Goal: Task Accomplishment & Management: Manage account settings

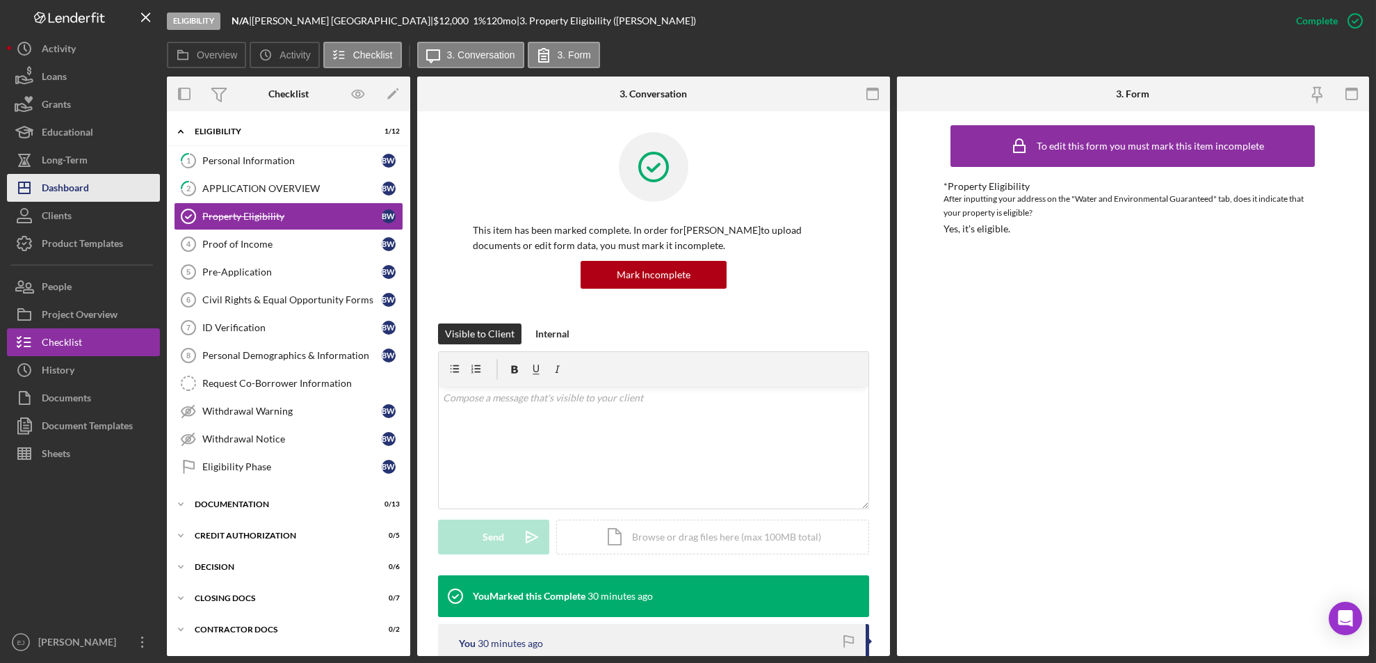
click at [83, 193] on div "Dashboard" at bounding box center [65, 189] width 47 height 31
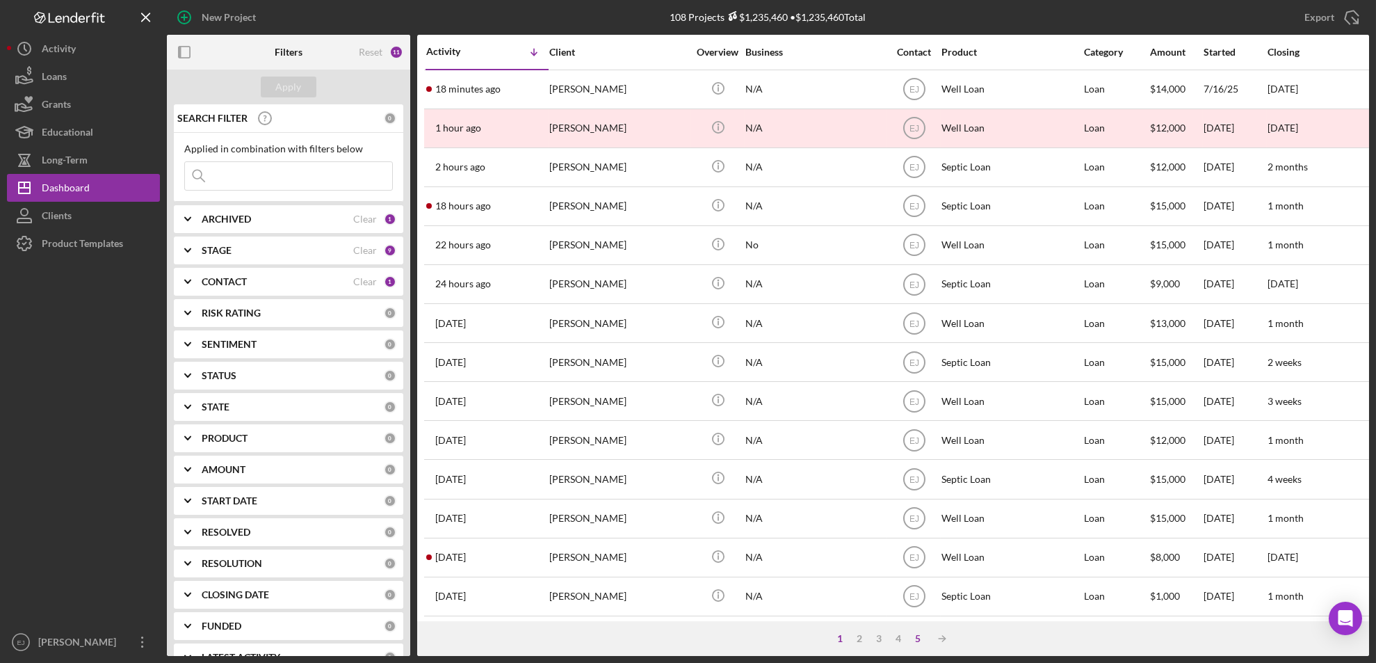
click at [918, 637] on div "5" at bounding box center [918, 638] width 19 height 11
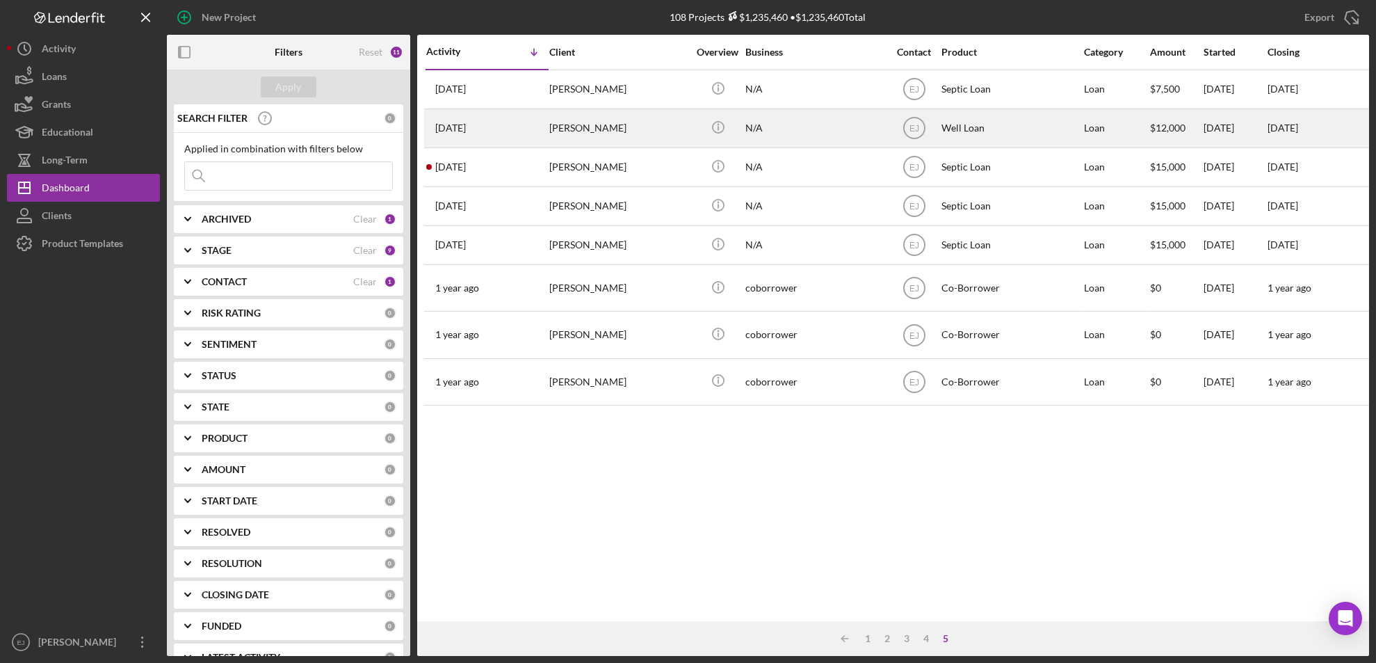
click at [597, 131] on div "Brandi Kersey" at bounding box center [618, 128] width 139 height 37
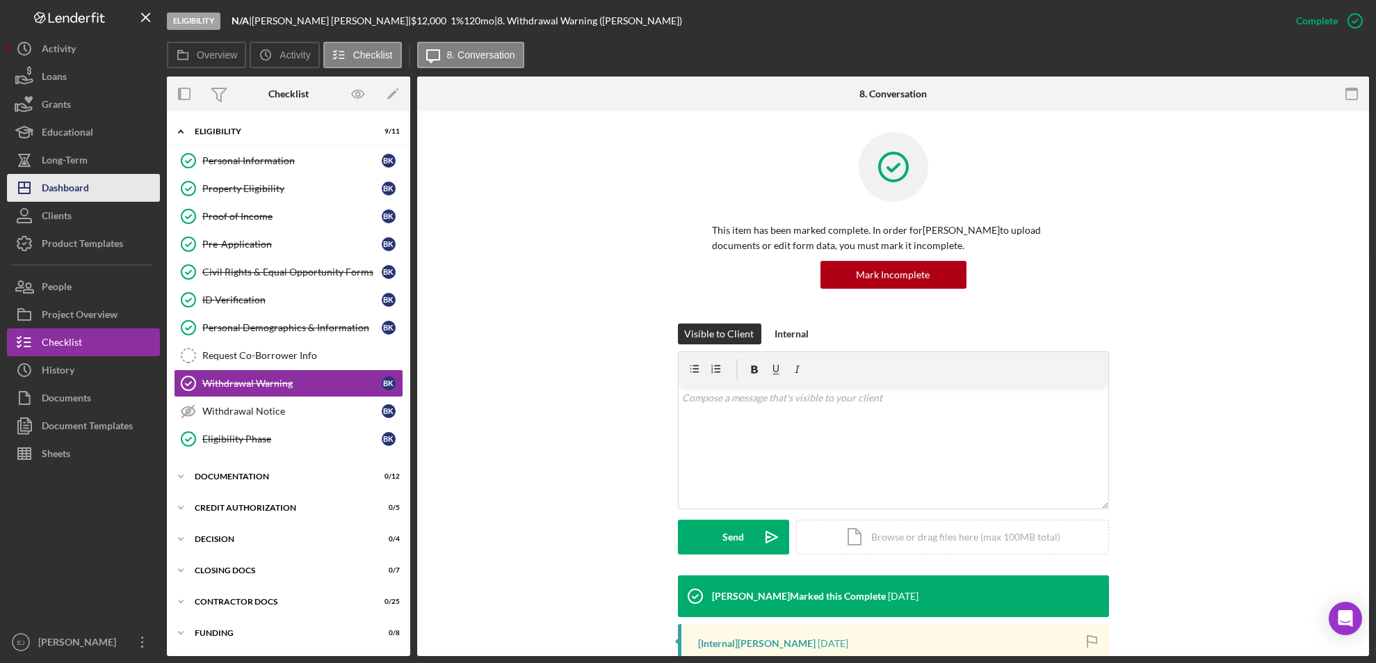
click at [76, 177] on div "Dashboard" at bounding box center [65, 189] width 47 height 31
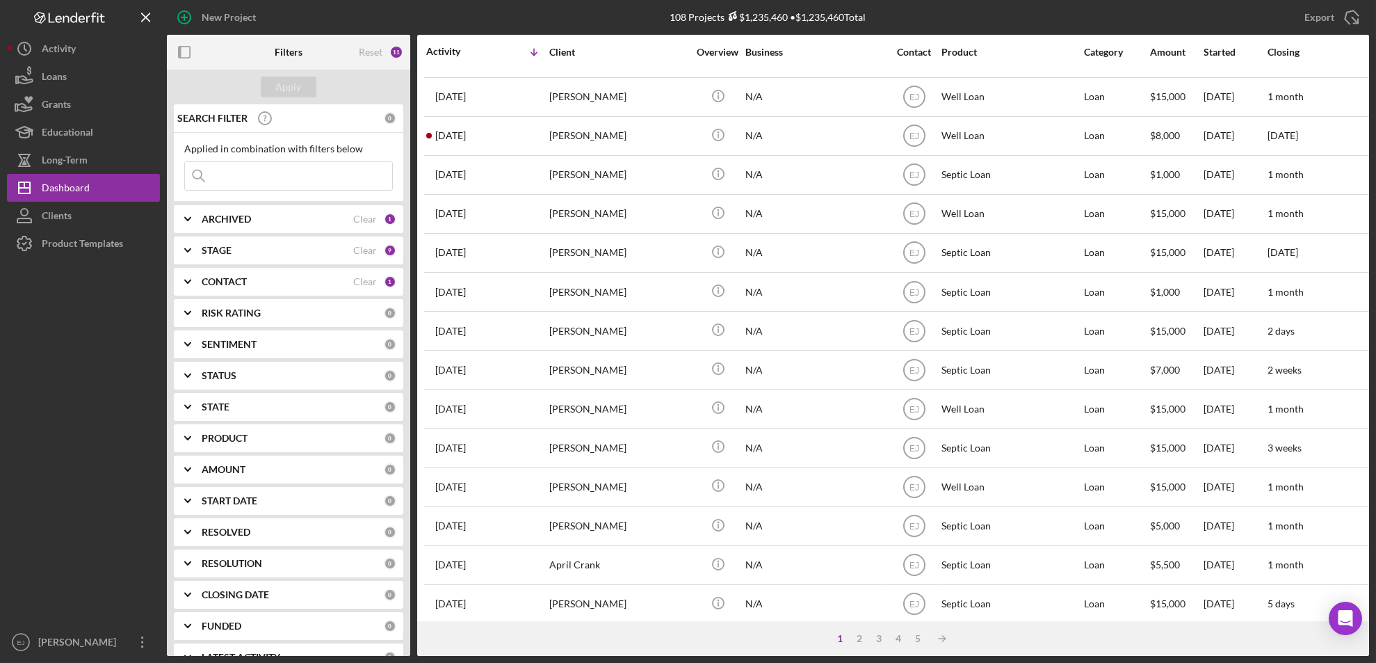
scroll to position [453, 0]
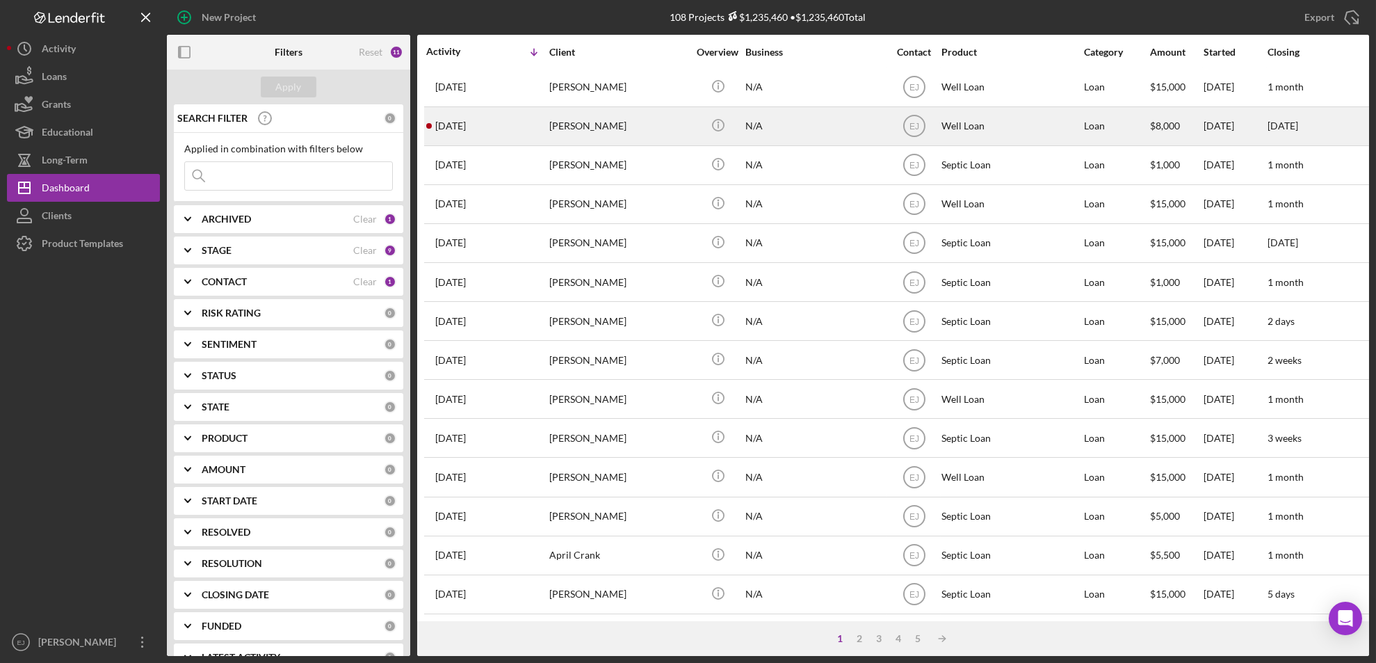
click at [528, 124] on div "3 days ago Peggy Gibson" at bounding box center [487, 126] width 122 height 37
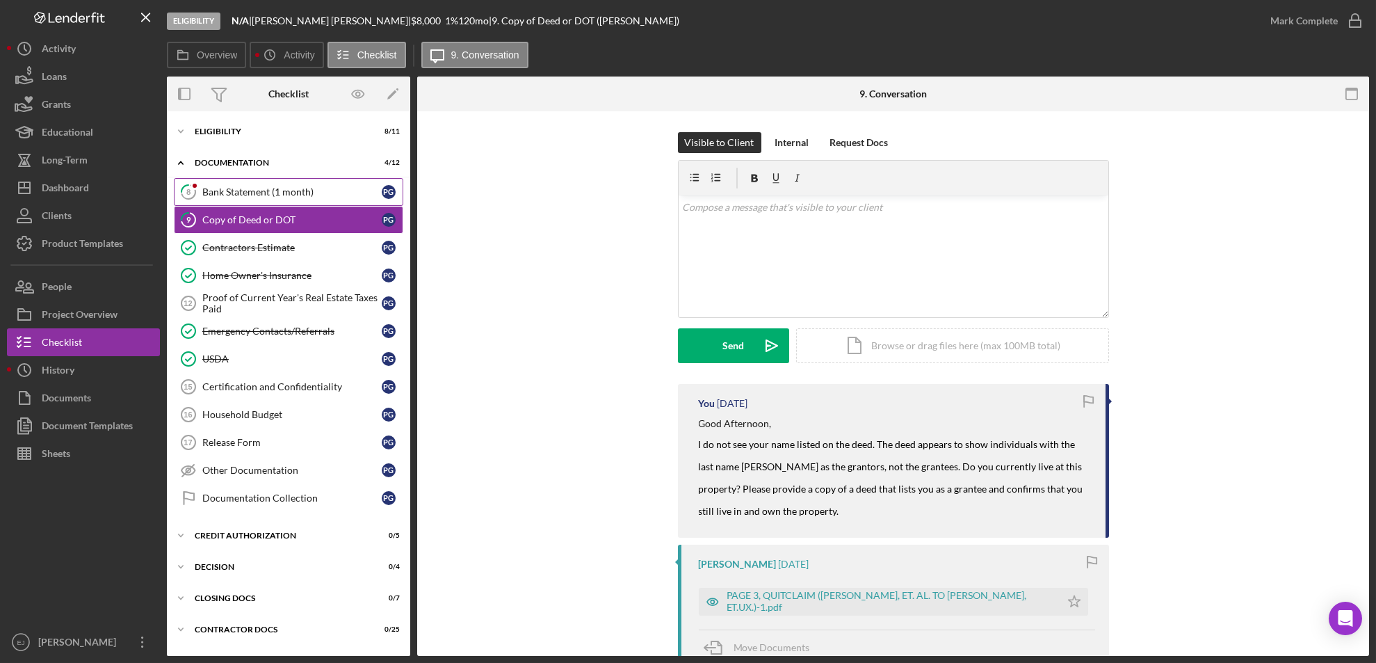
click at [272, 197] on link "8 Bank Statement (1 month) P G" at bounding box center [288, 192] width 229 height 28
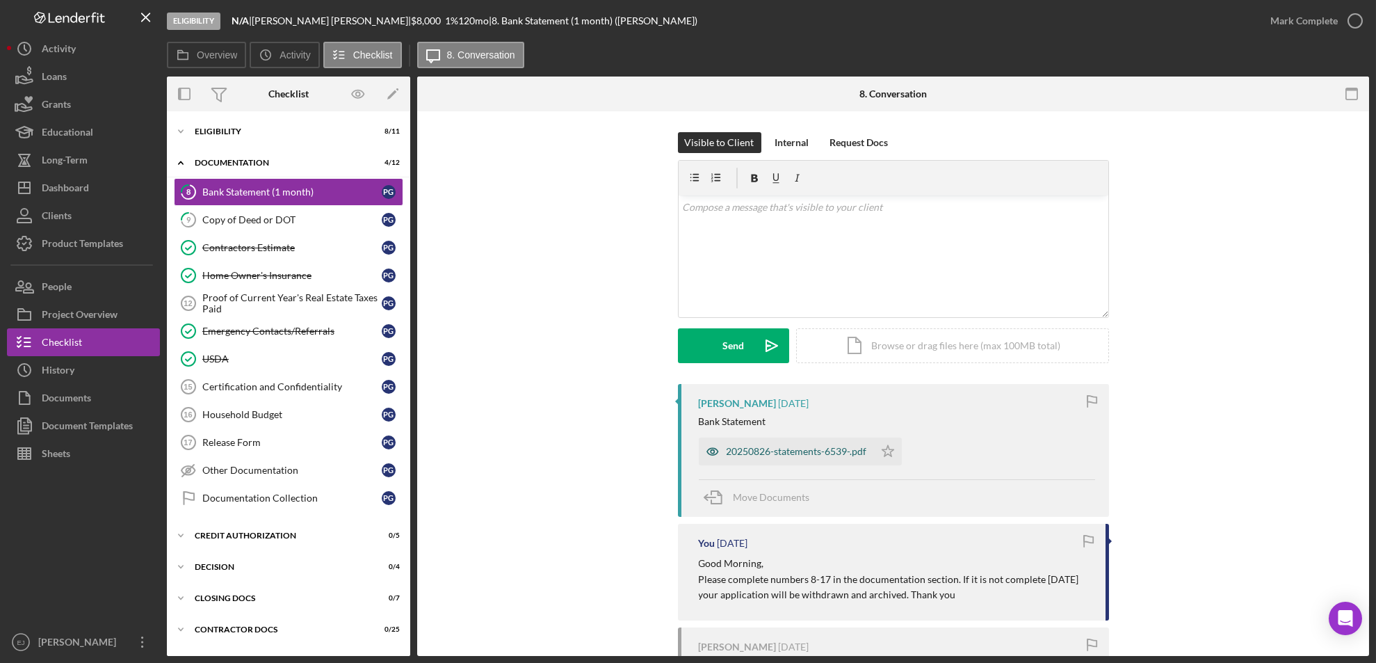
click at [776, 455] on div "20250826-statements-6539-.pdf" at bounding box center [797, 451] width 140 height 11
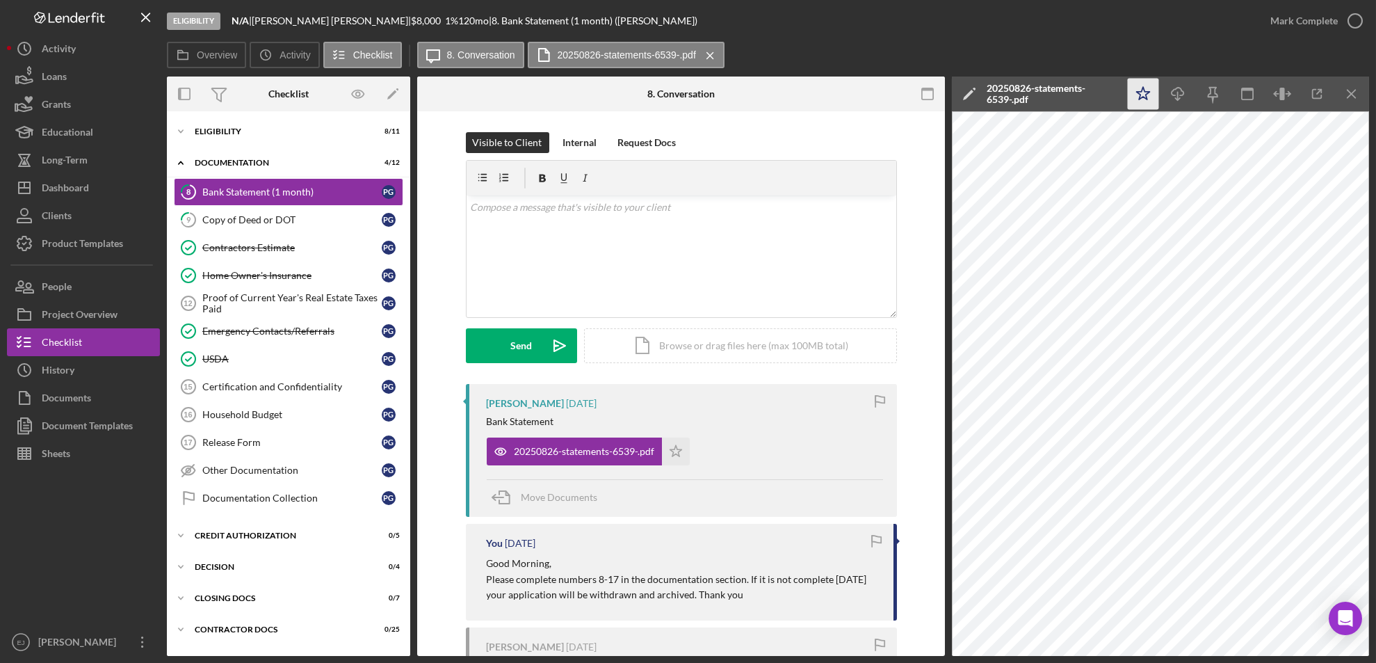
click at [1145, 95] on icon "Icon/Star" at bounding box center [1143, 94] width 31 height 31
click at [1360, 26] on icon "button" at bounding box center [1355, 20] width 35 height 35
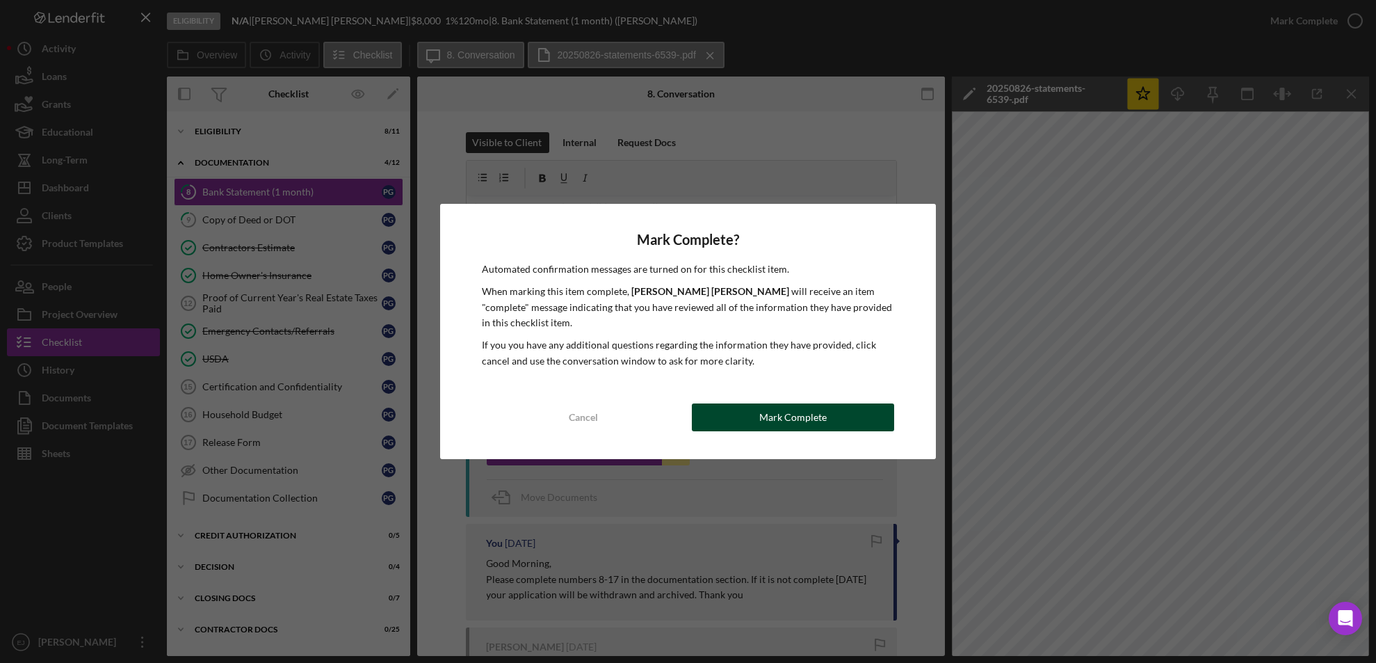
click at [864, 408] on button "Mark Complete" at bounding box center [793, 417] width 203 height 28
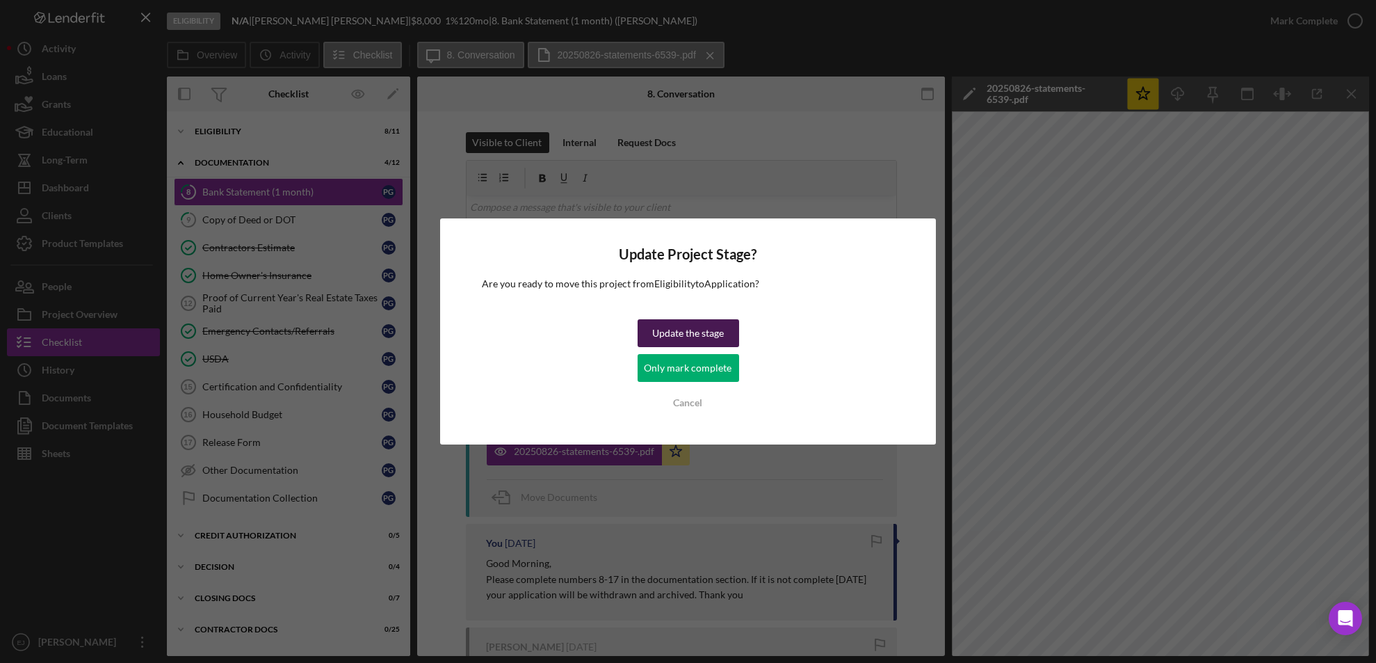
click at [700, 323] on div "Update the stage" at bounding box center [688, 333] width 72 height 28
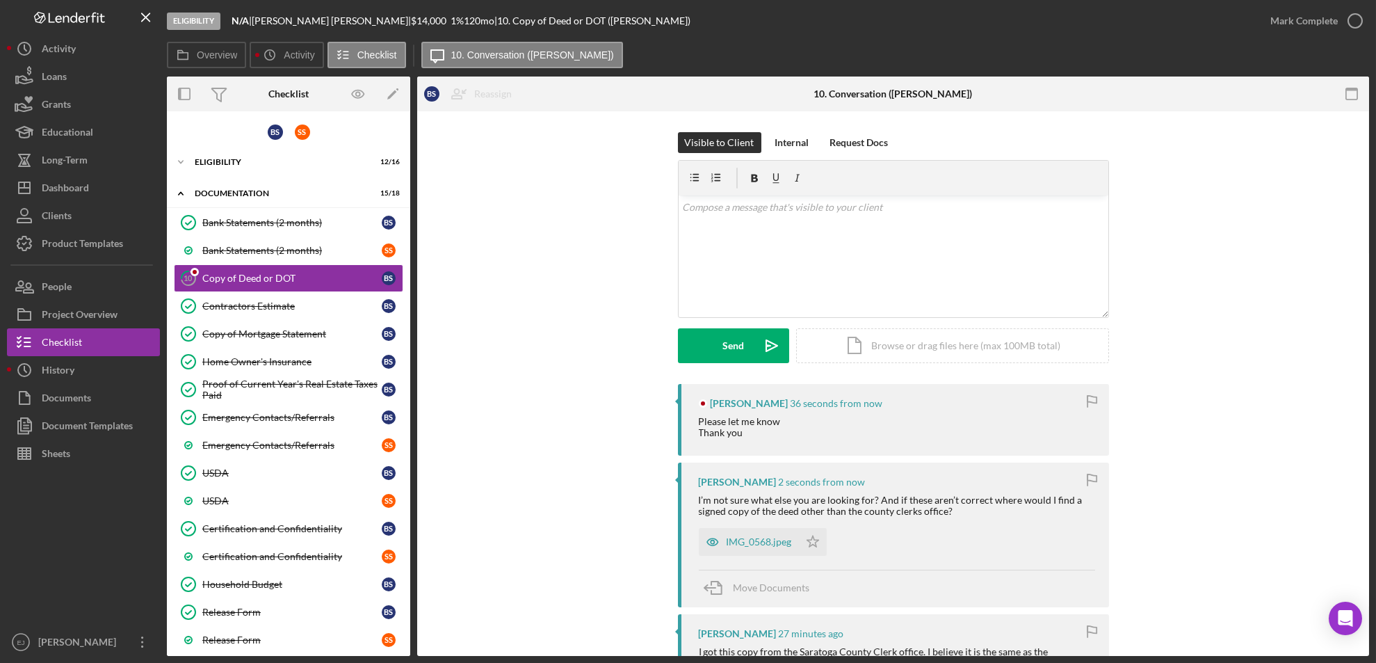
click at [1369, 588] on div "10 Copy of Deed or DOT B S Reassign B S [PERSON_NAME] S S [PERSON_NAME] Icon/Me…" at bounding box center [893, 383] width 952 height 544
click at [1369, 590] on div "10 Copy of Deed or DOT B S Reassign B S [PERSON_NAME] S S [PERSON_NAME] Icon/Me…" at bounding box center [893, 383] width 952 height 544
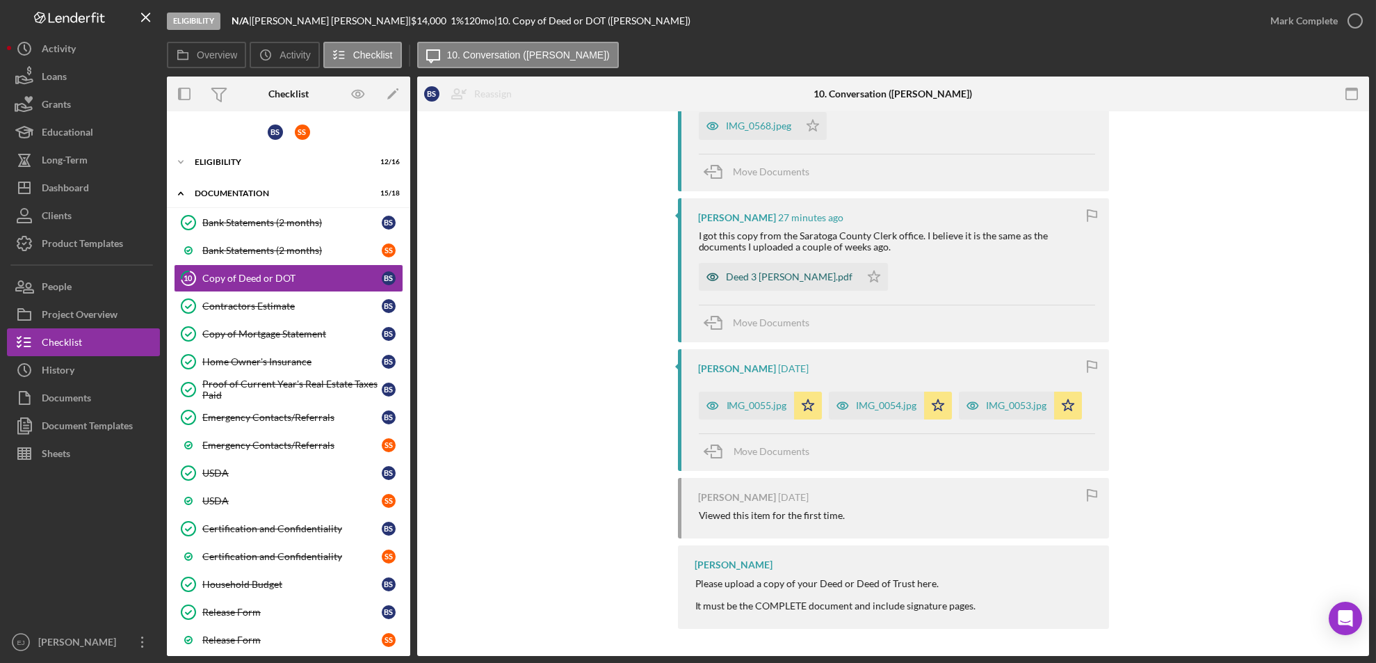
click at [759, 278] on div "Deed 3 [PERSON_NAME].pdf" at bounding box center [790, 276] width 127 height 11
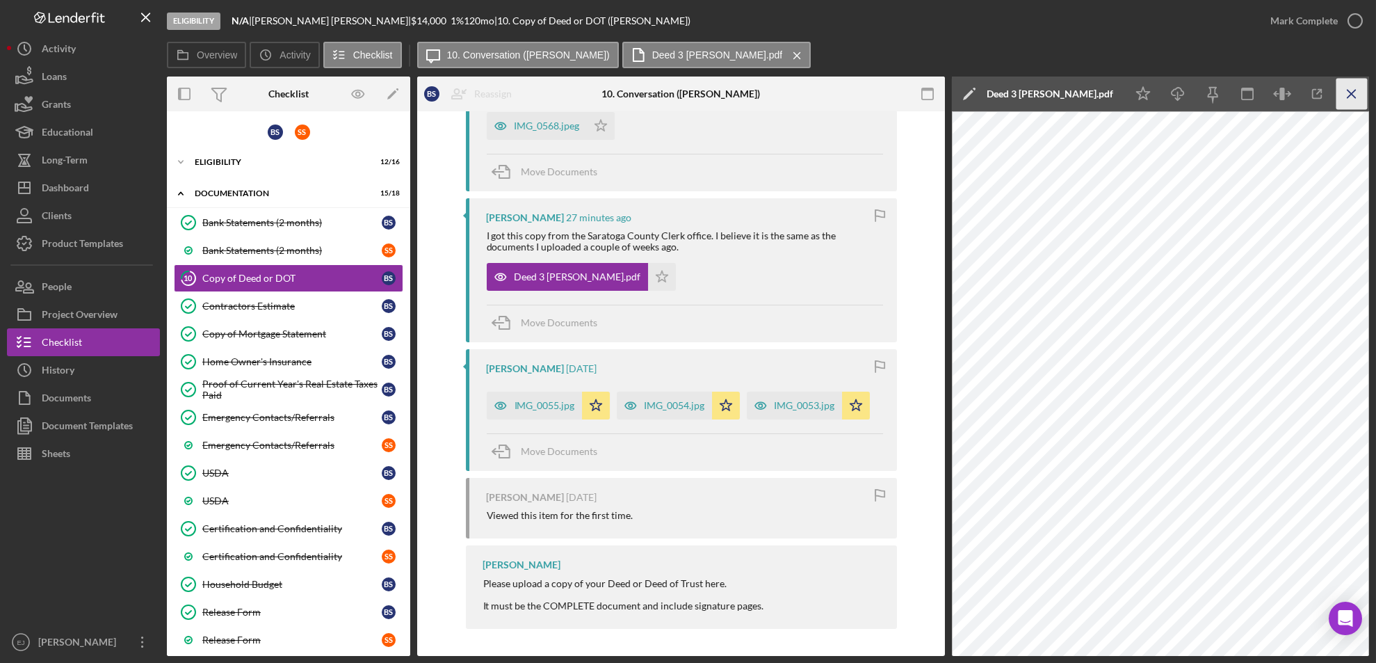
click at [1355, 91] on icon "Icon/Menu Close" at bounding box center [1352, 94] width 31 height 31
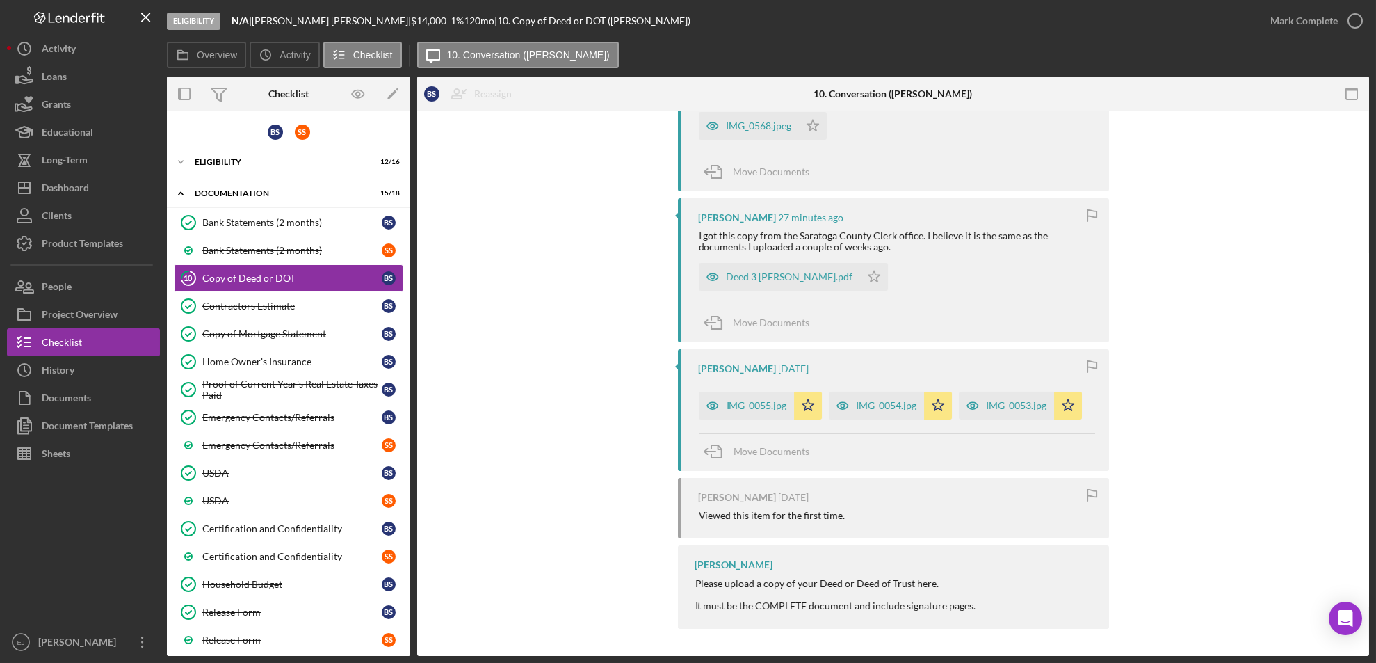
click at [1371, 276] on div "Eligibility N/A | [PERSON_NAME] | $14,000 $14,000 1 % 120 mo | 10. Copy of Deed…" at bounding box center [688, 331] width 1376 height 663
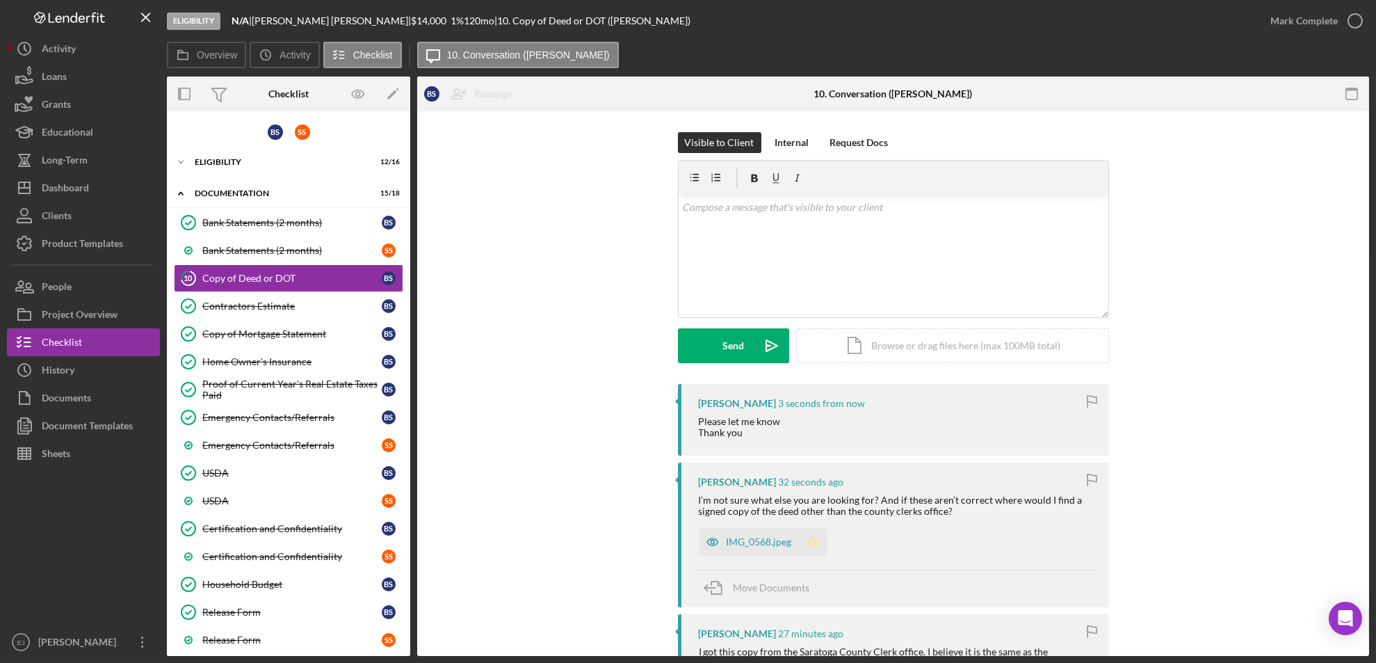
click at [809, 538] on icon "Icon/Star" at bounding box center [813, 542] width 28 height 28
click at [1353, 19] on icon "button" at bounding box center [1355, 20] width 35 height 35
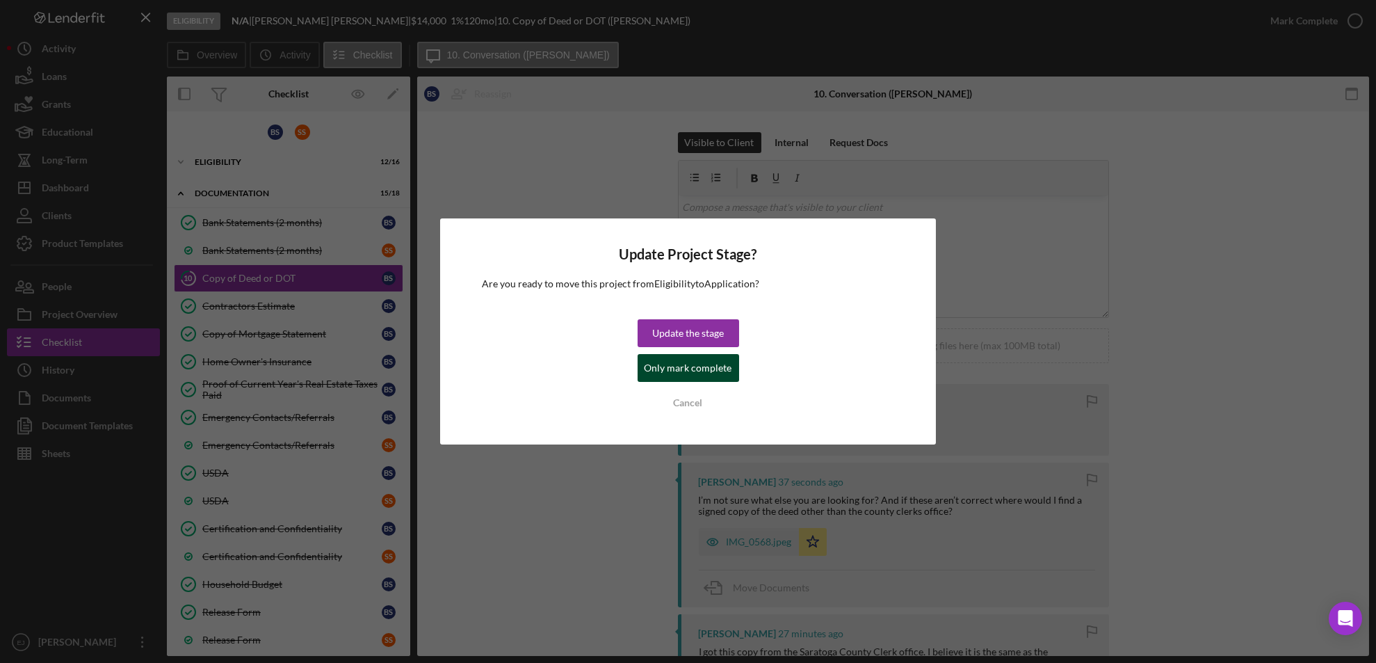
click at [702, 367] on div "Only mark complete" at bounding box center [689, 368] width 88 height 28
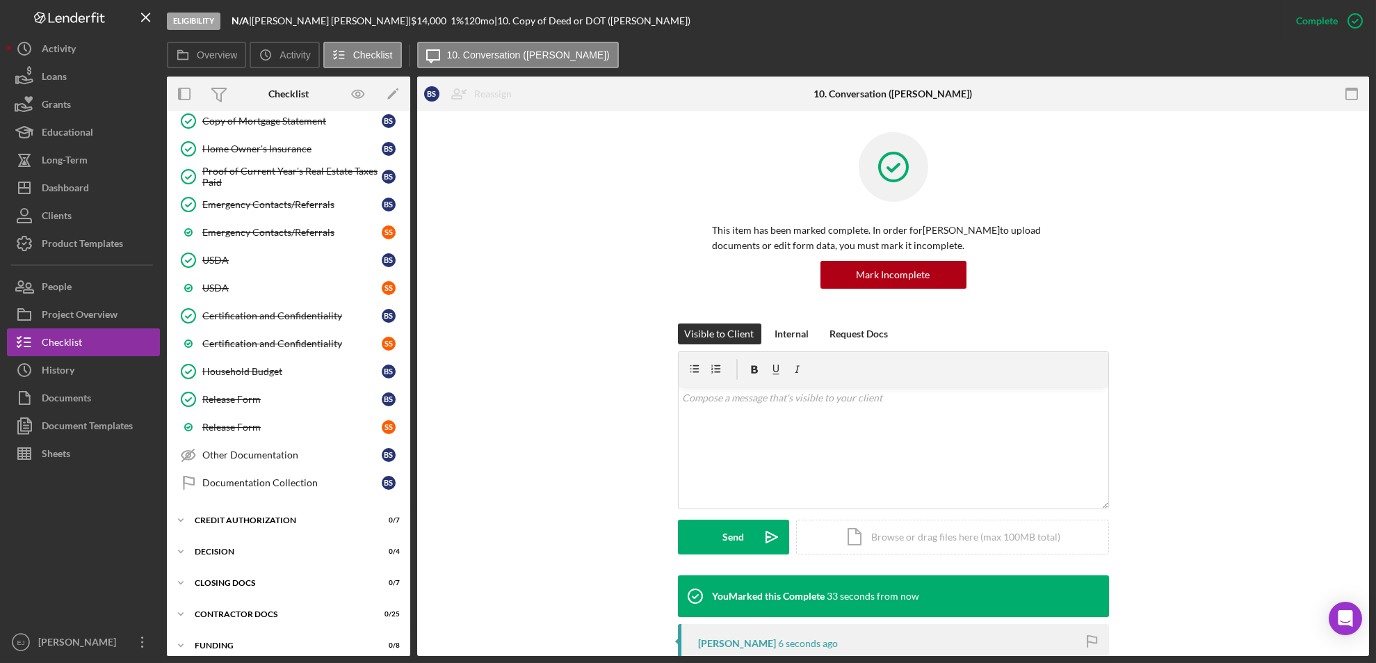
scroll to position [223, 0]
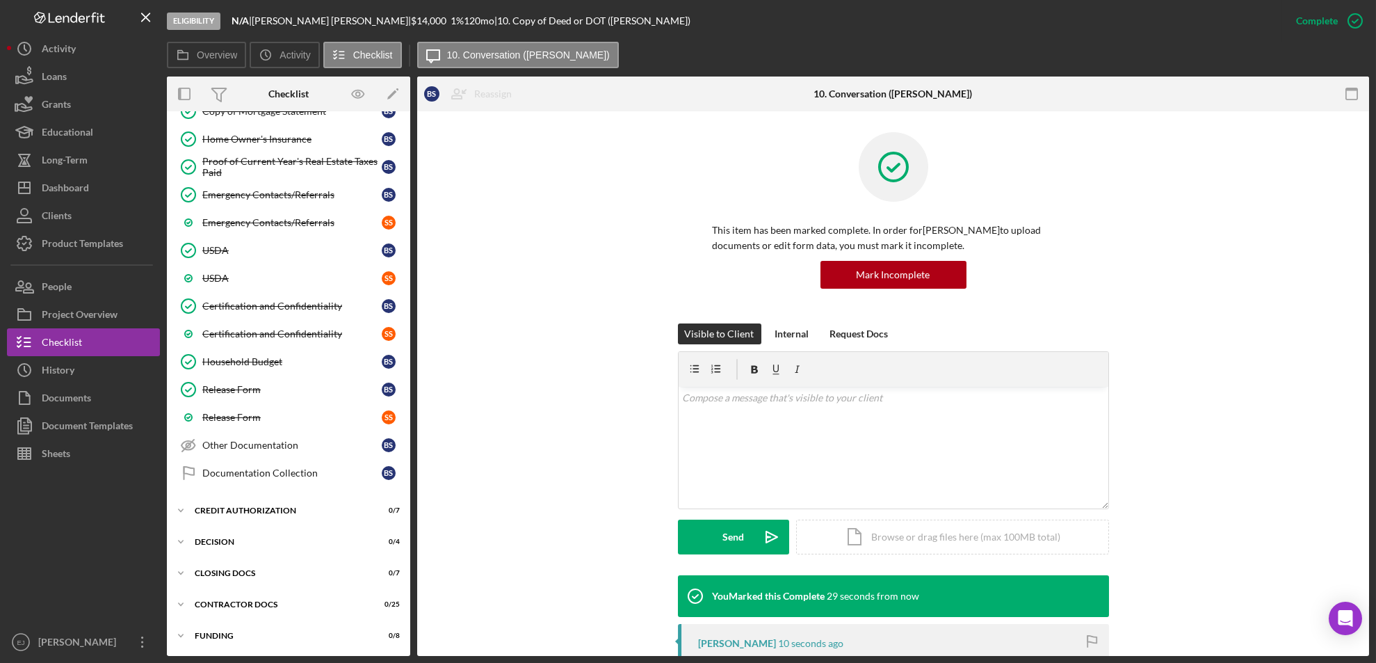
click at [405, 203] on div "Bank Statements (2 months) Bank Statements (2 months) B S Bank Statements (2 mo…" at bounding box center [288, 240] width 243 height 508
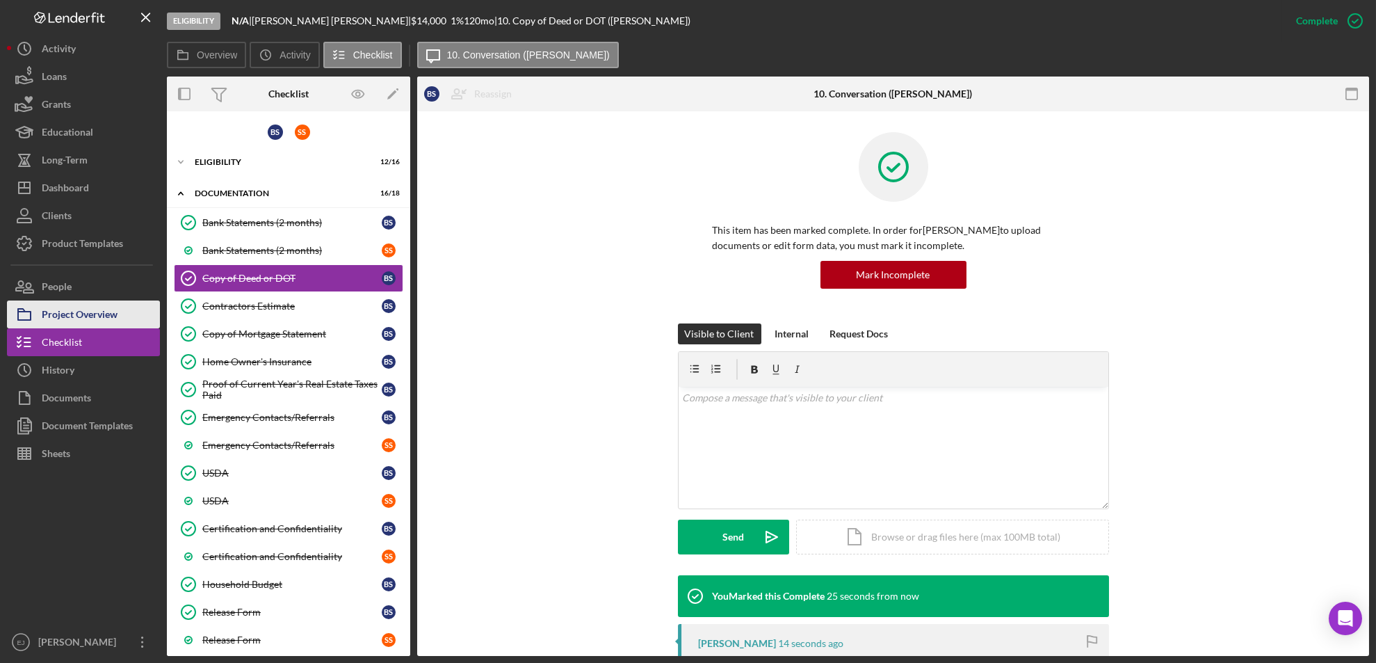
click at [60, 318] on div "Project Overview" at bounding box center [80, 315] width 76 height 31
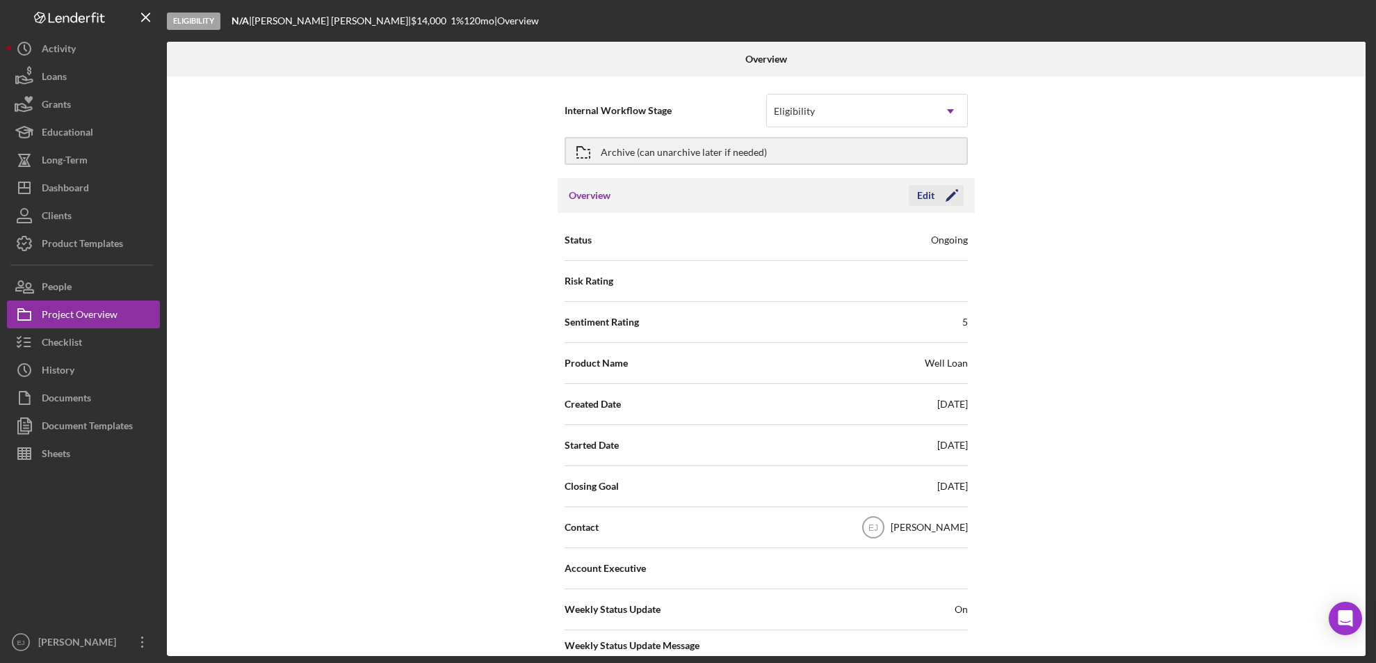
click at [920, 196] on div "Edit" at bounding box center [925, 195] width 17 height 21
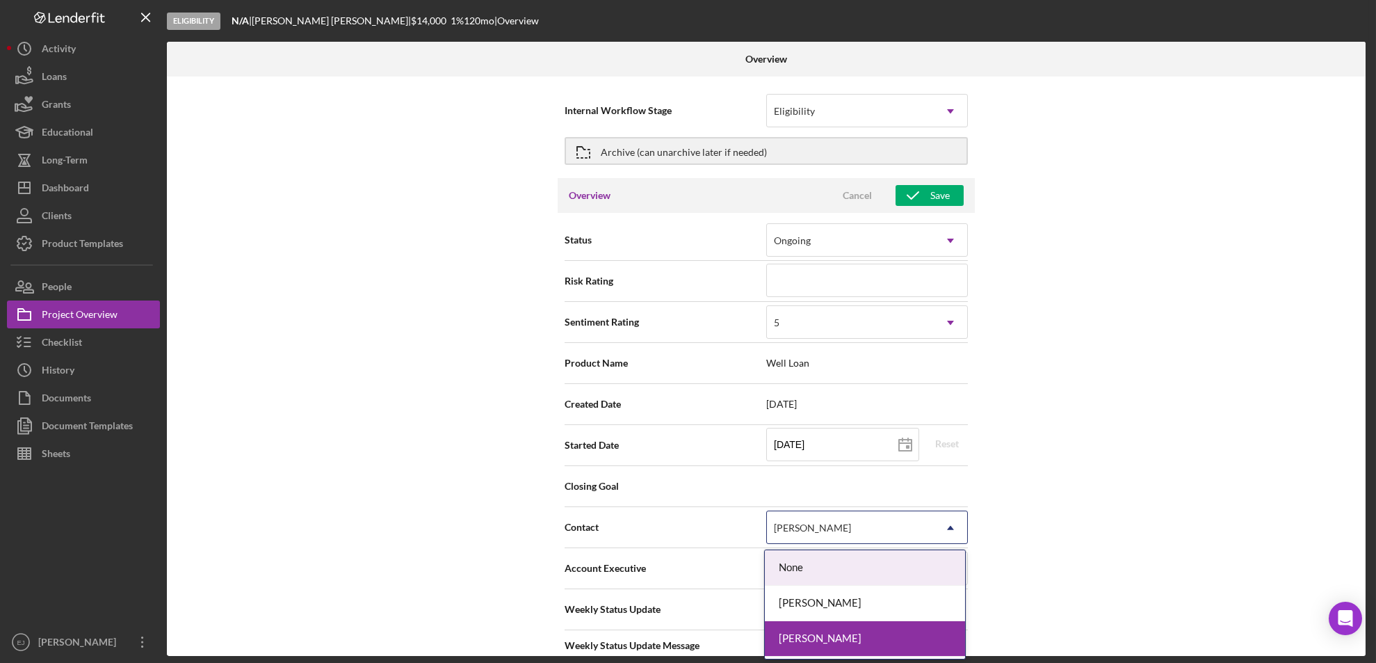
click at [945, 519] on icon "Icon/Dropdown Arrow" at bounding box center [950, 527] width 33 height 33
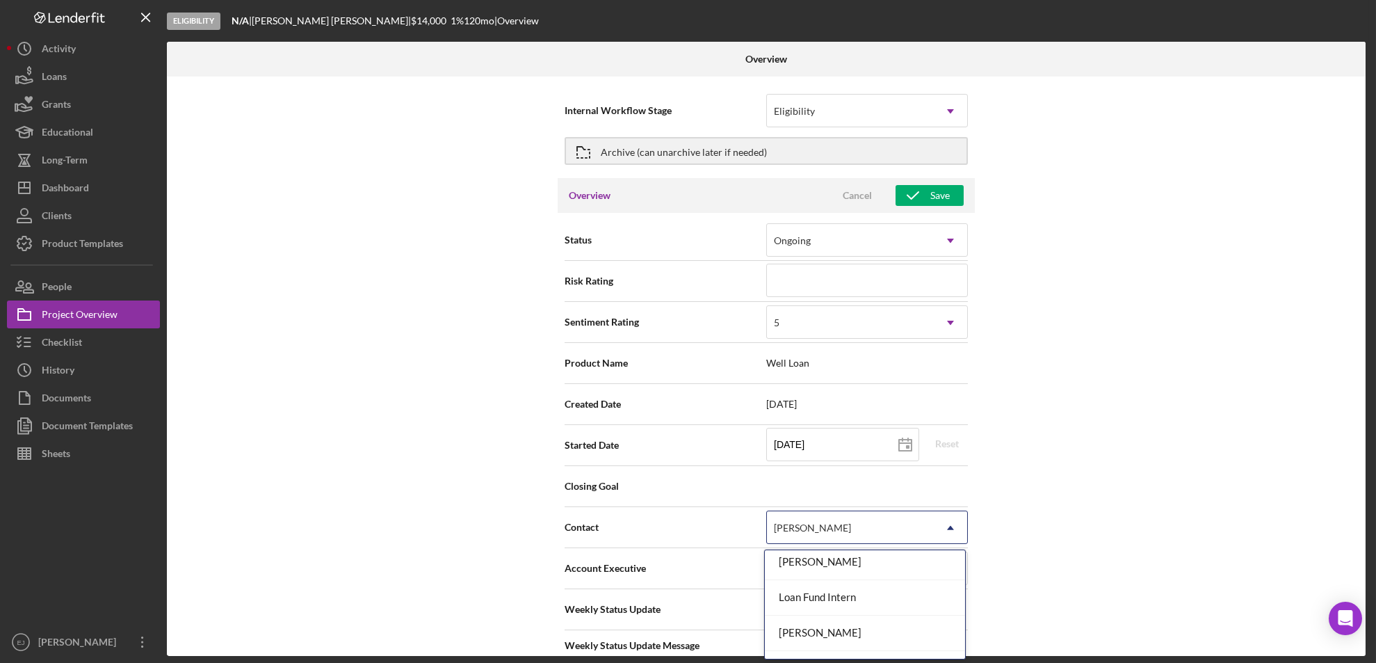
scroll to position [124, 0]
click at [914, 629] on div "[PERSON_NAME]" at bounding box center [865, 621] width 200 height 35
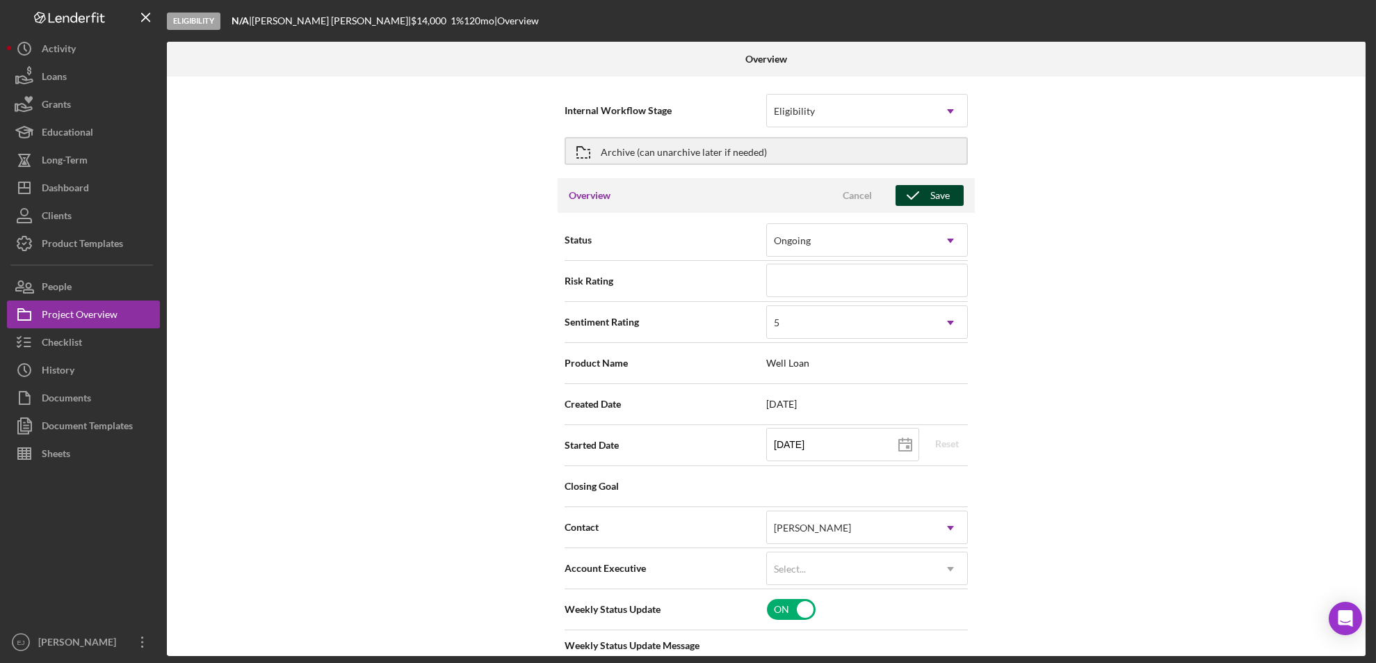
click at [934, 198] on div "Save" at bounding box center [939, 195] width 19 height 21
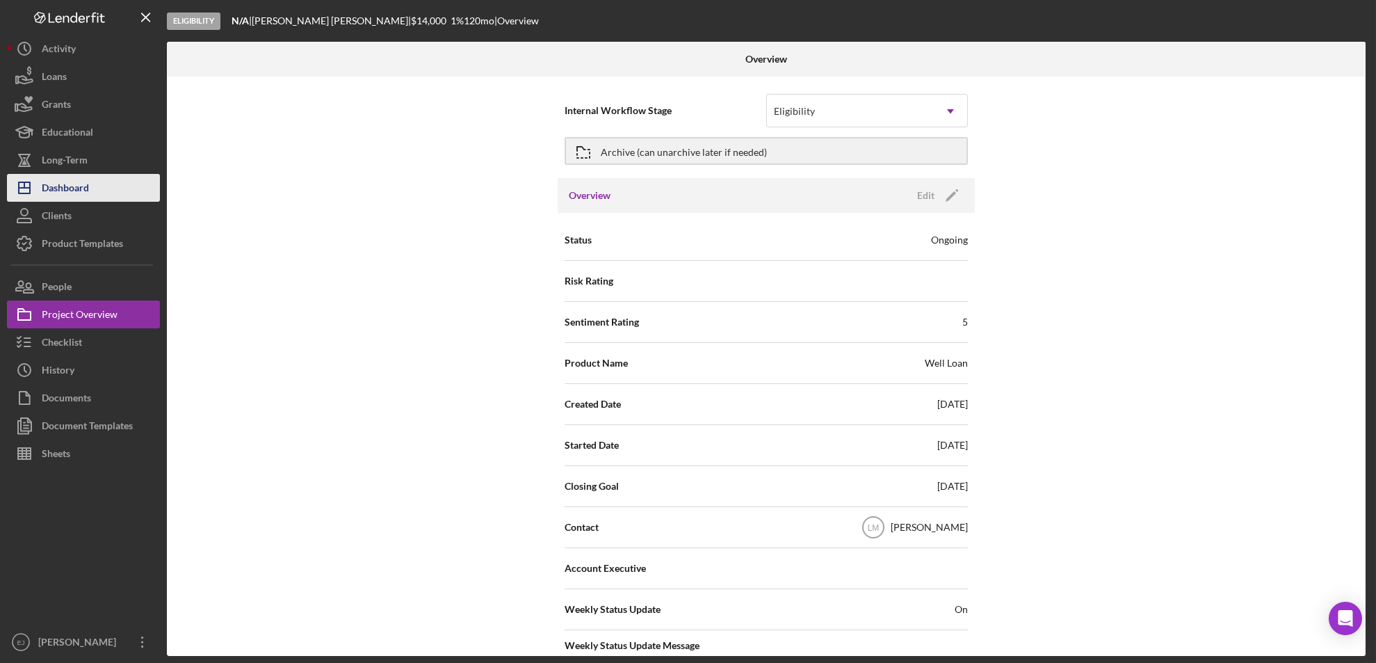
click at [80, 197] on div "Dashboard" at bounding box center [65, 189] width 47 height 31
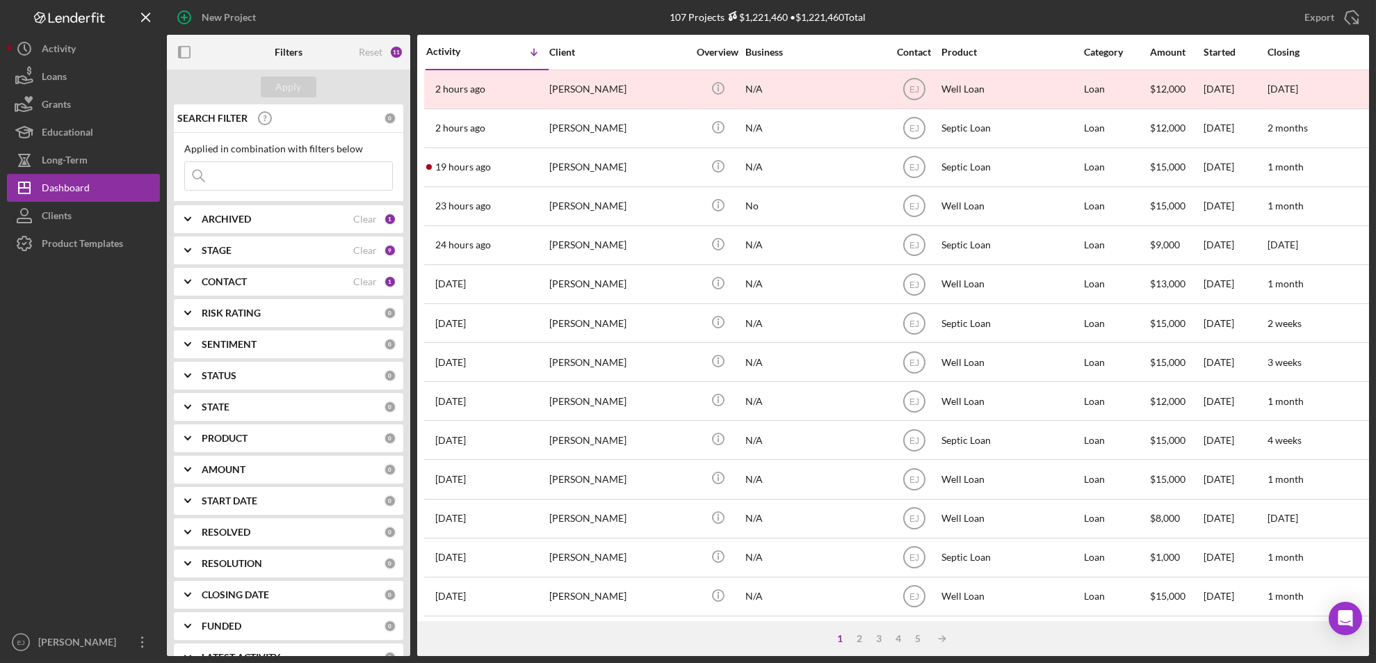
click at [186, 279] on icon "Icon/Expander" at bounding box center [187, 281] width 35 height 35
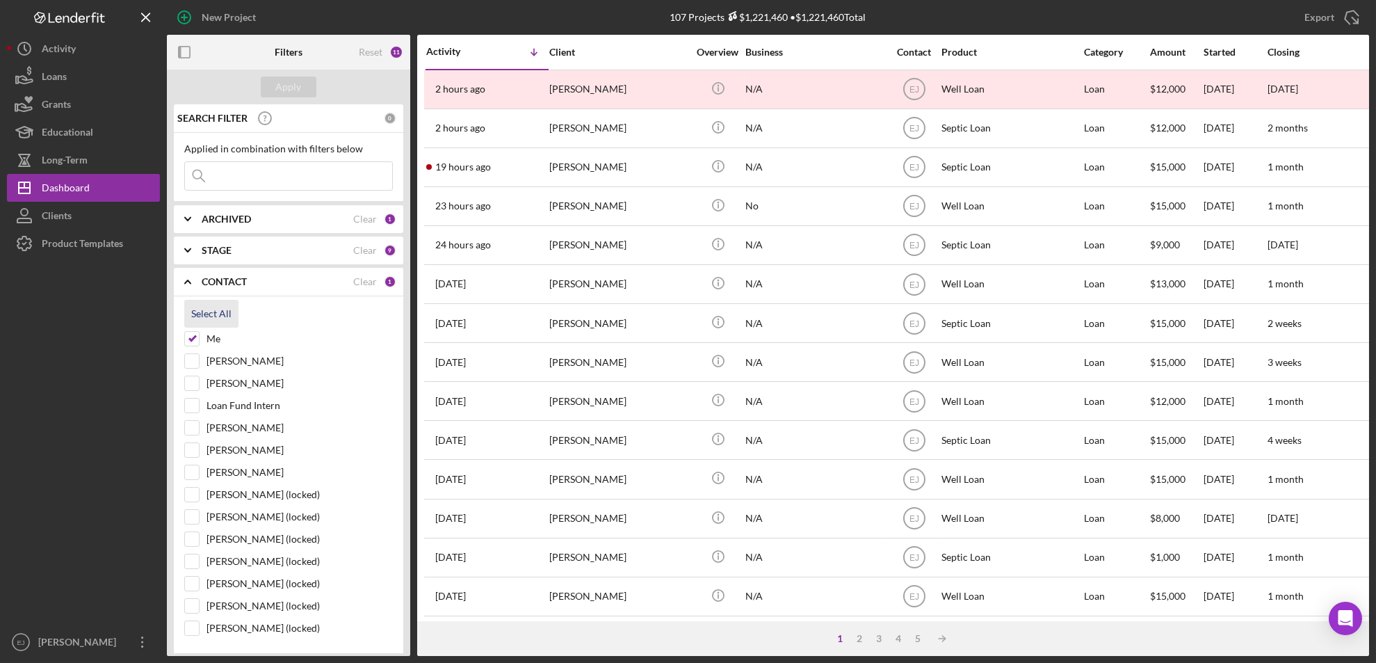
click at [207, 308] on div "Select All" at bounding box center [211, 314] width 40 height 28
checkbox input "true"
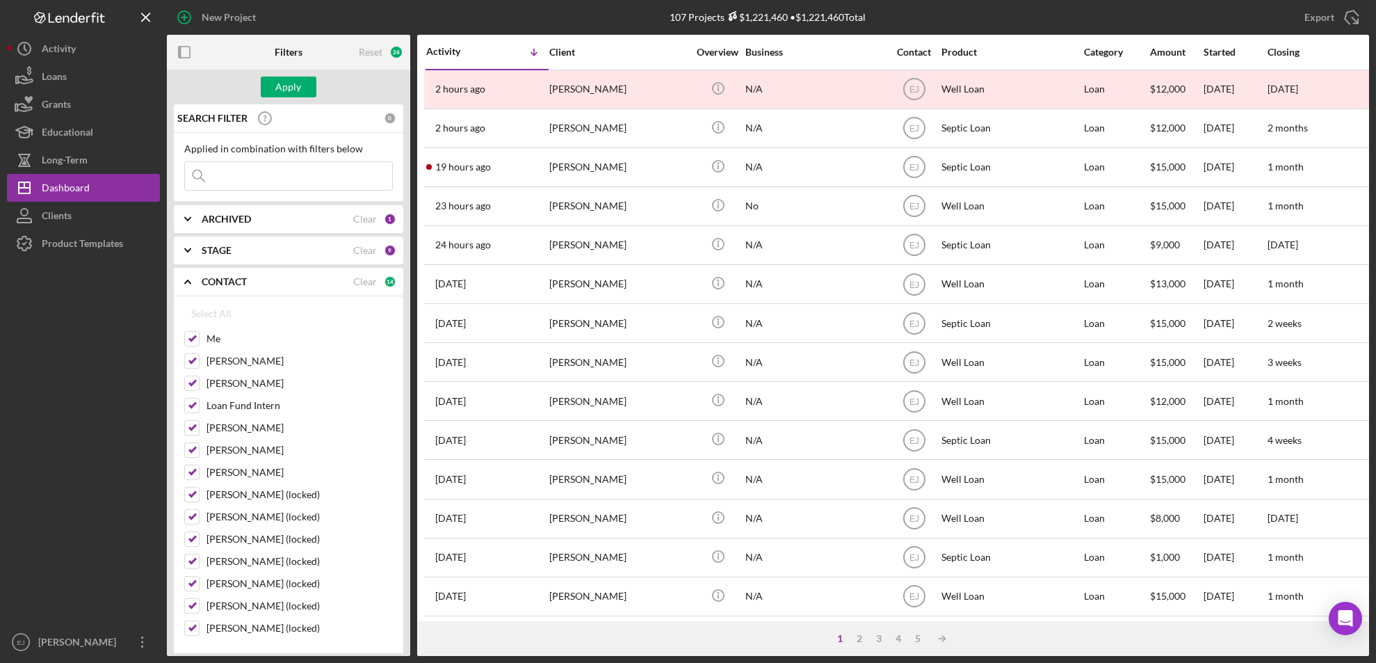
checkbox input "true"
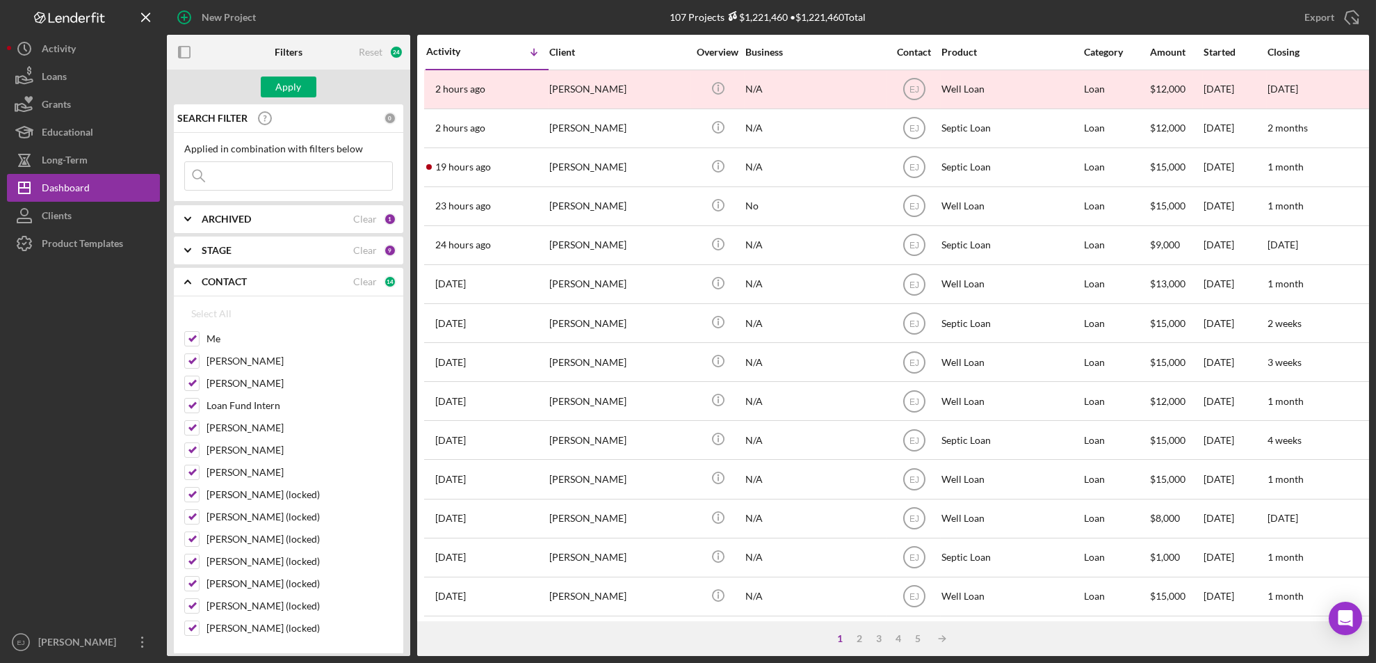
checkbox input "true"
click at [291, 88] on div "Apply" at bounding box center [289, 86] width 26 height 21
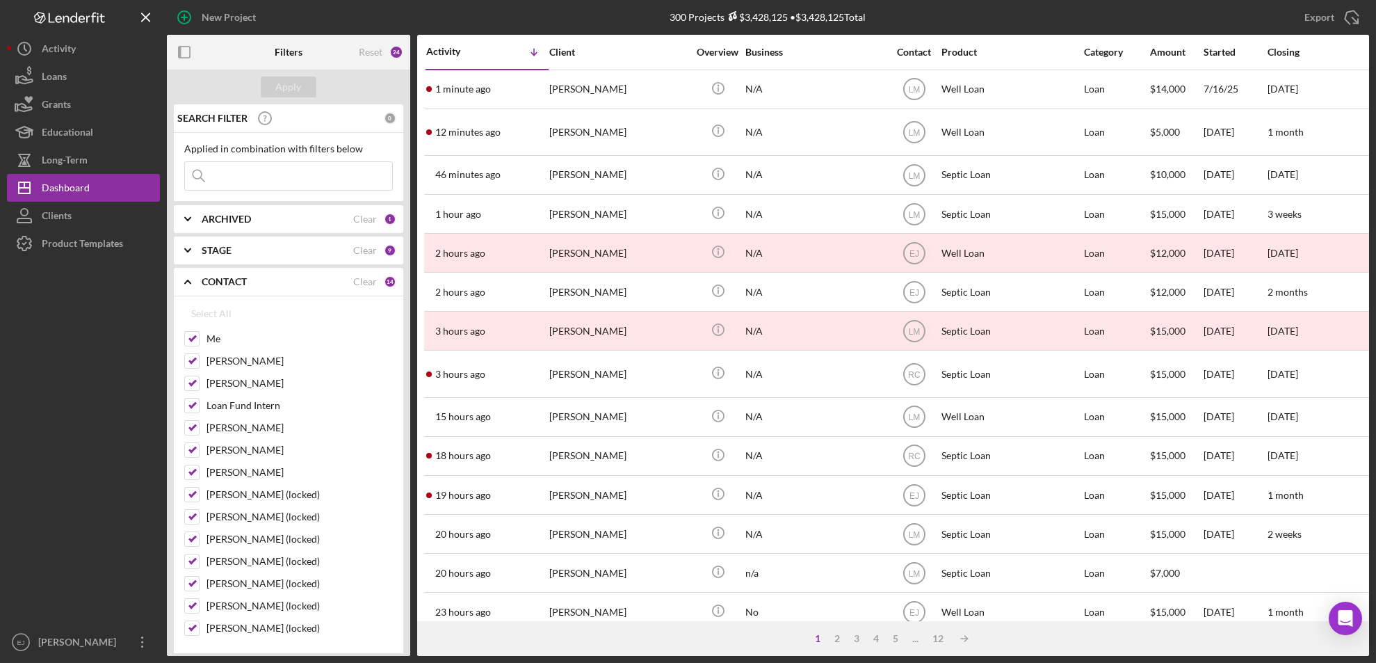
click at [190, 253] on icon "Icon/Expander" at bounding box center [187, 250] width 35 height 35
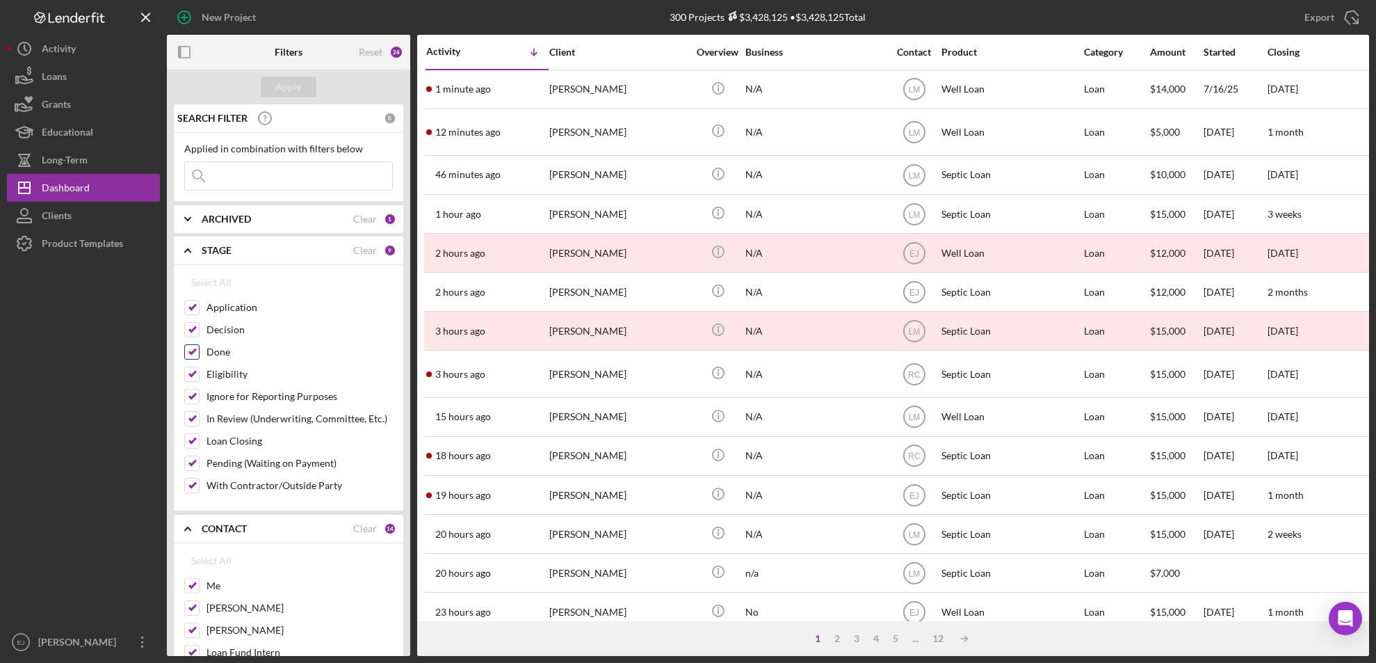
click at [195, 355] on input "Done" at bounding box center [192, 352] width 14 height 14
checkbox input "false"
click at [297, 90] on div "Apply" at bounding box center [289, 86] width 26 height 21
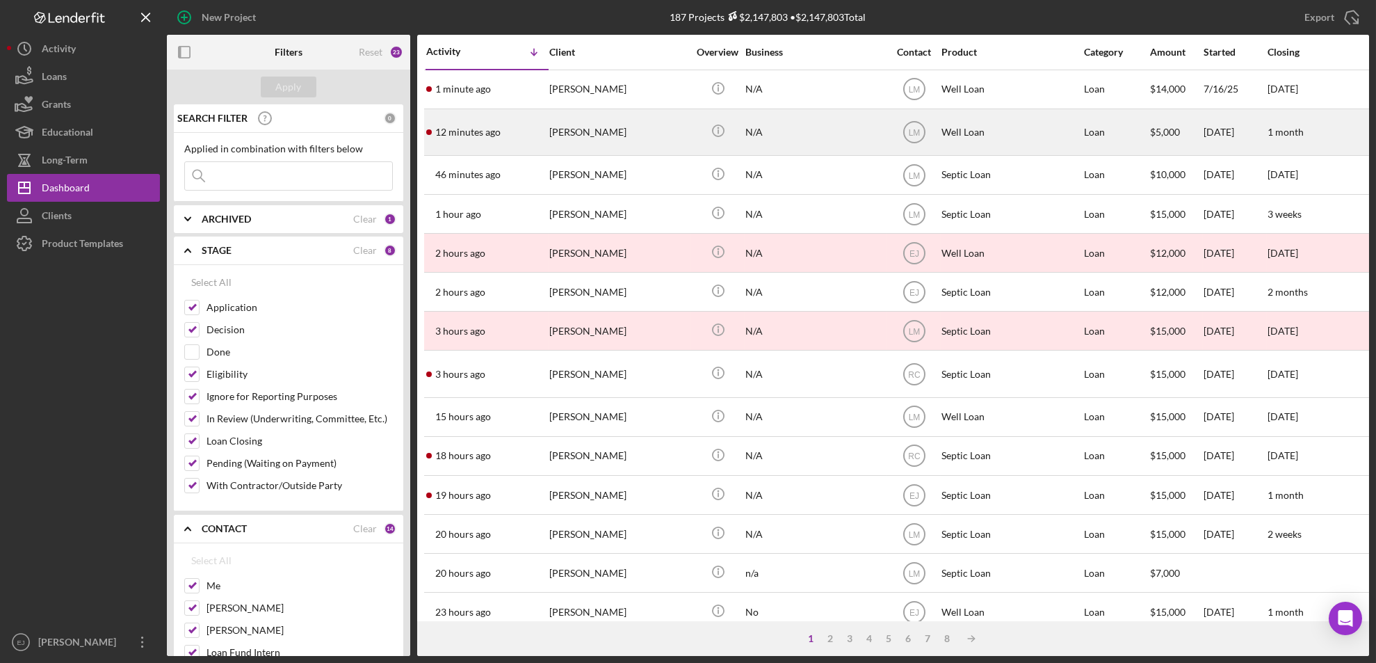
click at [578, 137] on div "[PERSON_NAME]" at bounding box center [618, 132] width 139 height 45
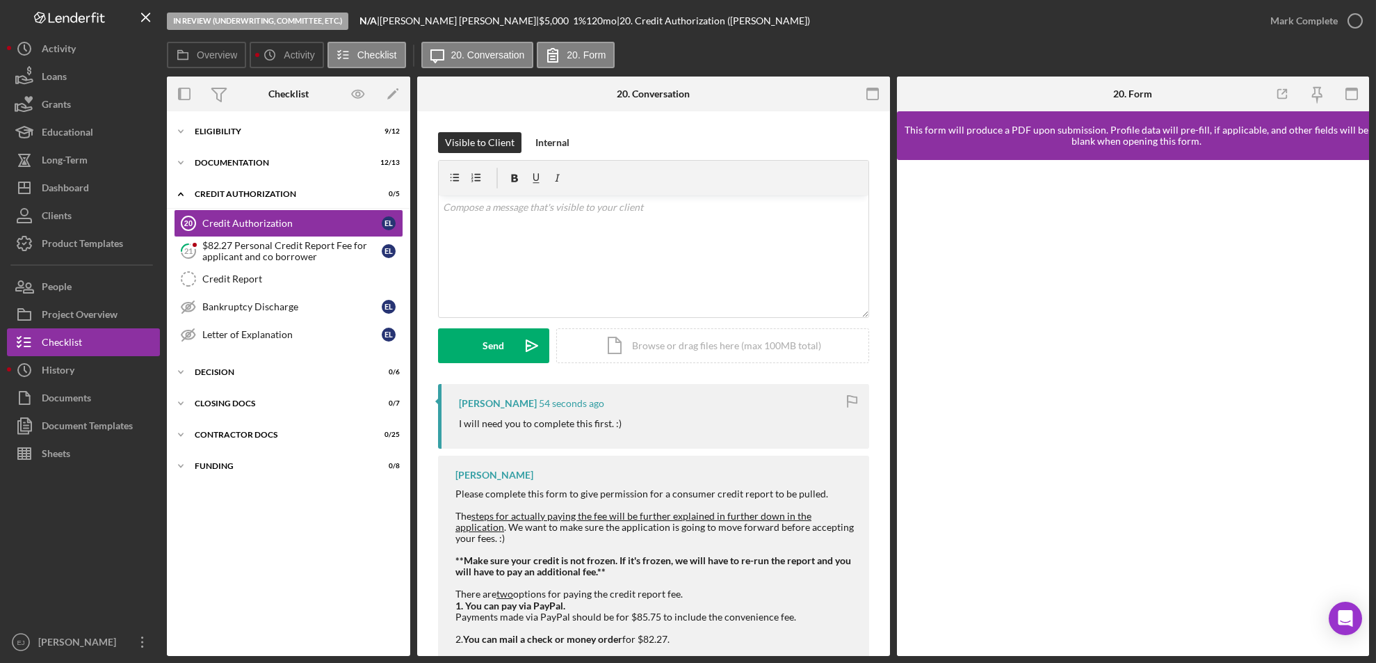
click at [892, 650] on div "Overview Internal Workflow Stage In Review (Underwriting, Committee, Etc.) Icon…" at bounding box center [768, 365] width 1202 height 579
click at [889, 650] on div "Overview Internal Workflow Stage In Review (Underwriting, Committee, Etc.) Icon…" at bounding box center [768, 365] width 1202 height 579
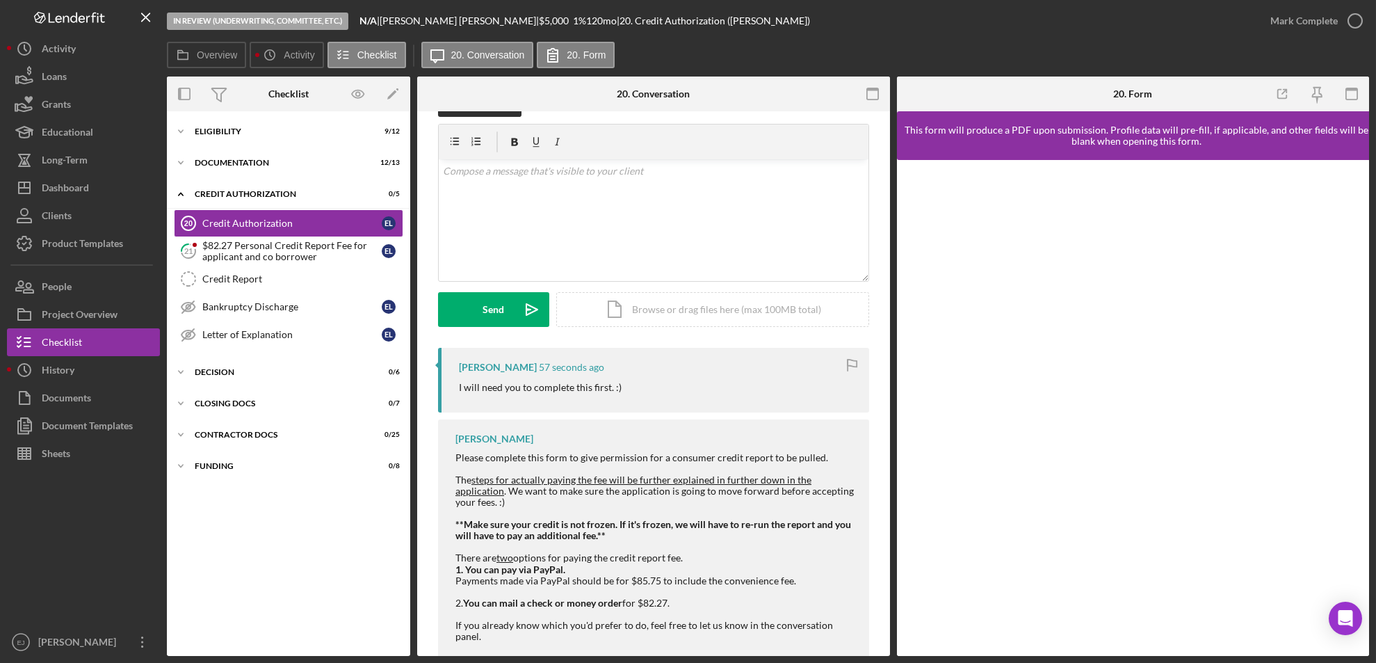
scroll to position [67, 0]
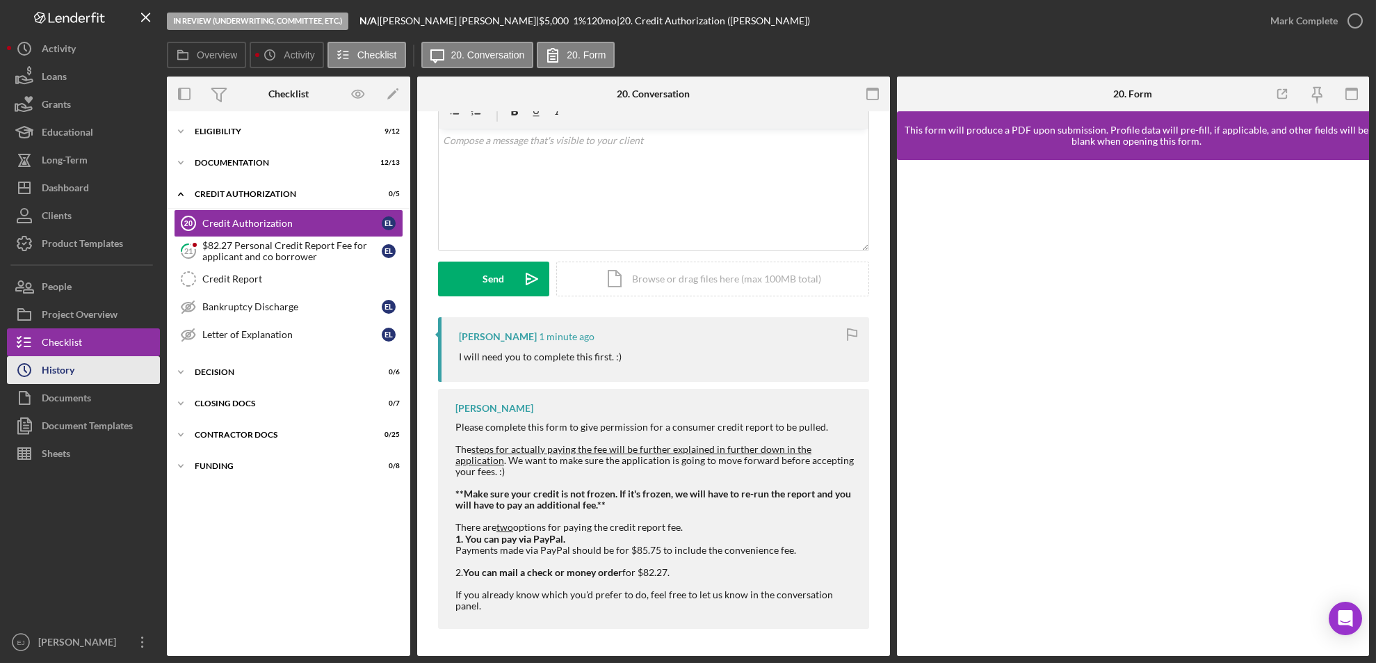
click at [122, 376] on button "Icon/History History" at bounding box center [83, 370] width 153 height 28
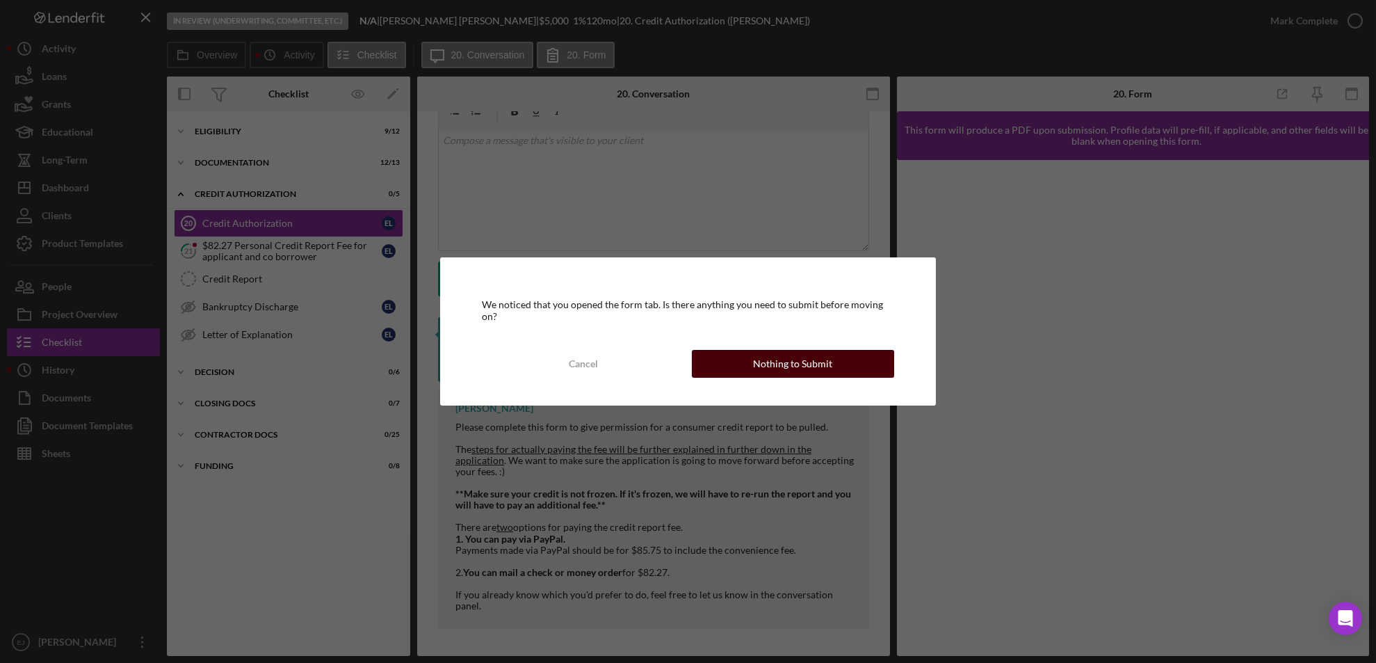
click at [809, 357] on div "Nothing to Submit" at bounding box center [792, 364] width 79 height 28
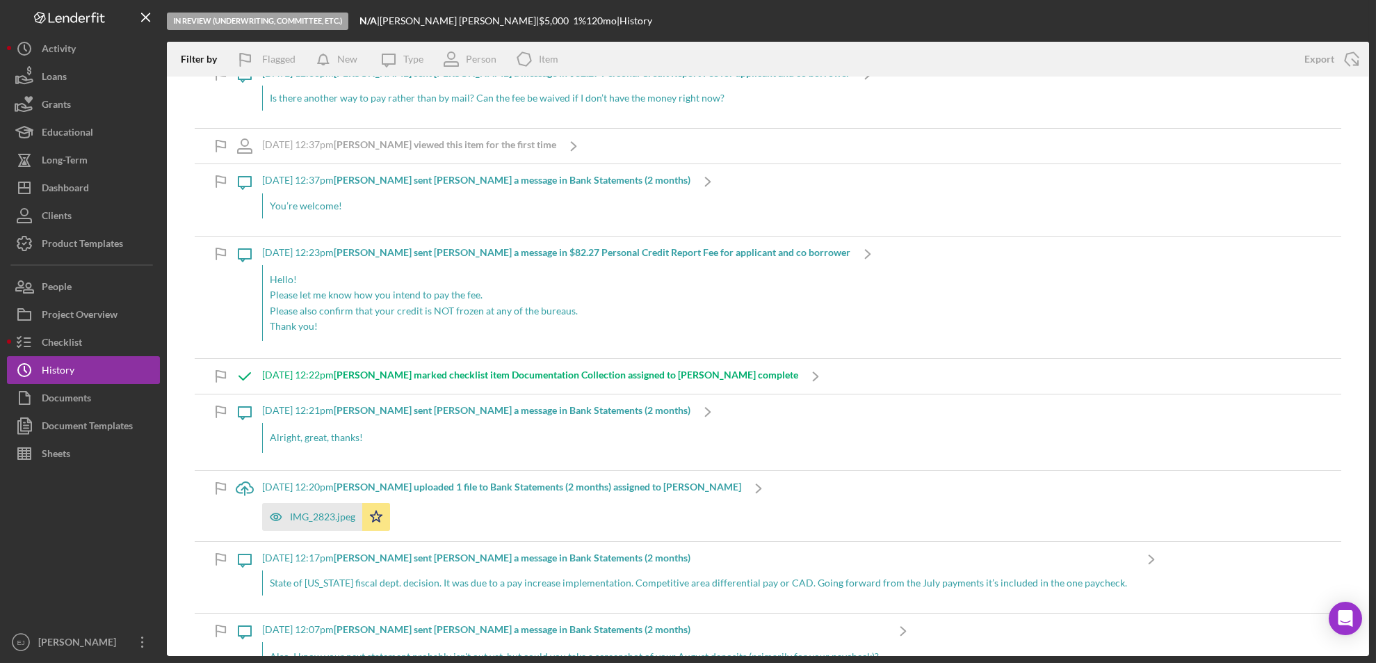
scroll to position [630, 0]
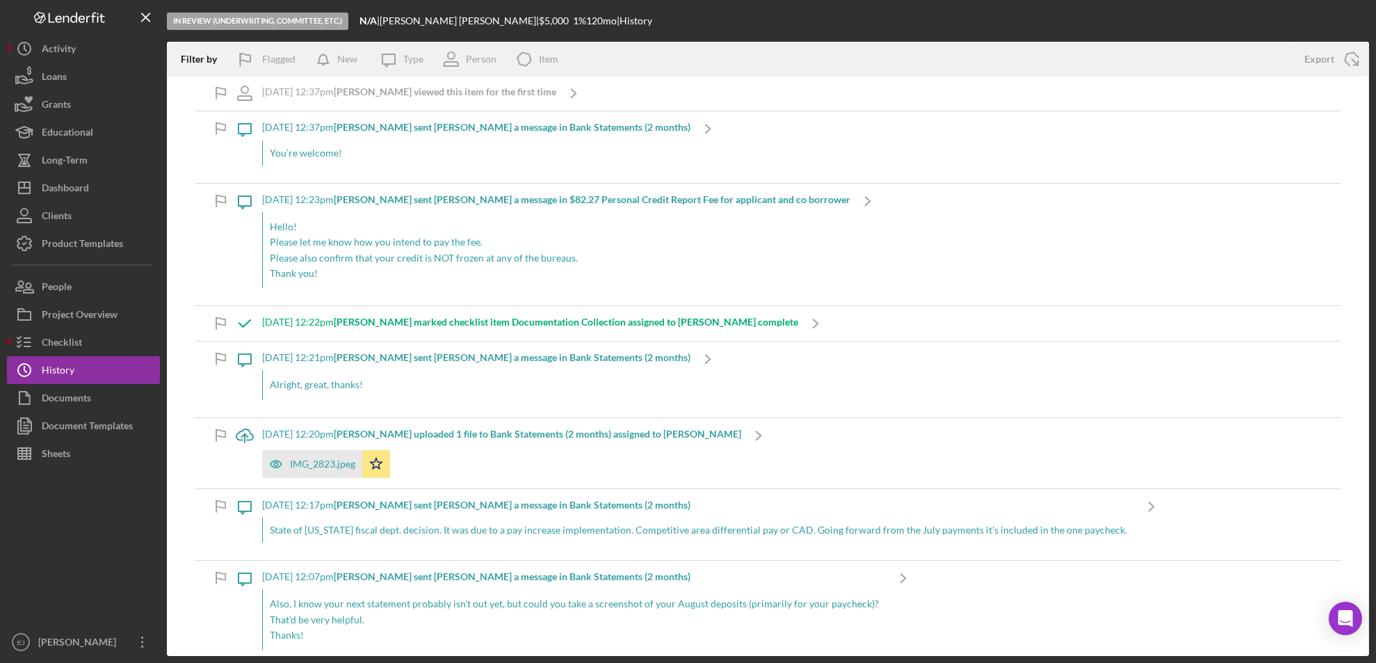
click at [1369, 640] on div "Icon/Message [DATE] 1:27pm [PERSON_NAME] sent [PERSON_NAME] a message in Credit…" at bounding box center [768, 365] width 1202 height 579
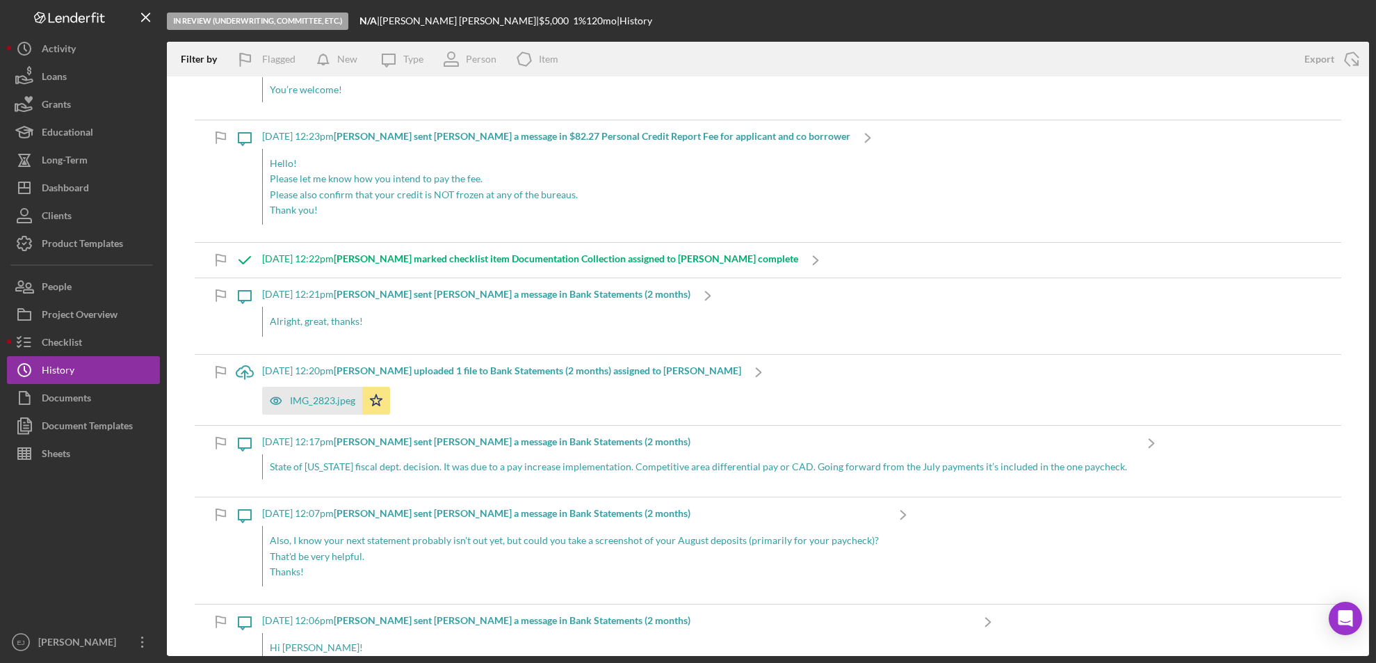
scroll to position [704, 0]
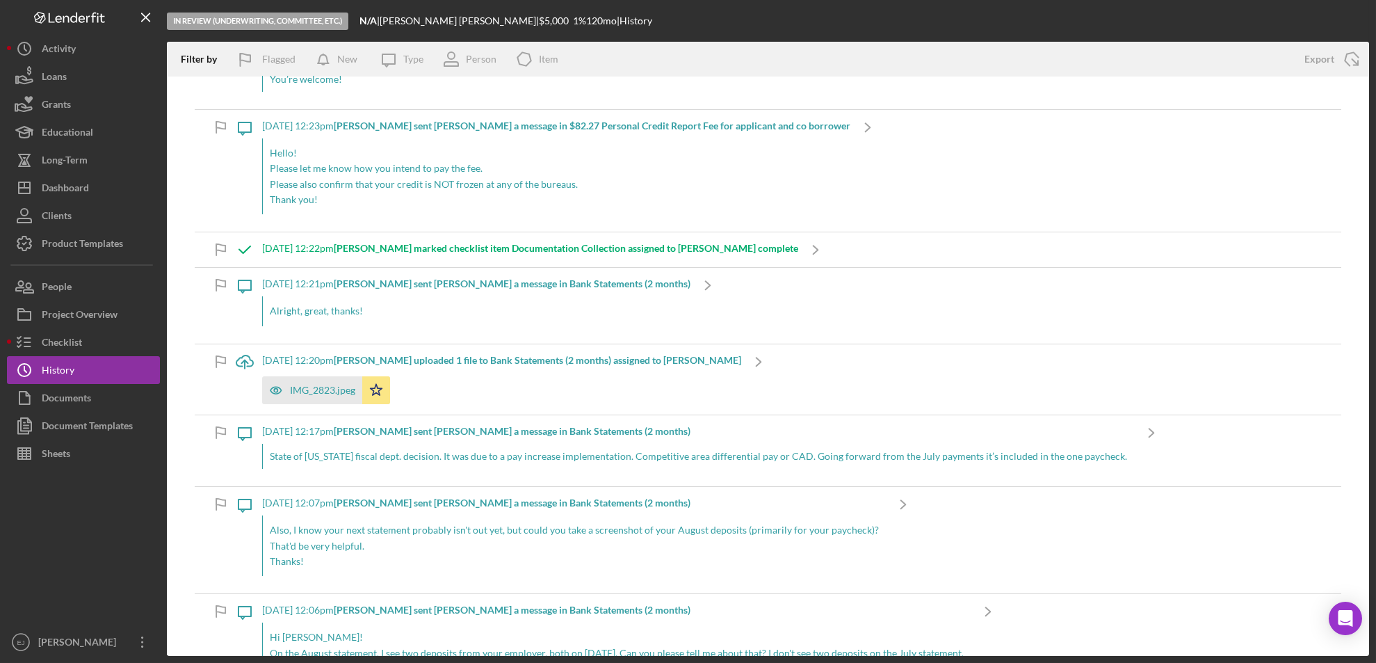
click at [1369, 642] on div "In Review (Underwriting, Committee, Etc.) N/A | [PERSON_NAME] | $5,000 $5,000 1…" at bounding box center [688, 331] width 1376 height 663
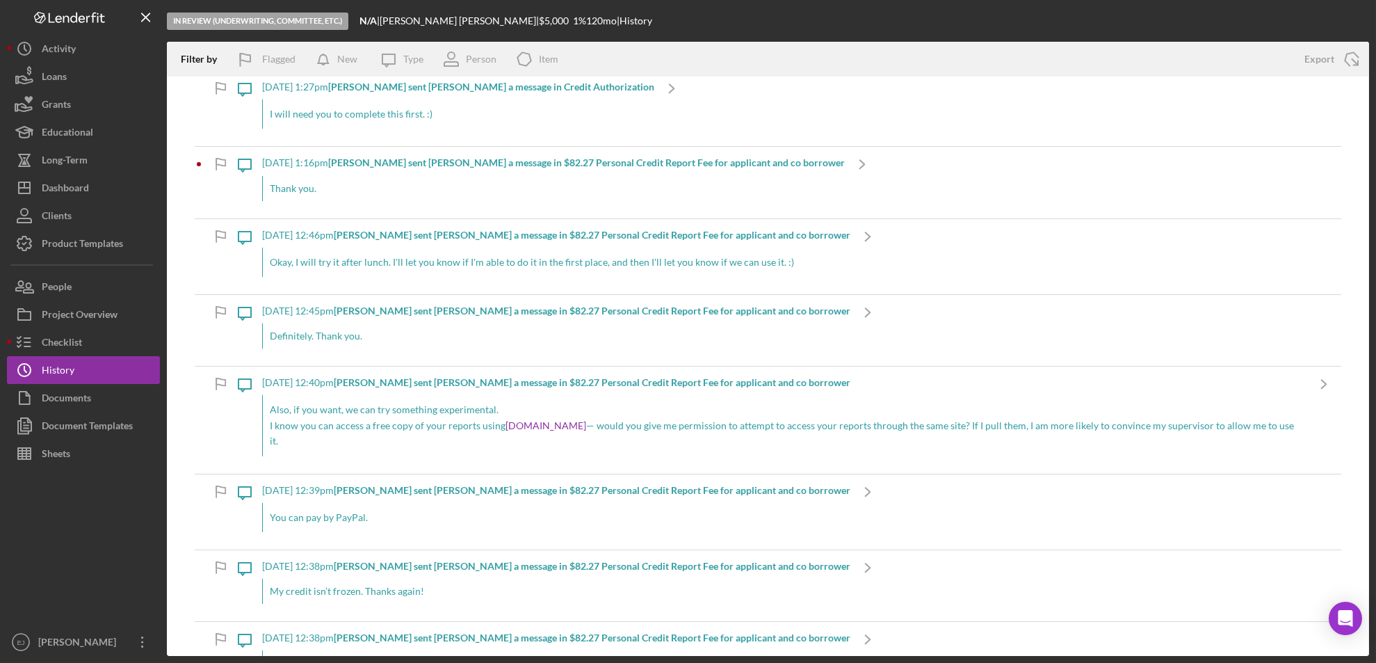
scroll to position [0, 0]
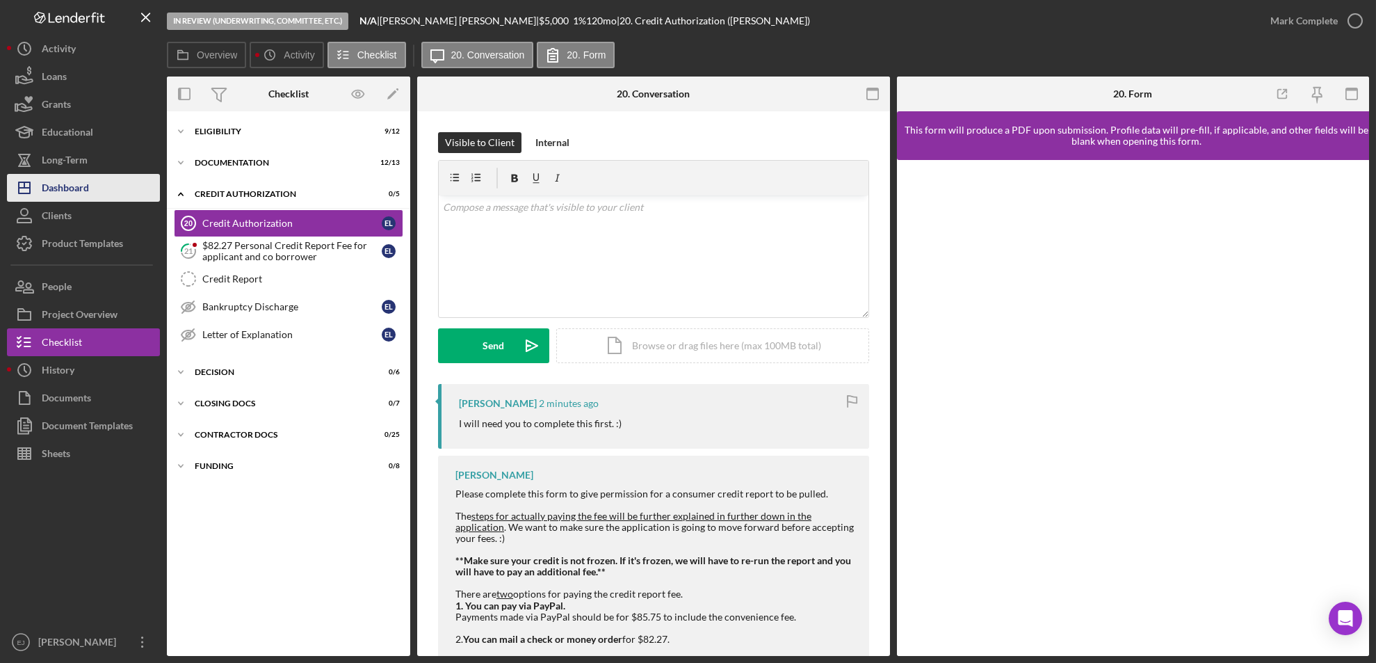
click at [119, 190] on button "Icon/Dashboard Dashboard" at bounding box center [83, 188] width 153 height 28
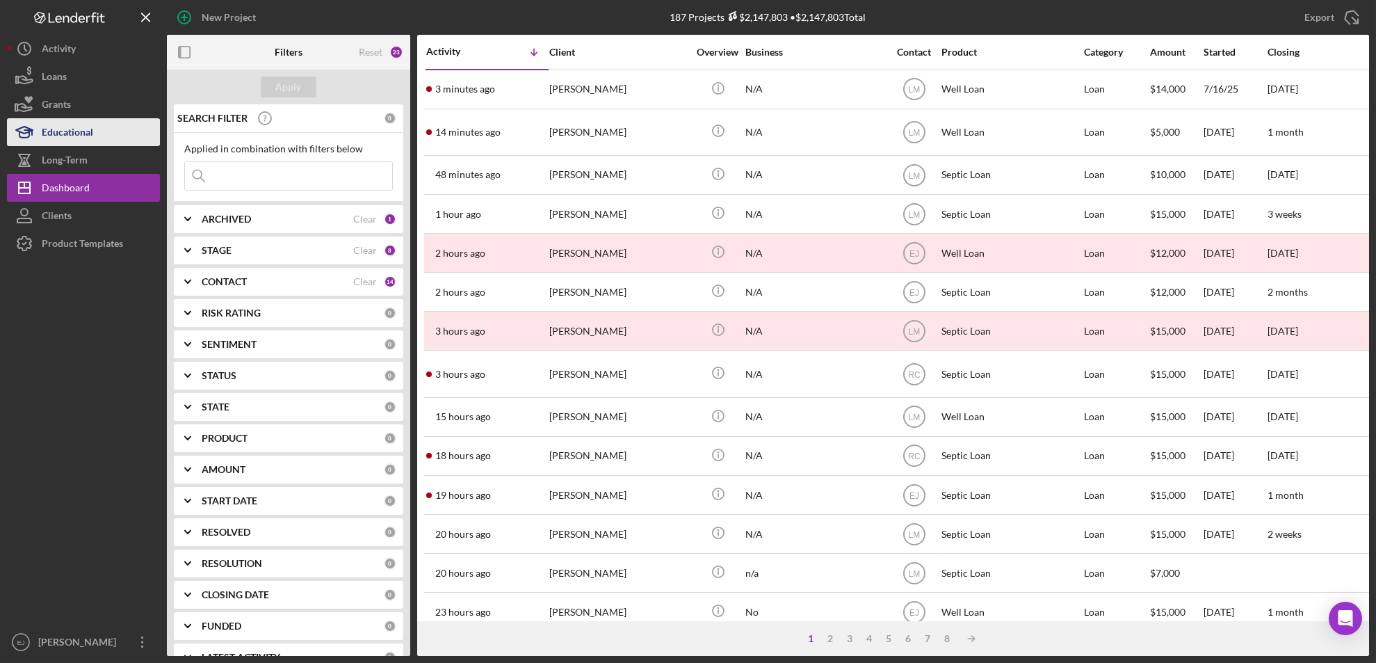
click at [111, 134] on button "Educational" at bounding box center [83, 132] width 153 height 28
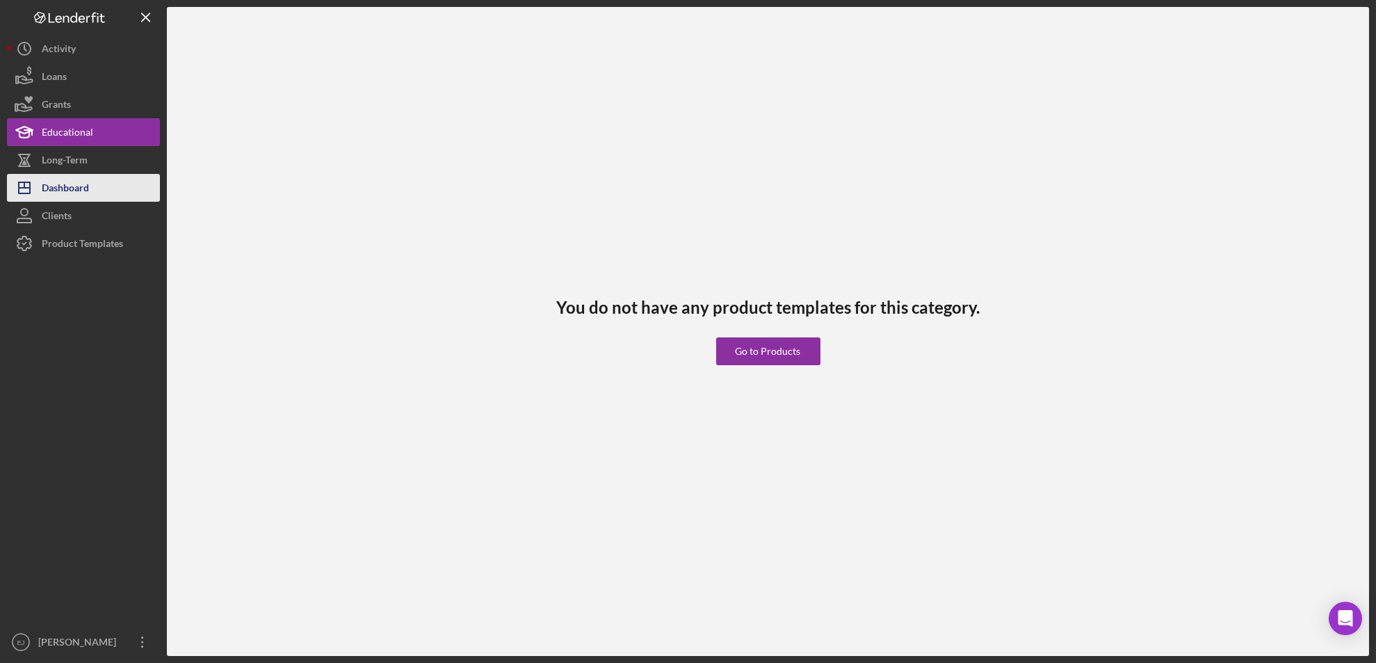
click at [103, 188] on button "Icon/Dashboard Dashboard" at bounding box center [83, 188] width 153 height 28
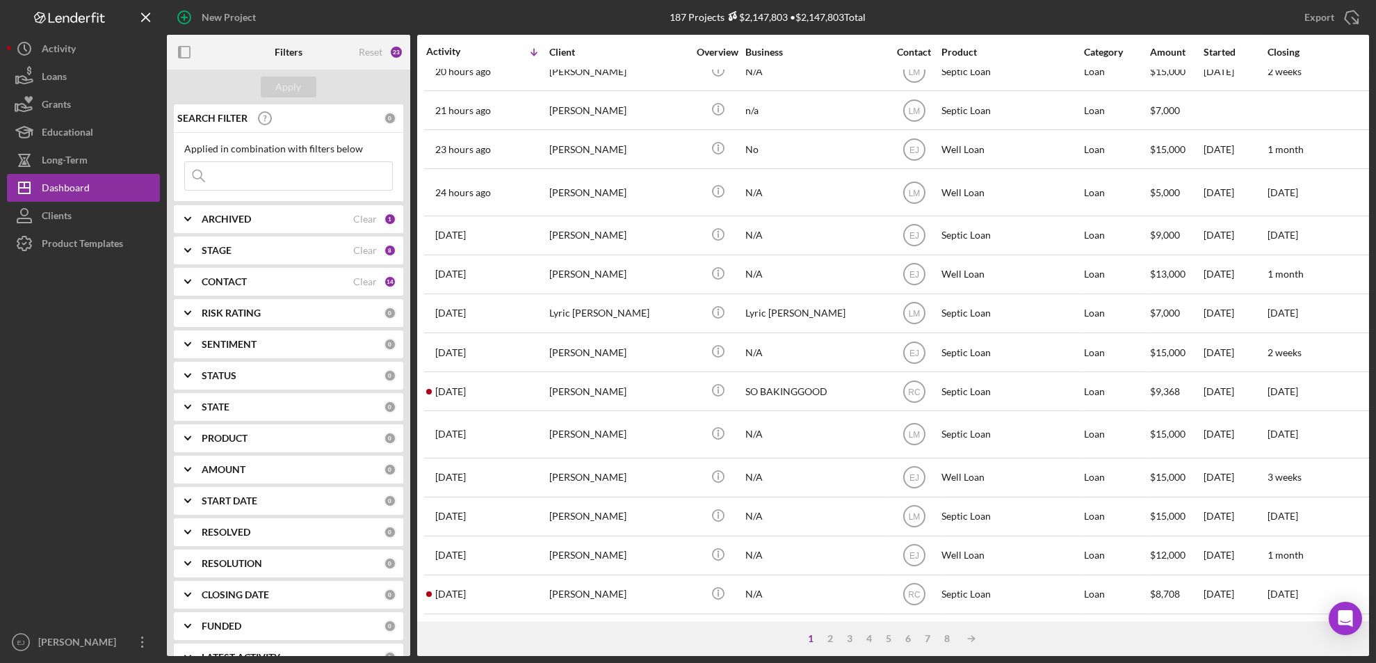
scroll to position [483, 0]
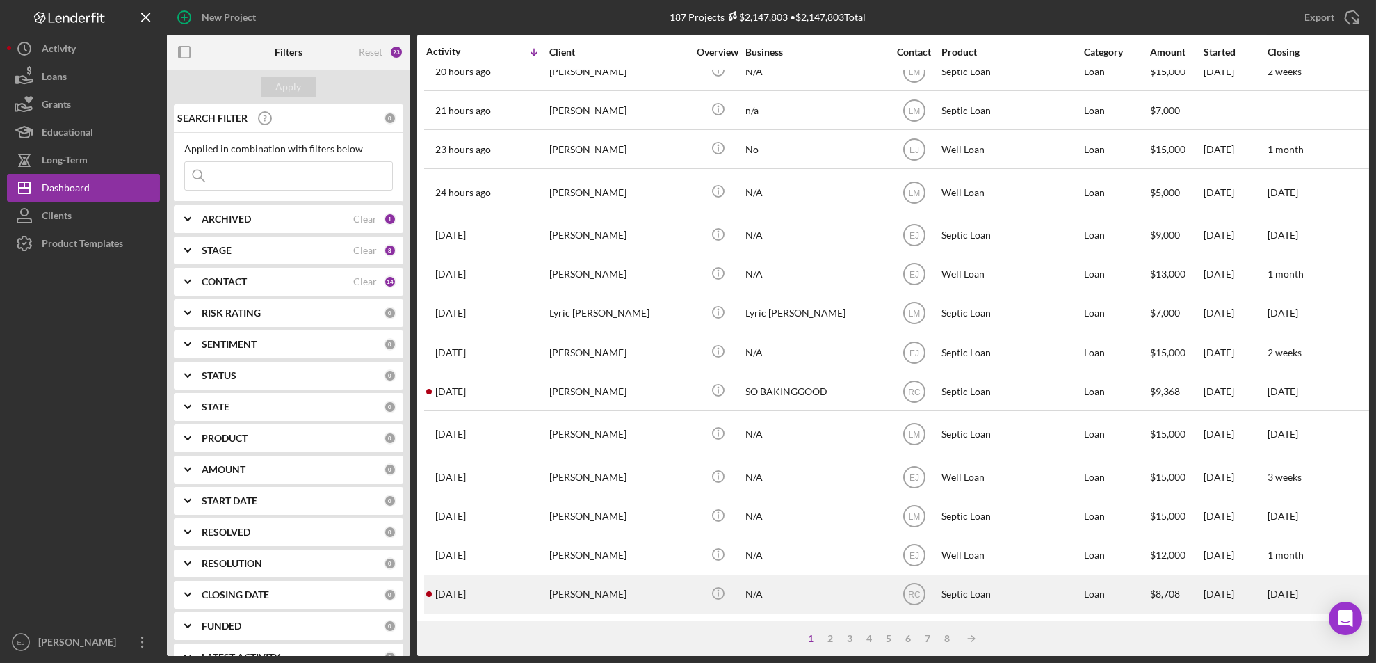
click at [570, 583] on div "[PERSON_NAME]" at bounding box center [618, 594] width 139 height 37
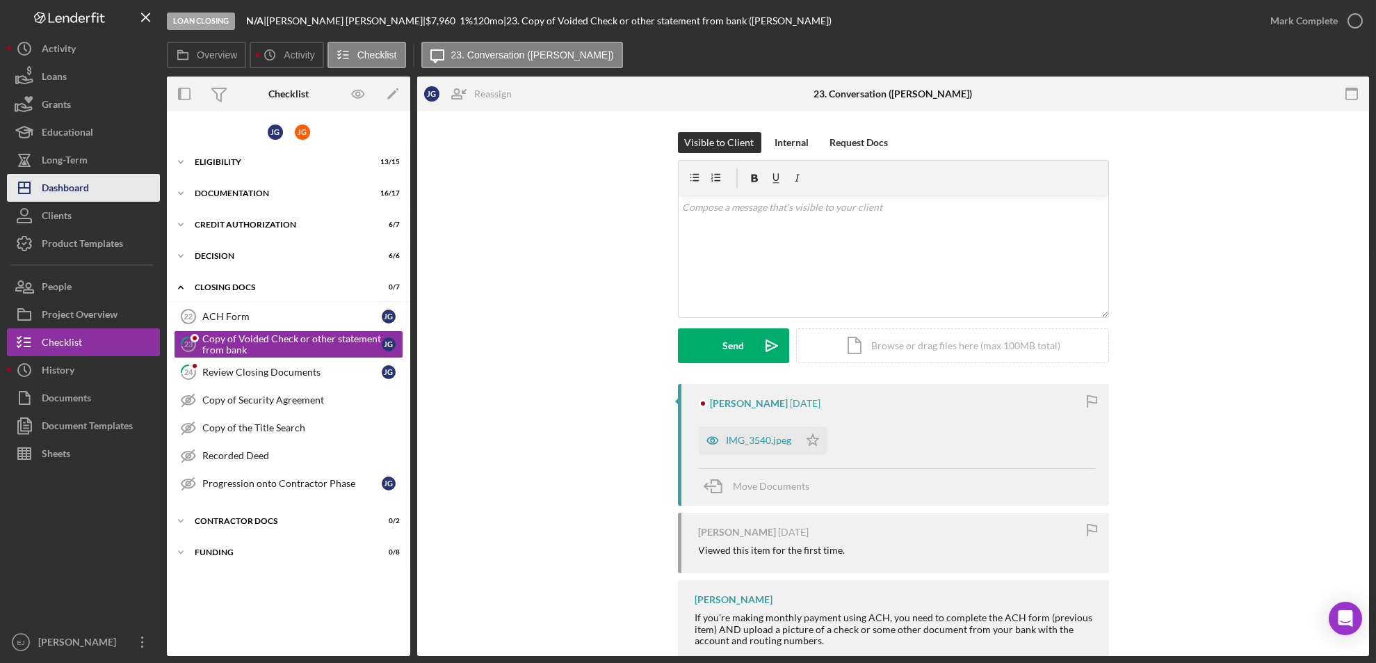
click at [87, 184] on div "Dashboard" at bounding box center [65, 189] width 47 height 31
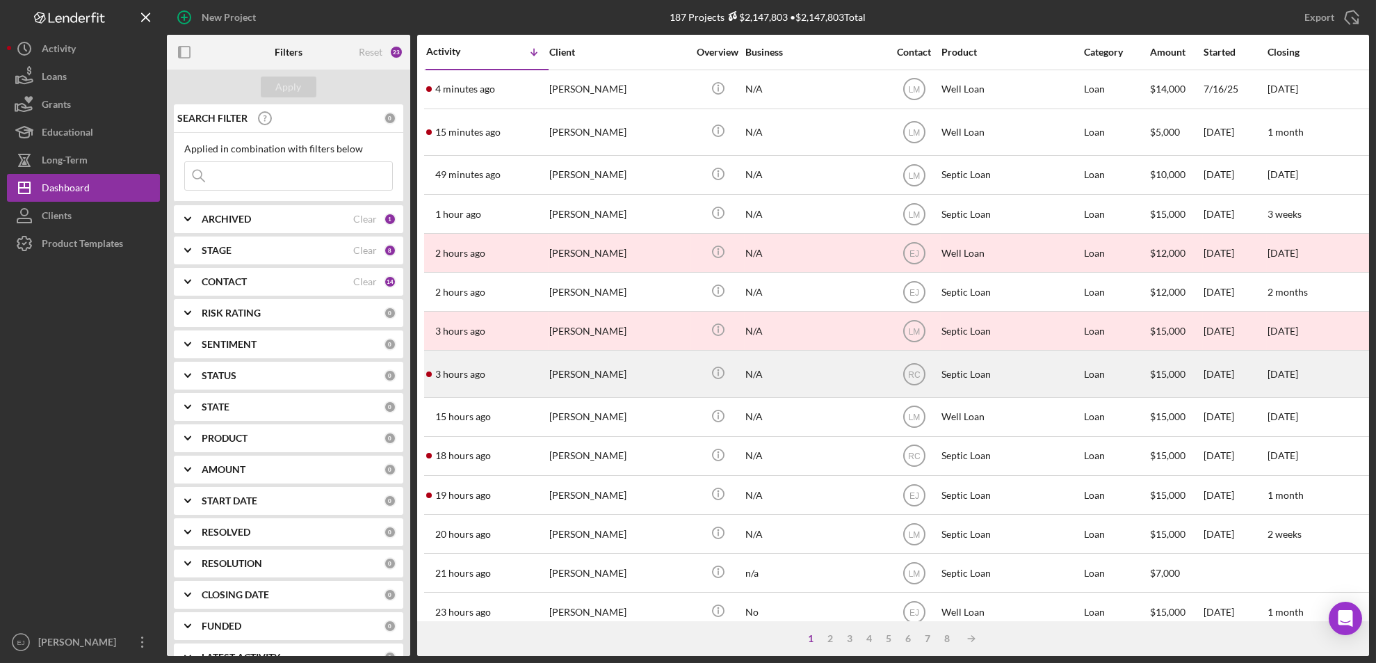
click at [583, 394] on div "[PERSON_NAME]" at bounding box center [618, 373] width 139 height 45
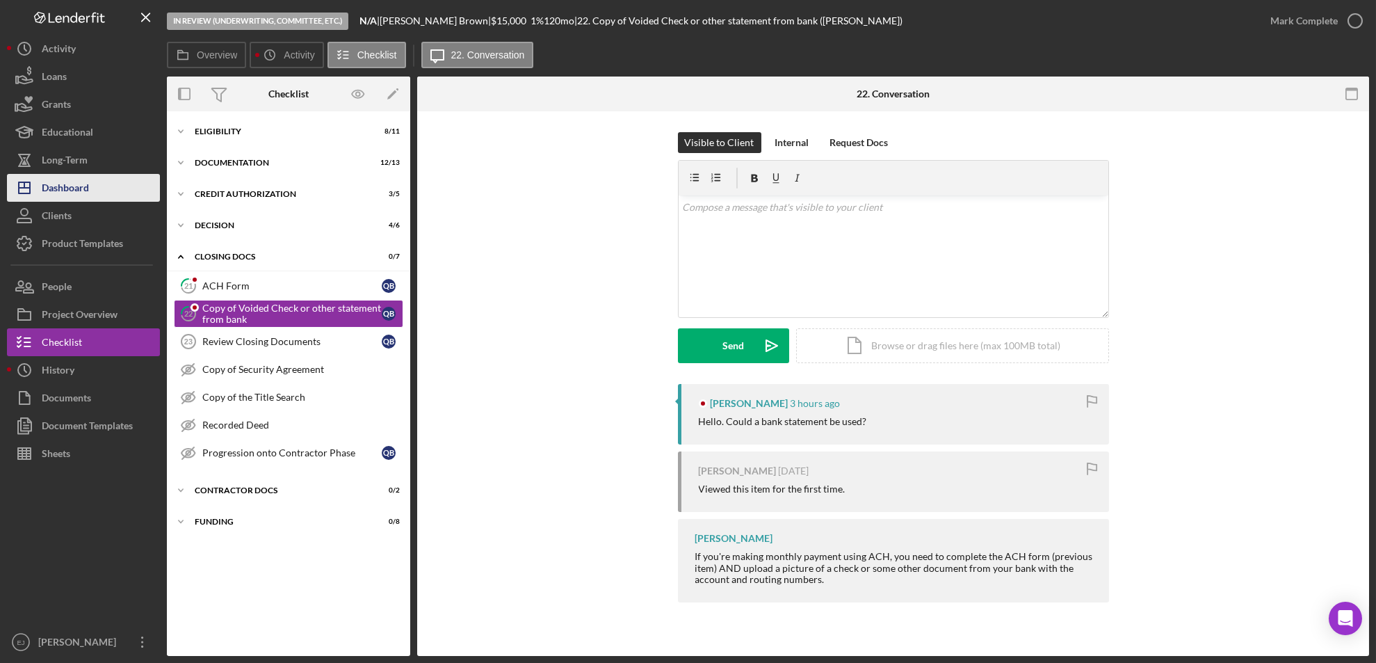
click at [60, 190] on div "Dashboard" at bounding box center [65, 189] width 47 height 31
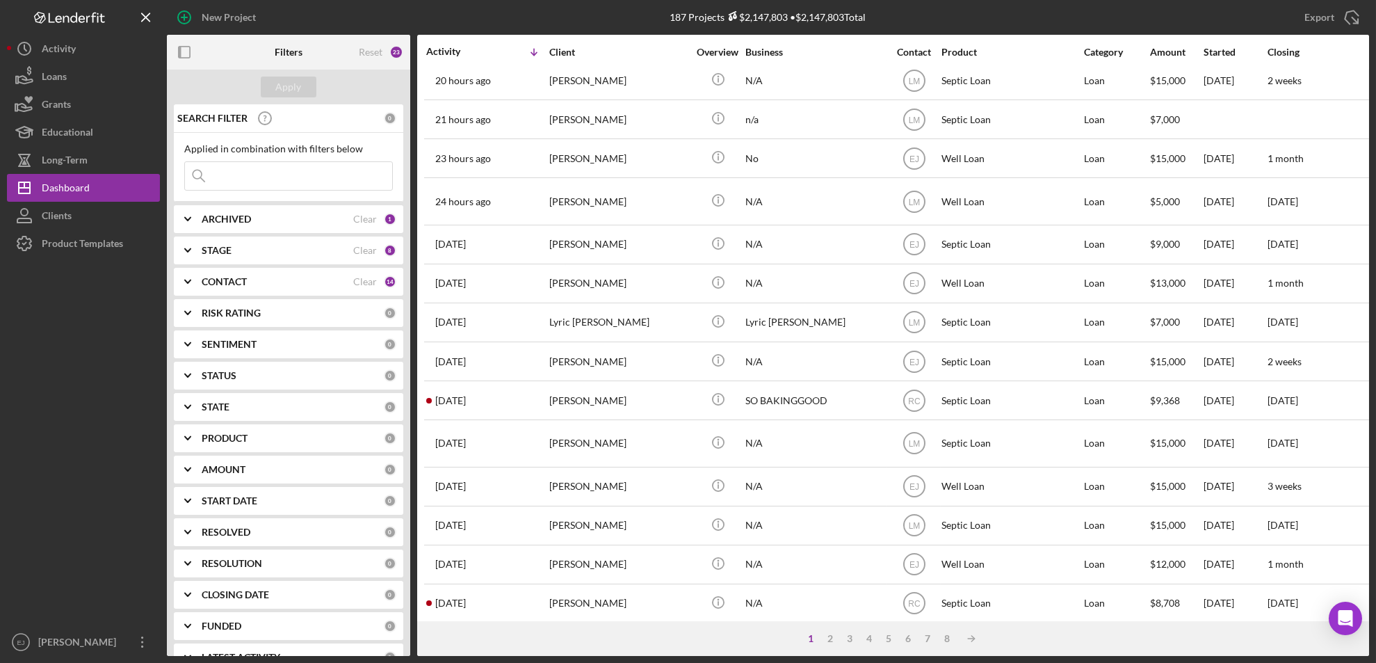
scroll to position [483, 0]
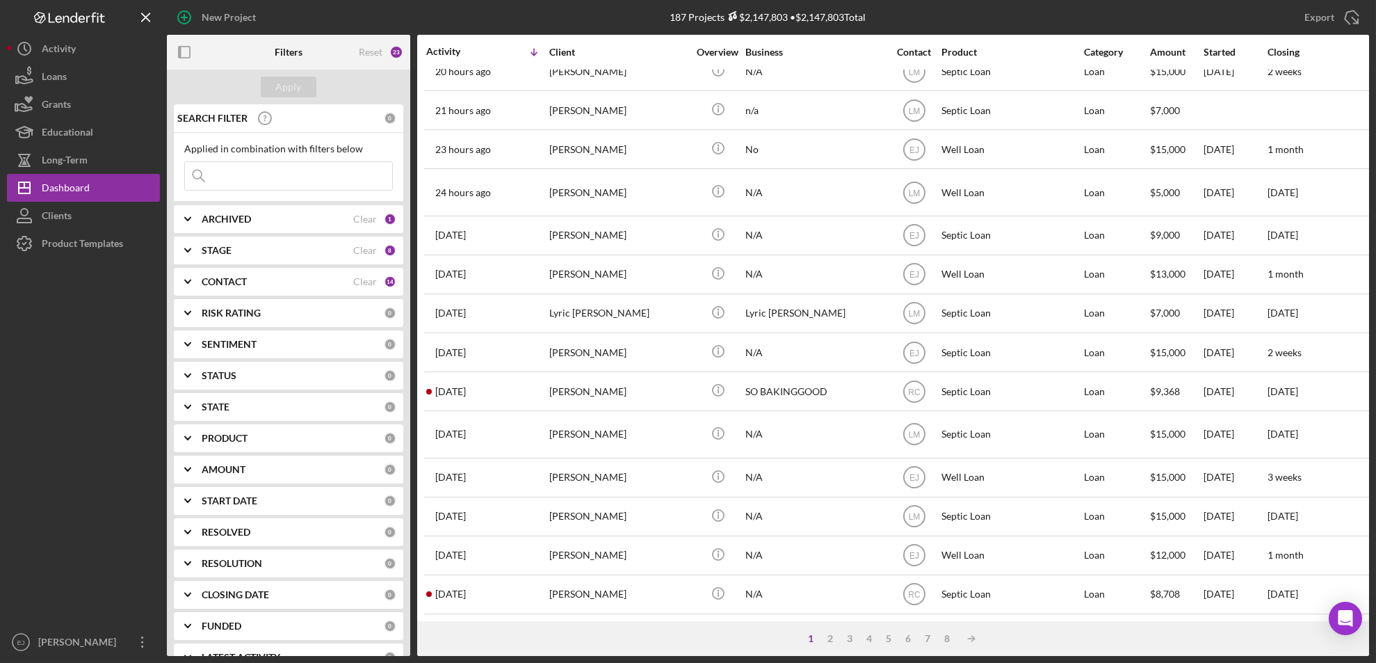
click at [1369, 583] on div "New Project 187 Projects $2,147,803 • $2,147,803 Total Export Icon/Export Filte…" at bounding box center [688, 331] width 1376 height 663
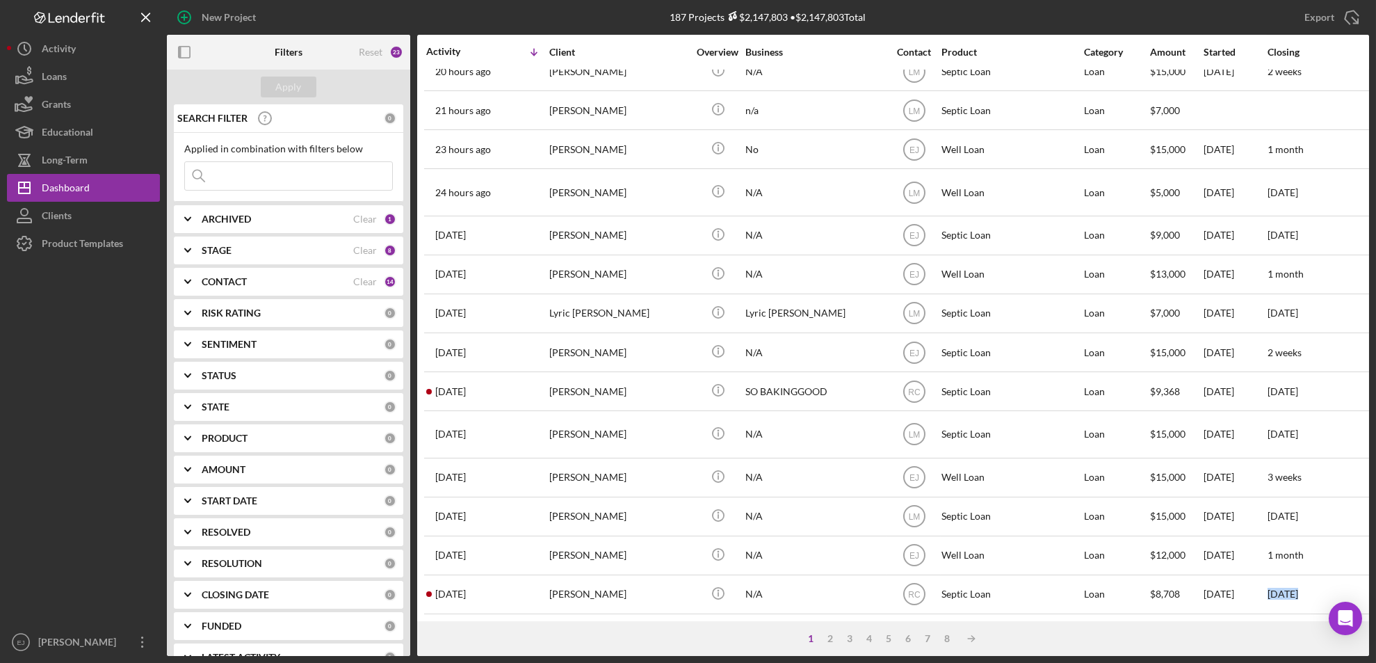
click at [1369, 583] on div "New Project 187 Projects $2,147,803 • $2,147,803 Total Export Icon/Export Filte…" at bounding box center [688, 331] width 1376 height 663
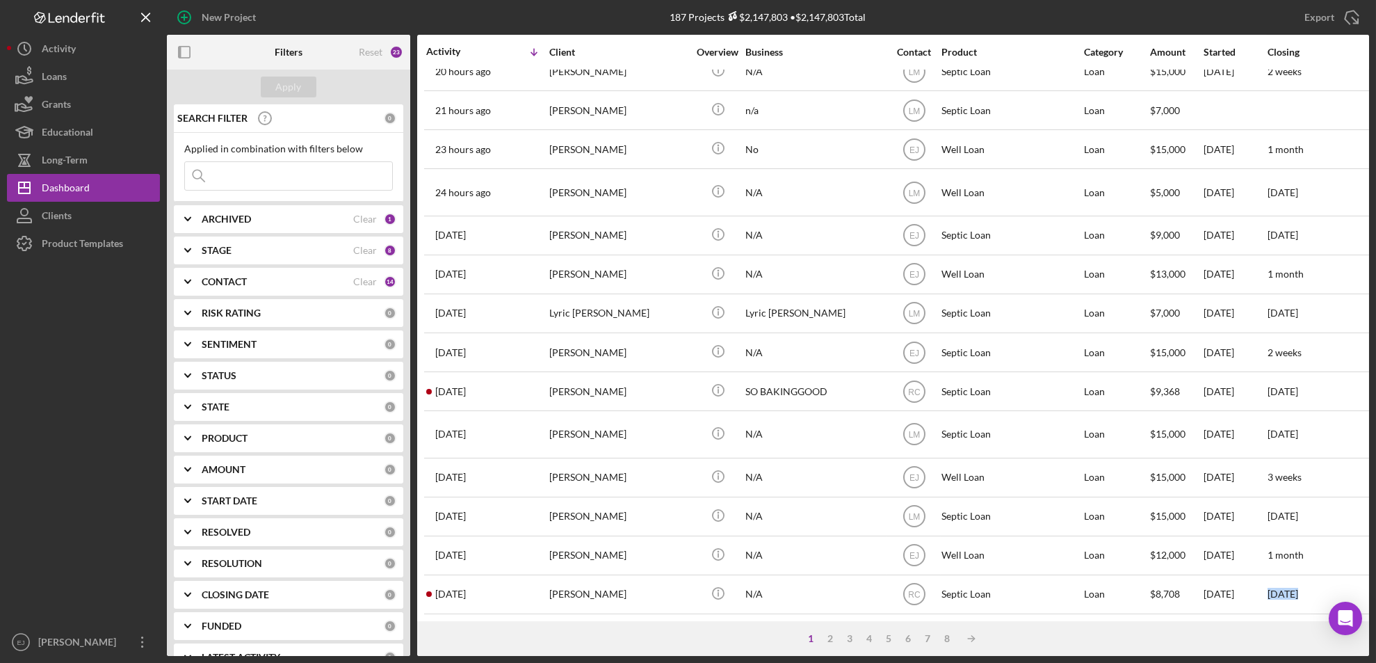
click at [1369, 583] on div "New Project 187 Projects $2,147,803 • $2,147,803 Total Export Icon/Export Filte…" at bounding box center [688, 331] width 1376 height 663
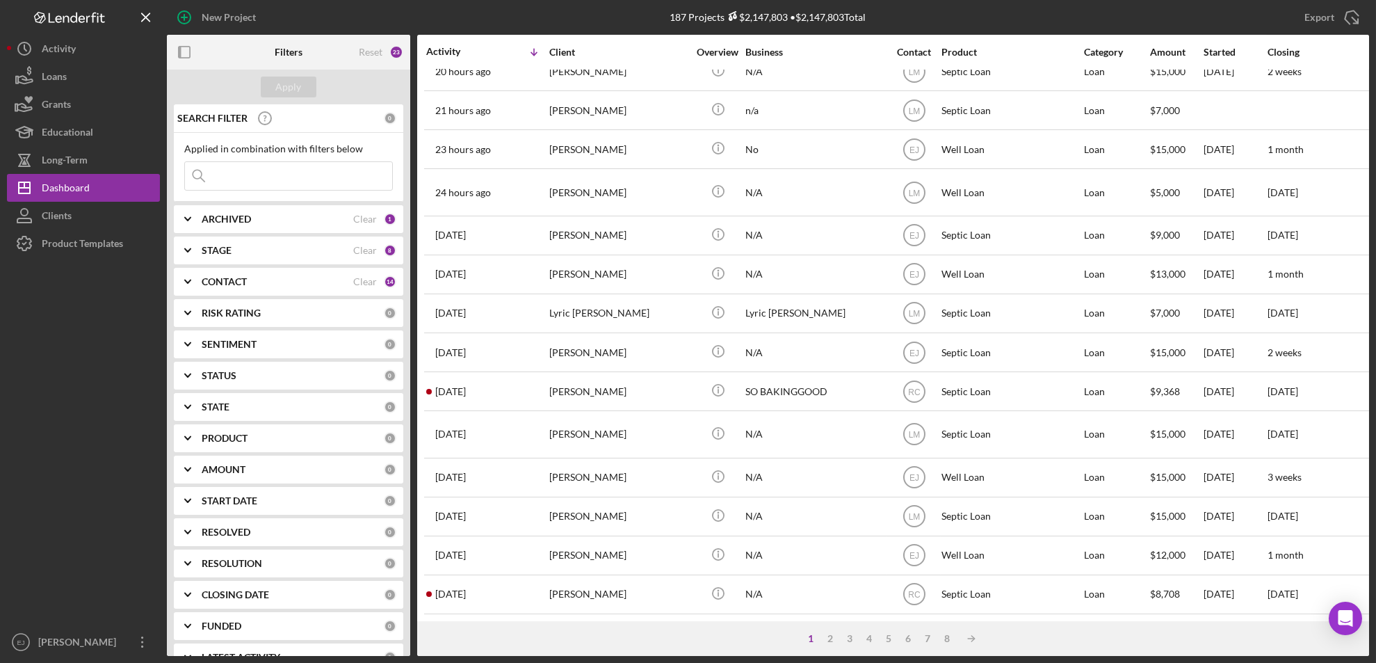
click at [1369, 583] on div "New Project 187 Projects $2,147,803 • $2,147,803 Total Export Icon/Export Filte…" at bounding box center [688, 331] width 1376 height 663
click at [1372, 586] on div "New Project 187 Projects $2,147,803 • $2,147,803 Total Export Icon/Export Filte…" at bounding box center [688, 331] width 1376 height 663
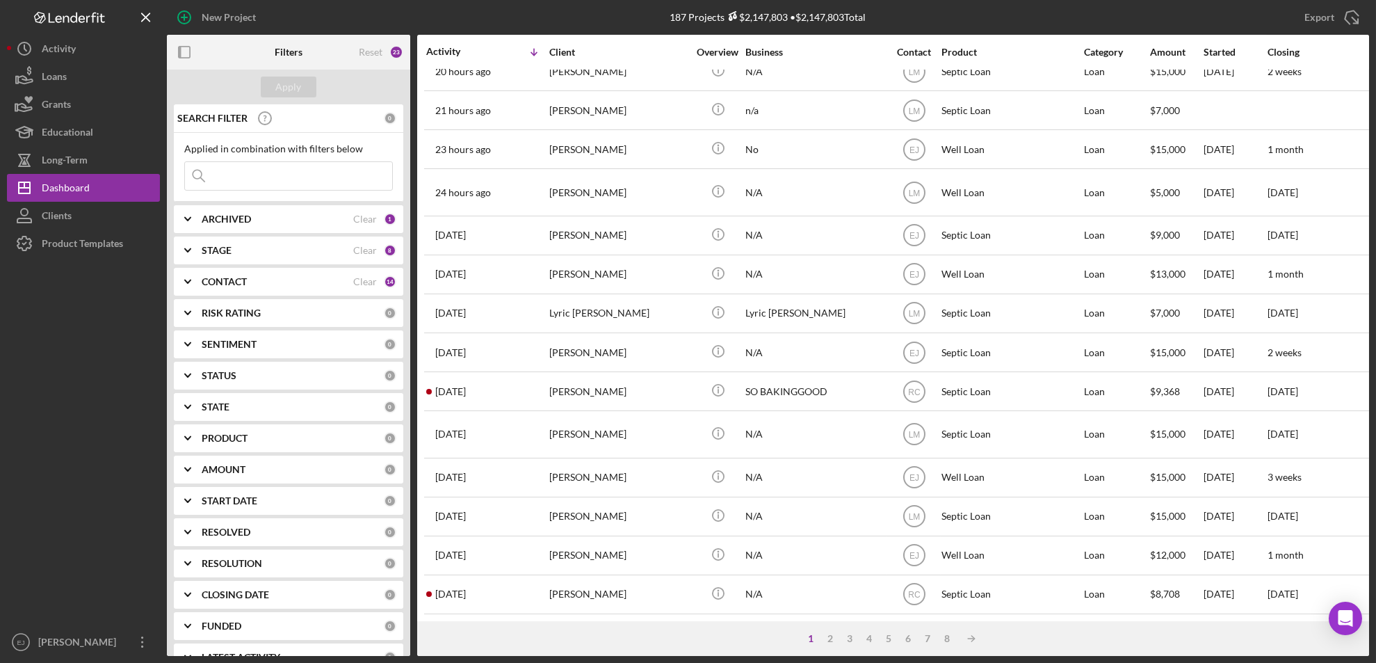
click at [1372, 586] on div "New Project 187 Projects $2,147,803 • $2,147,803 Total Export Icon/Export Filte…" at bounding box center [688, 331] width 1376 height 663
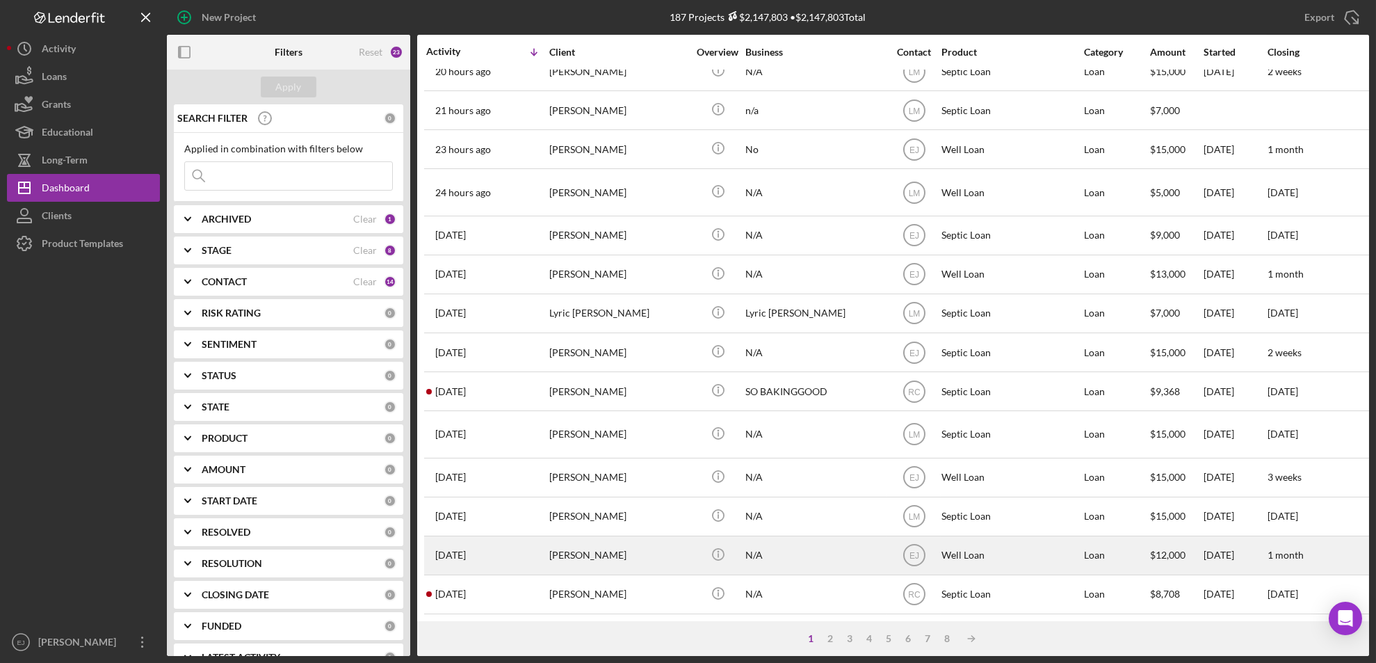
click at [568, 542] on div "[PERSON_NAME]" at bounding box center [618, 555] width 139 height 37
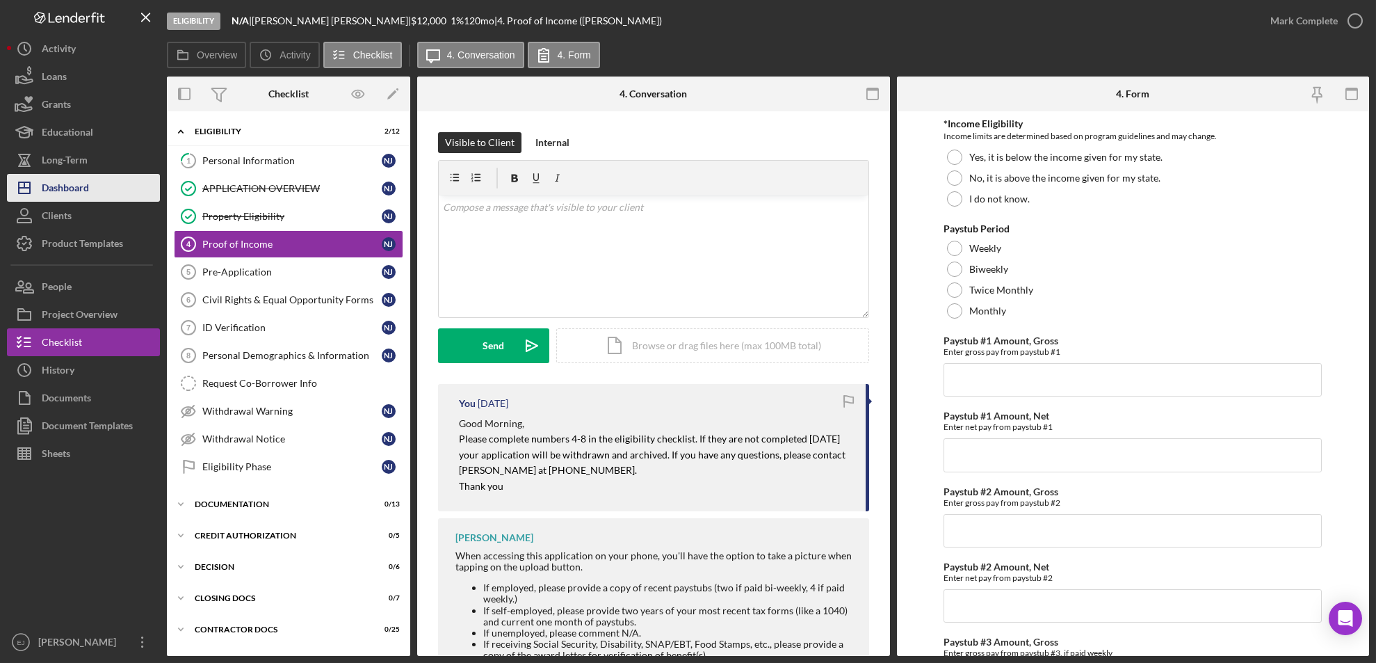
click at [67, 191] on div "Dashboard" at bounding box center [65, 189] width 47 height 31
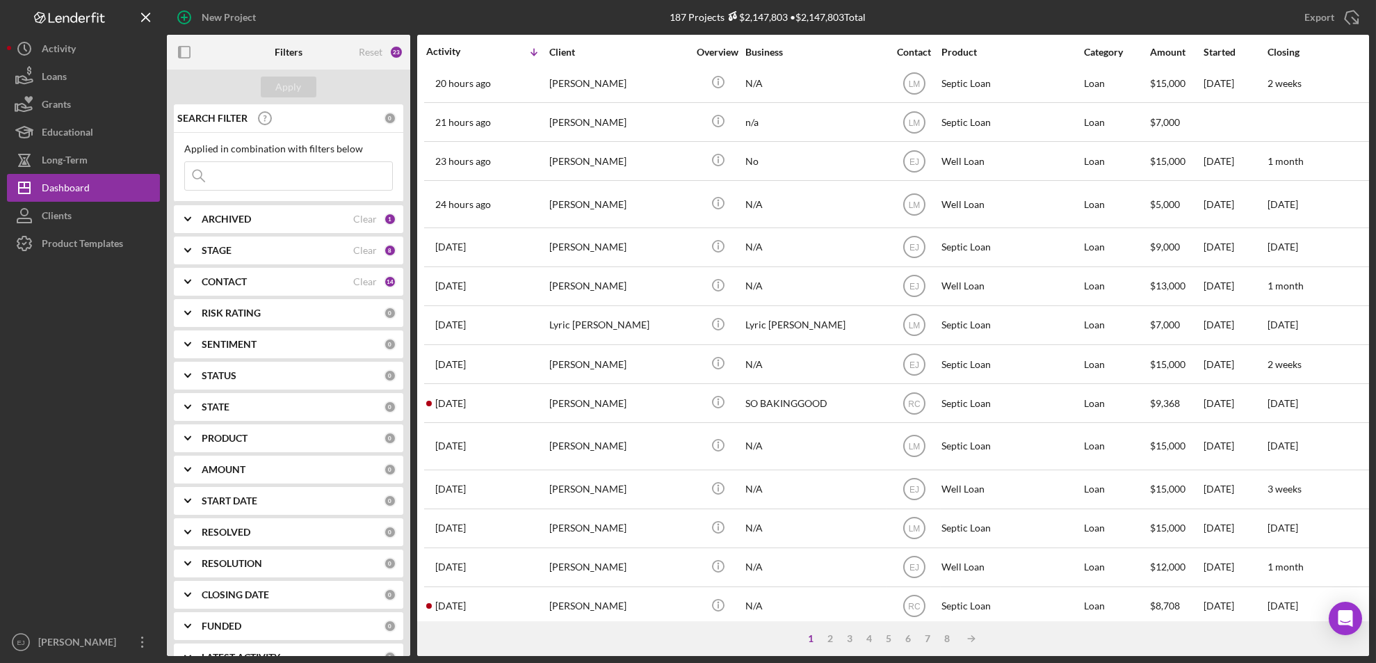
scroll to position [483, 0]
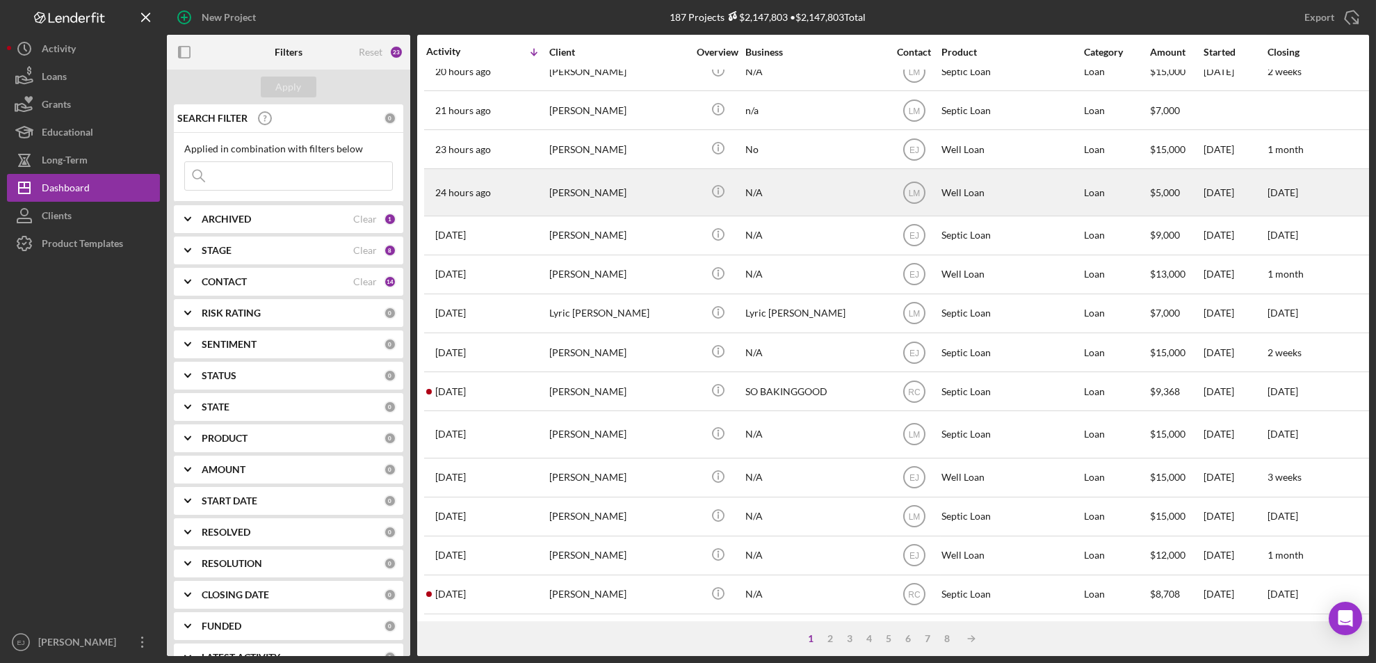
click at [568, 175] on div "[PERSON_NAME]" at bounding box center [618, 192] width 139 height 45
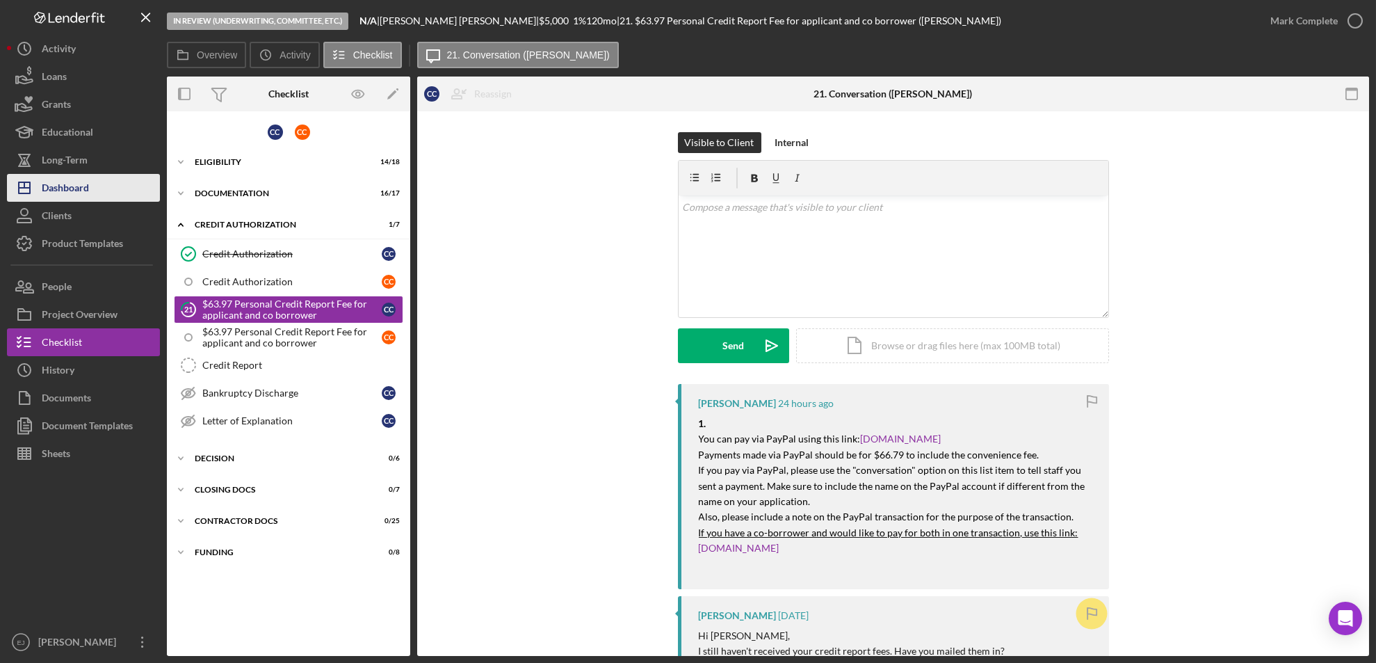
click at [91, 179] on button "Icon/Dashboard Dashboard" at bounding box center [83, 188] width 153 height 28
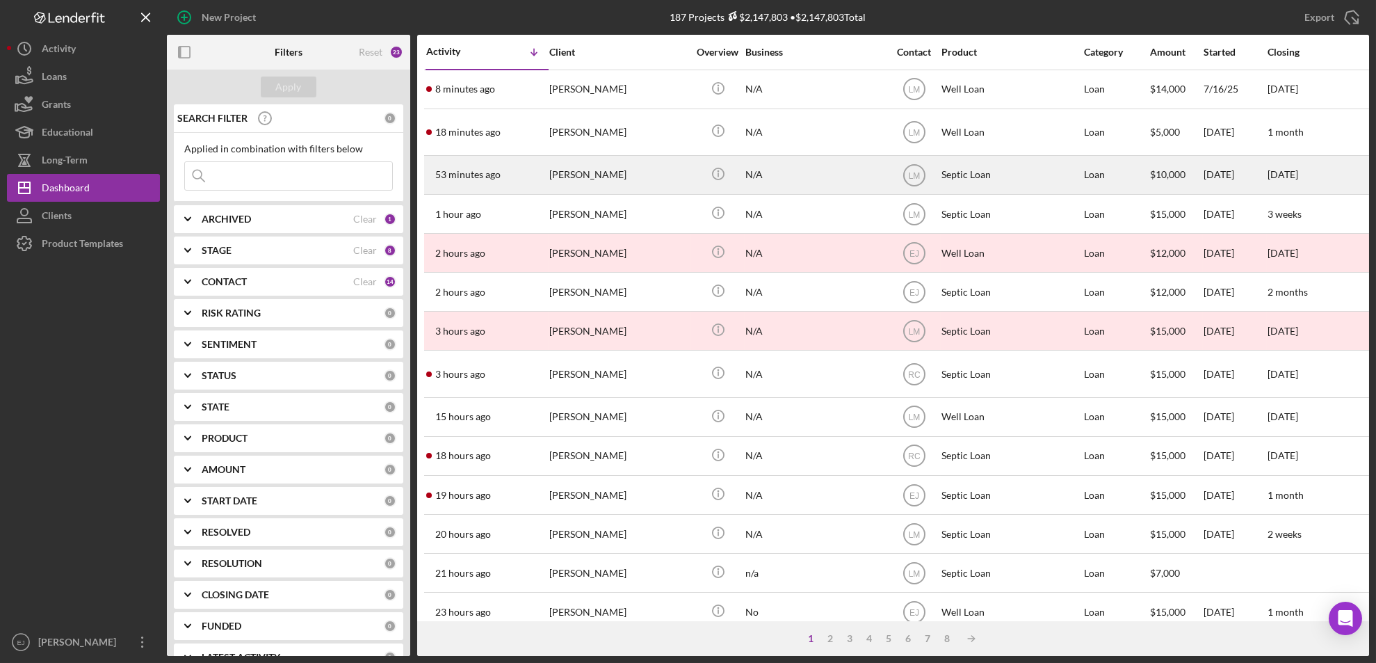
click at [579, 184] on div "[PERSON_NAME]" at bounding box center [618, 174] width 139 height 37
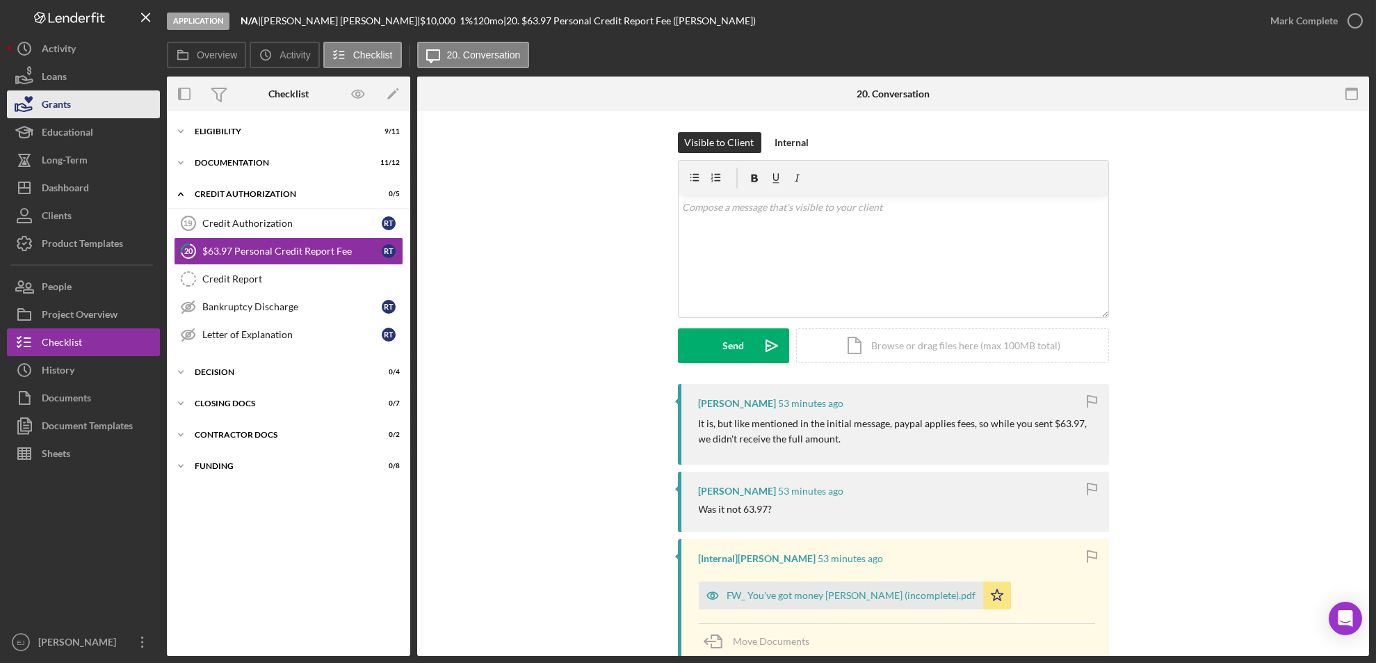
click at [60, 101] on div "Grants" at bounding box center [56, 105] width 29 height 31
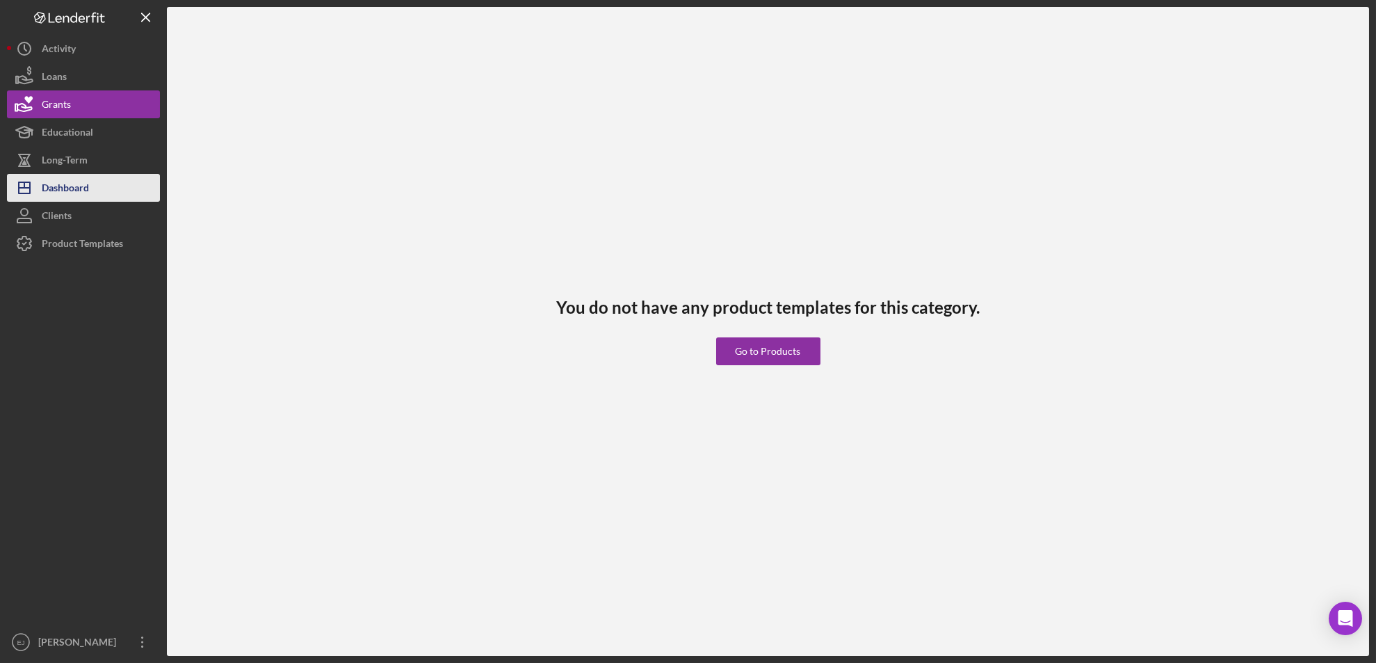
click at [74, 195] on div "Dashboard" at bounding box center [65, 189] width 47 height 31
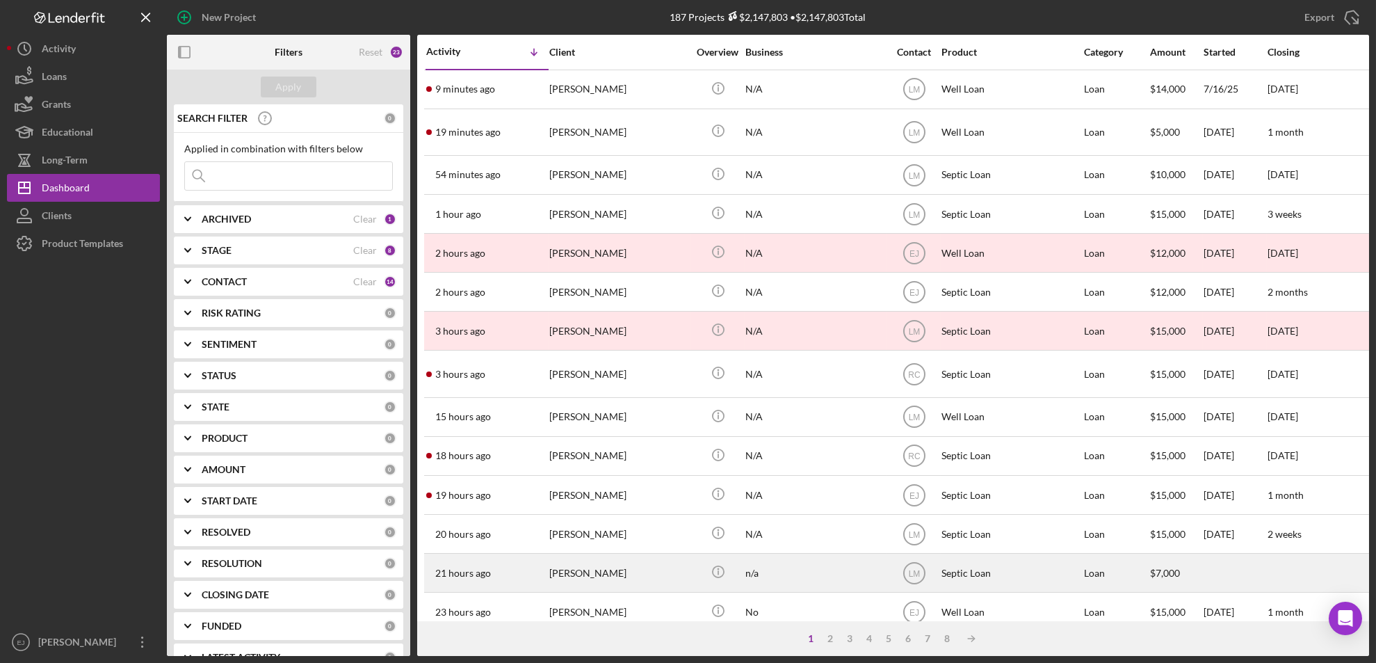
click at [613, 581] on div "[PERSON_NAME]" at bounding box center [618, 572] width 139 height 37
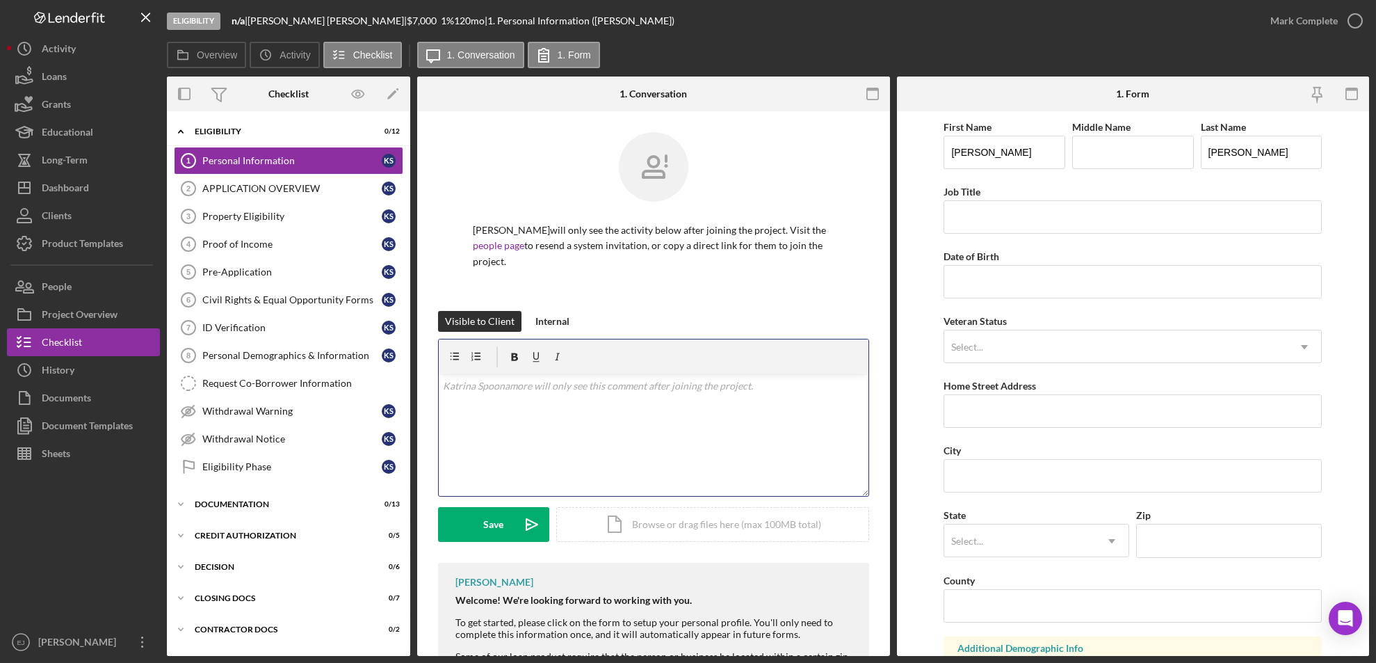
click at [481, 404] on div "v Color teal Color pink Remove color Add row above Add row below Add column bef…" at bounding box center [654, 435] width 430 height 122
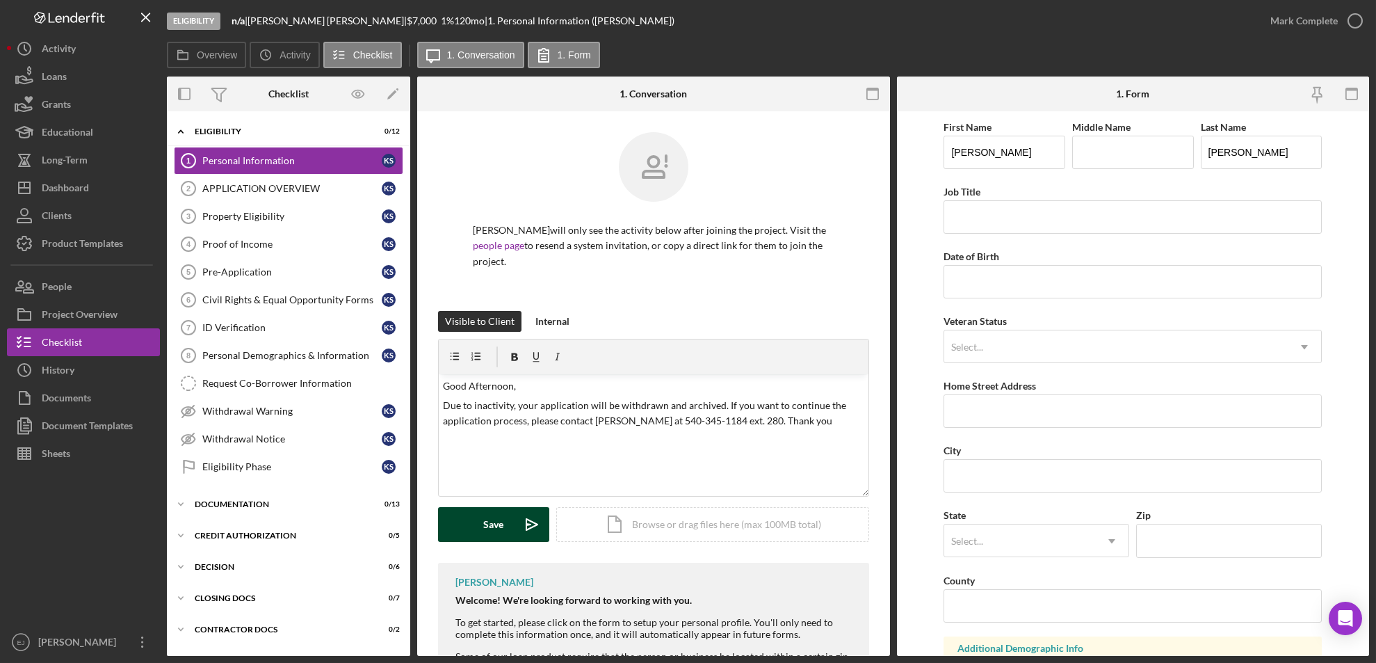
click at [498, 524] on div "Save" at bounding box center [494, 524] width 20 height 35
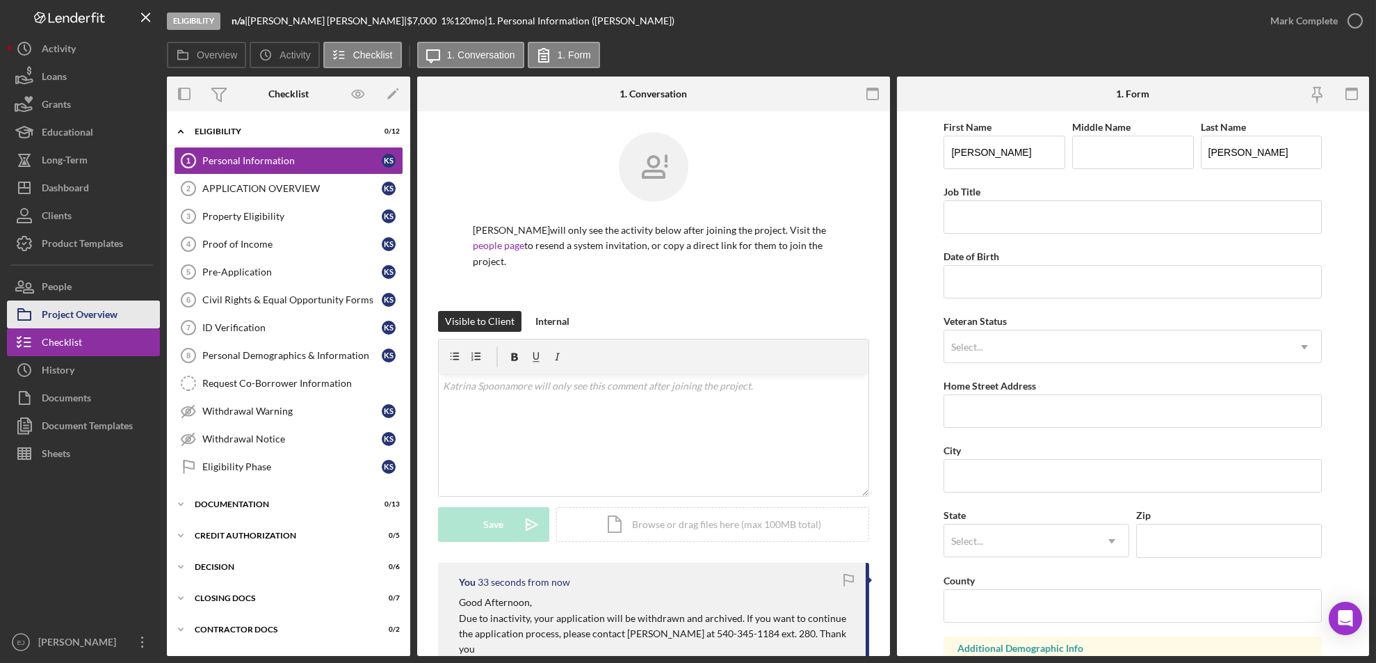
click at [88, 318] on div "Project Overview" at bounding box center [80, 315] width 76 height 31
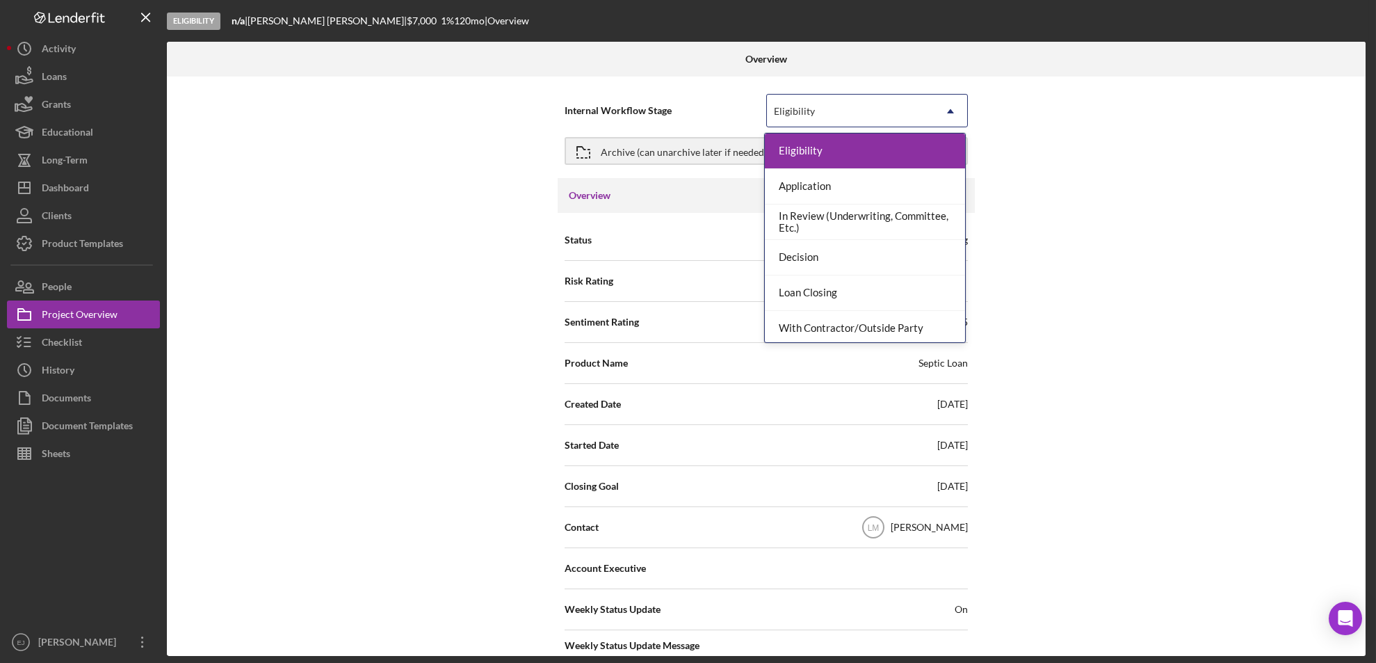
click at [943, 109] on icon "Icon/Dropdown Arrow" at bounding box center [950, 111] width 33 height 33
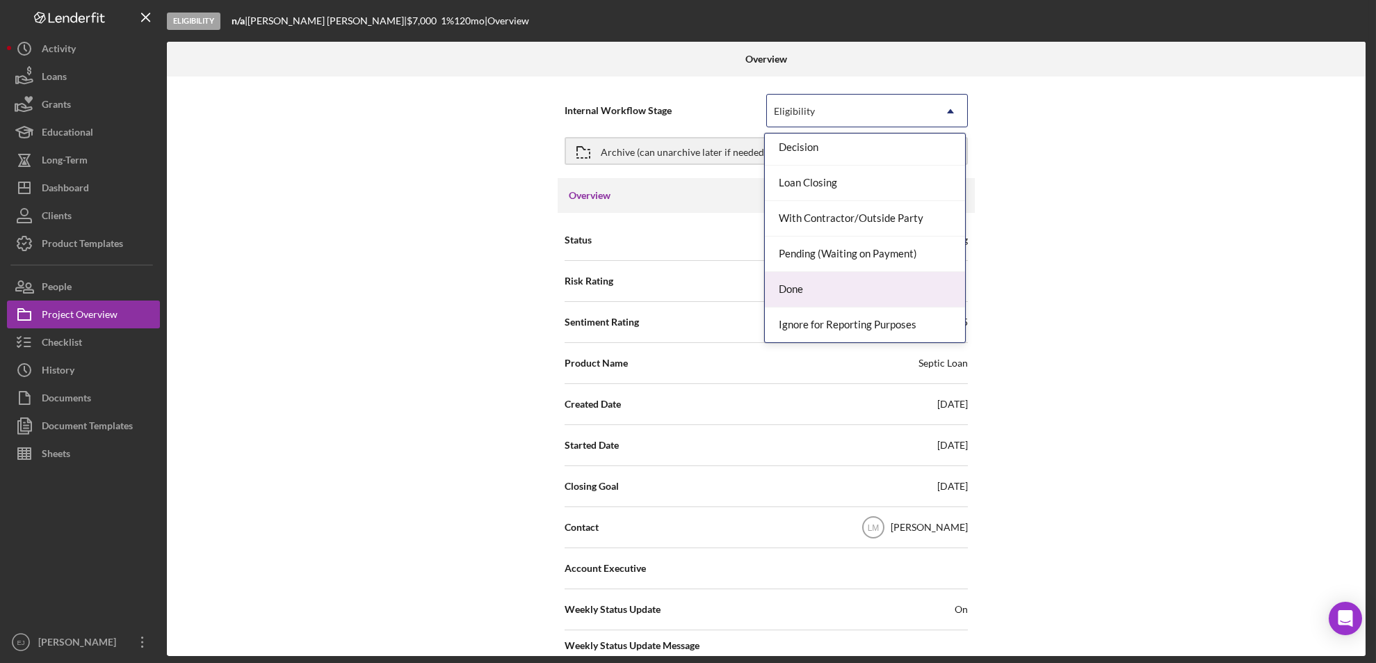
click at [918, 290] on div "Done" at bounding box center [865, 289] width 200 height 35
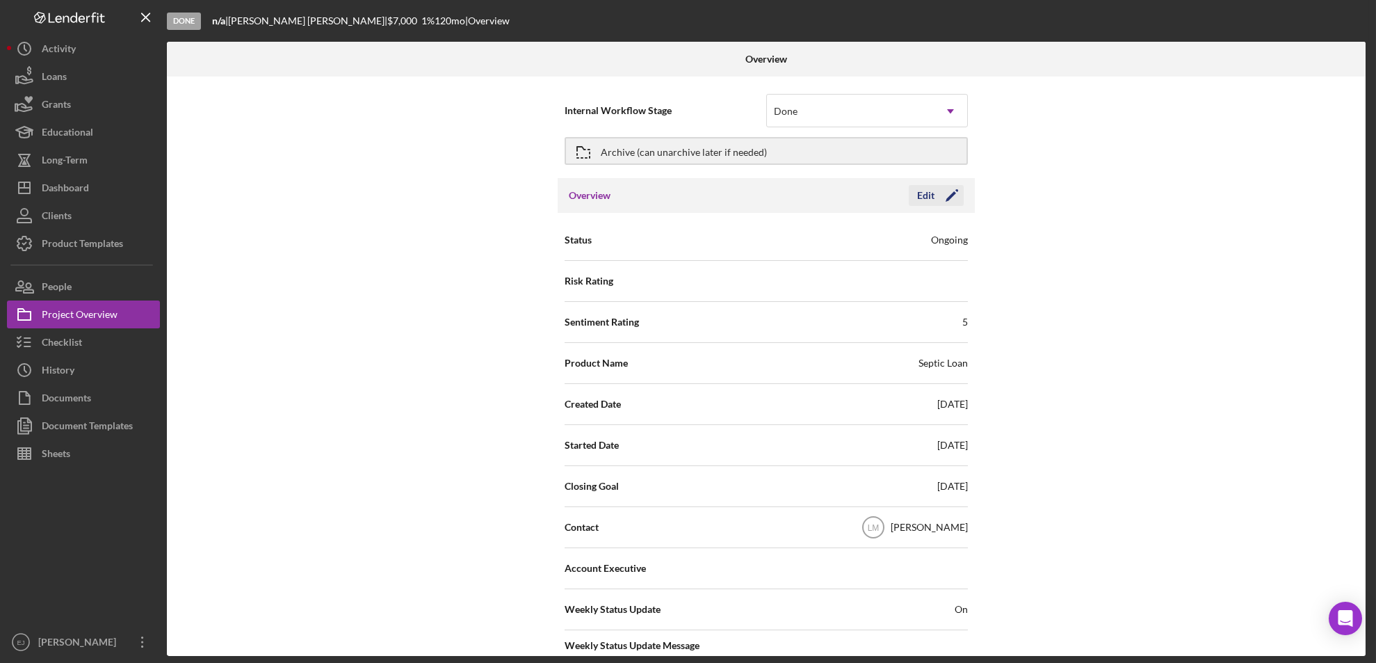
click at [935, 191] on icon "Icon/Edit" at bounding box center [952, 195] width 35 height 35
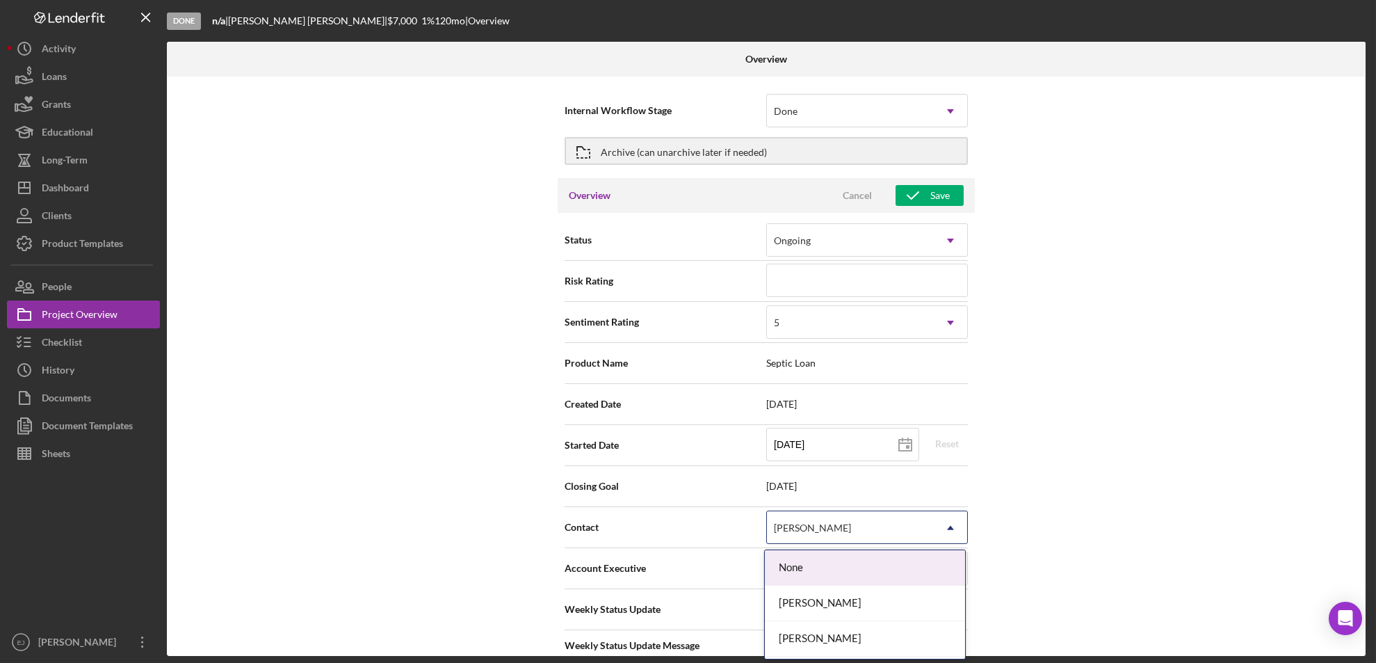
click at [948, 522] on icon "Icon/Dropdown Arrow" at bounding box center [950, 527] width 33 height 33
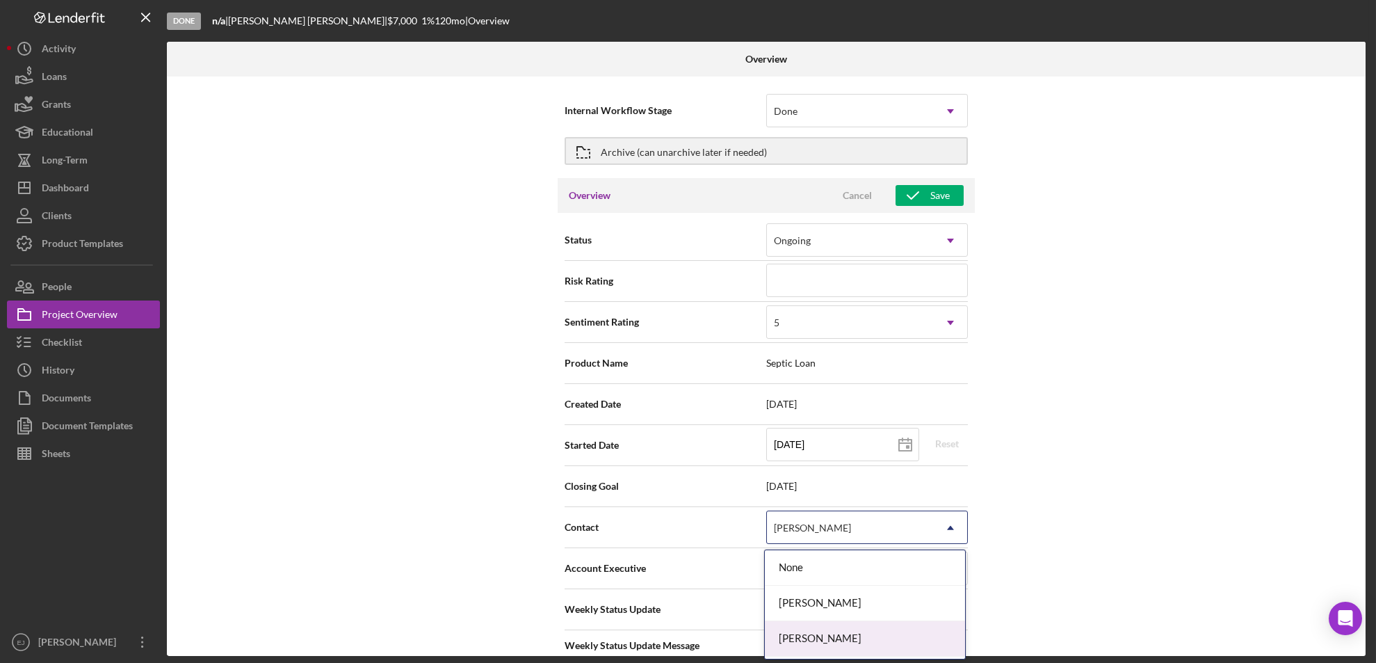
click at [925, 645] on div "[PERSON_NAME]" at bounding box center [865, 638] width 200 height 35
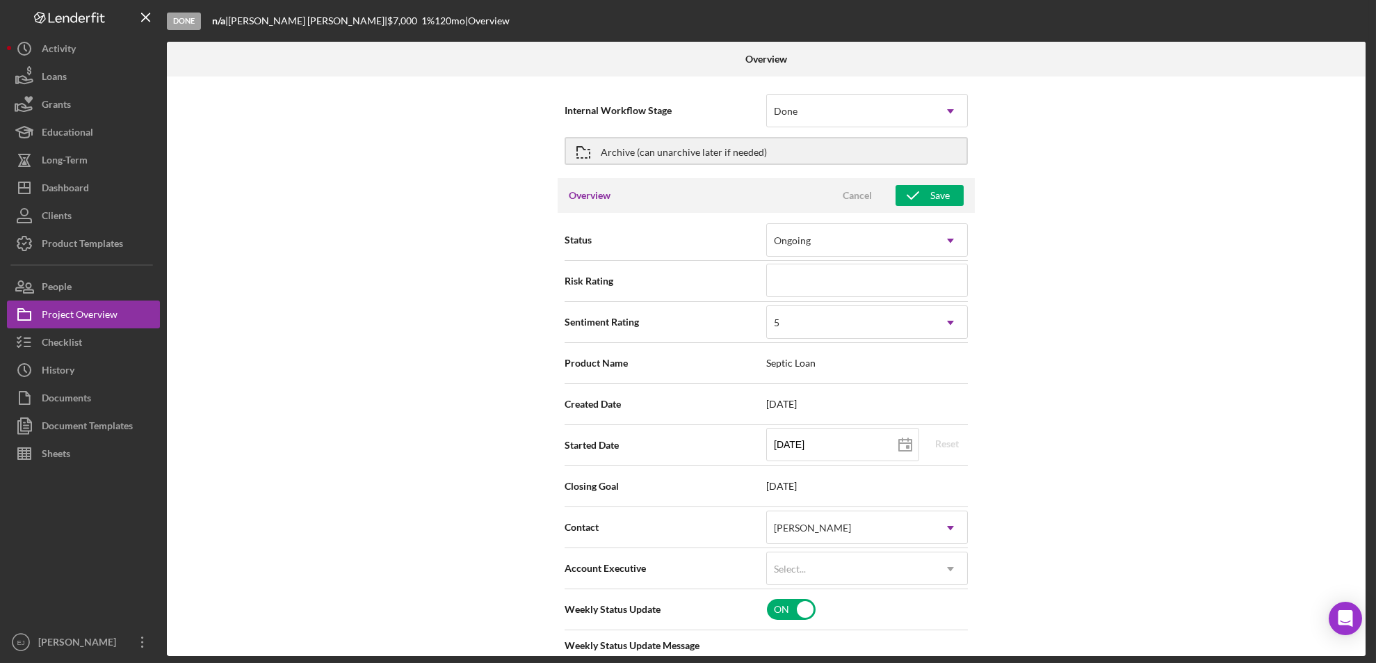
click at [1369, 588] on div "Done n/a | [PERSON_NAME] | $7,000 $7,000 1 % 120 mo | Overview Overview Interna…" at bounding box center [688, 331] width 1376 height 663
click at [1367, 591] on div "Overview Internal Workflow Stage Done Icon/Dropdown Arrow Archive (can unarchiv…" at bounding box center [768, 349] width 1202 height 614
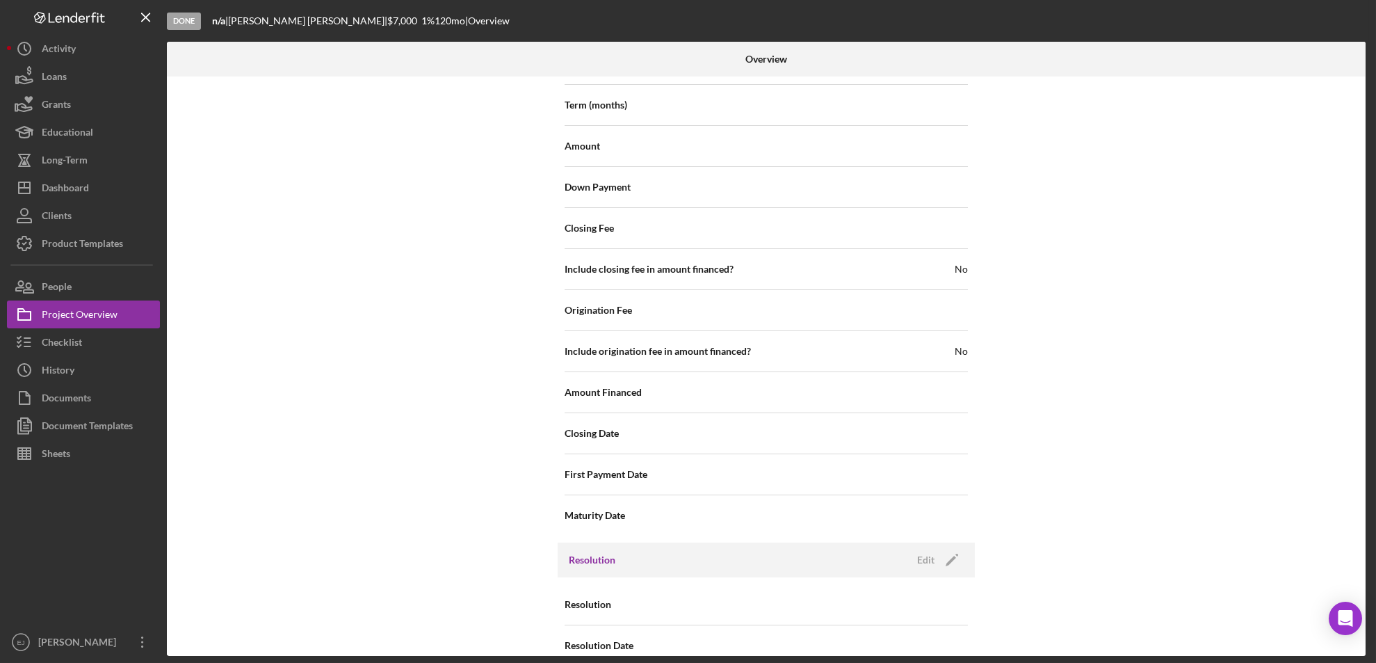
scroll to position [1522, 0]
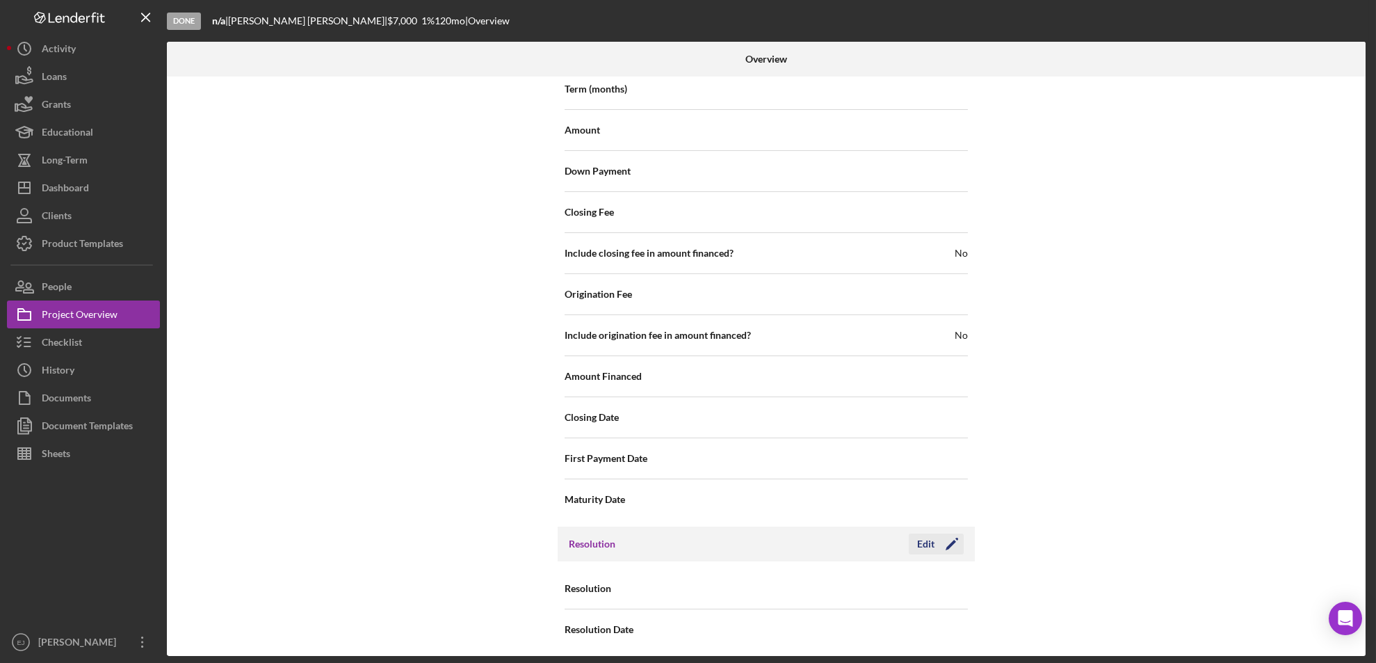
drag, startPoint x: 1365, startPoint y: 591, endPoint x: 912, endPoint y: 535, distance: 456.8
click at [912, 535] on button "Edit Icon/Edit" at bounding box center [936, 543] width 55 height 21
click at [951, 592] on icon "Icon/Dropdown Arrow" at bounding box center [950, 588] width 33 height 33
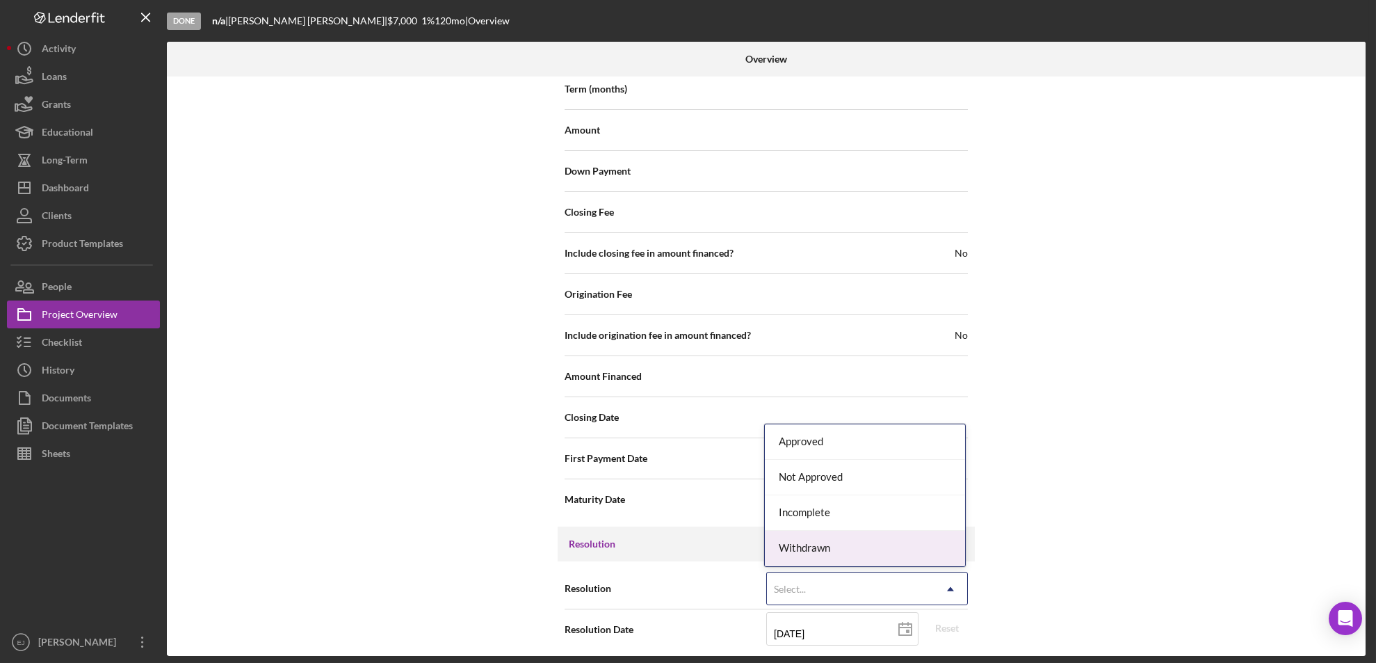
click at [915, 553] on div "Withdrawn" at bounding box center [865, 548] width 200 height 35
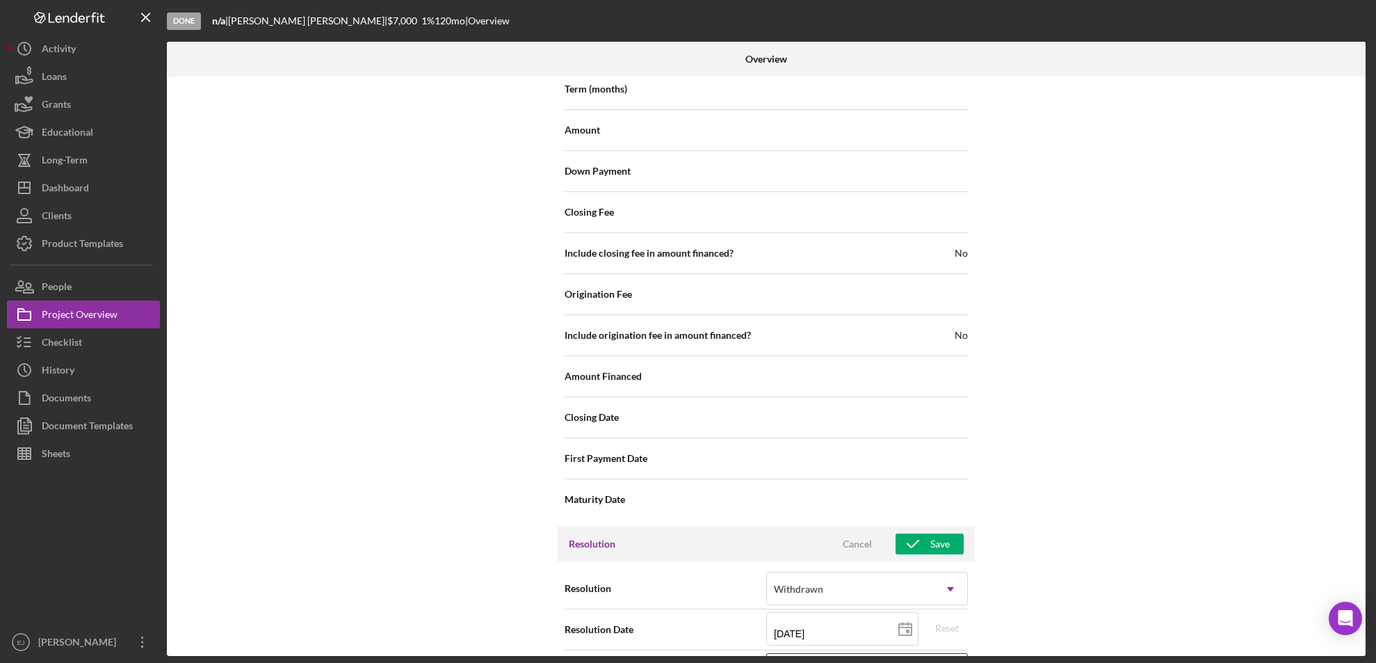
scroll to position [1617, 0]
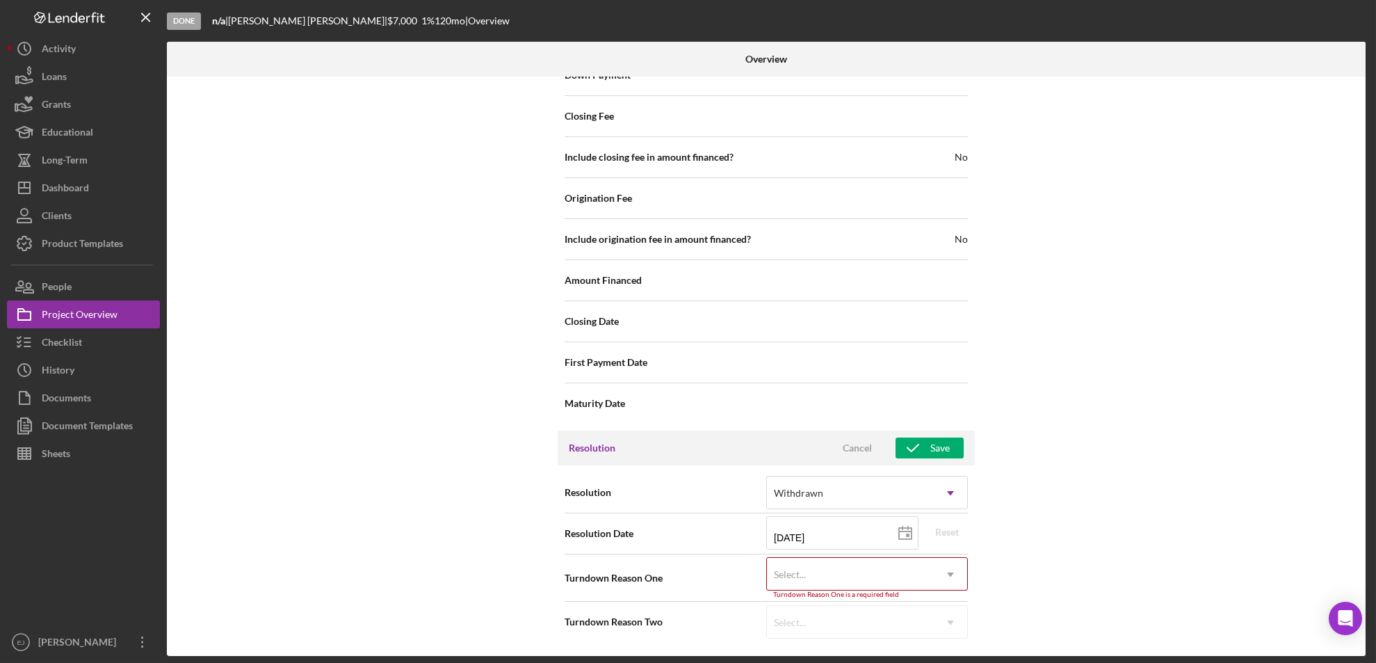
click at [943, 569] on icon "Icon/Dropdown Arrow" at bounding box center [950, 574] width 33 height 33
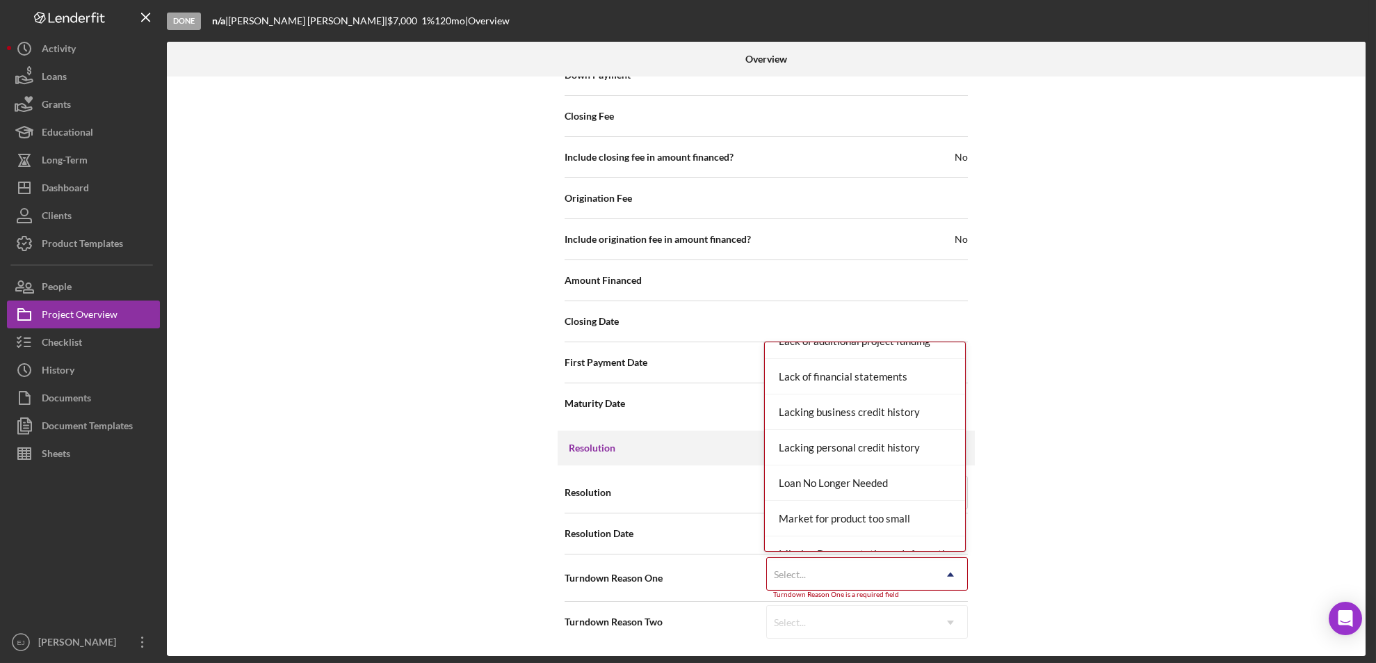
scroll to position [791, 0]
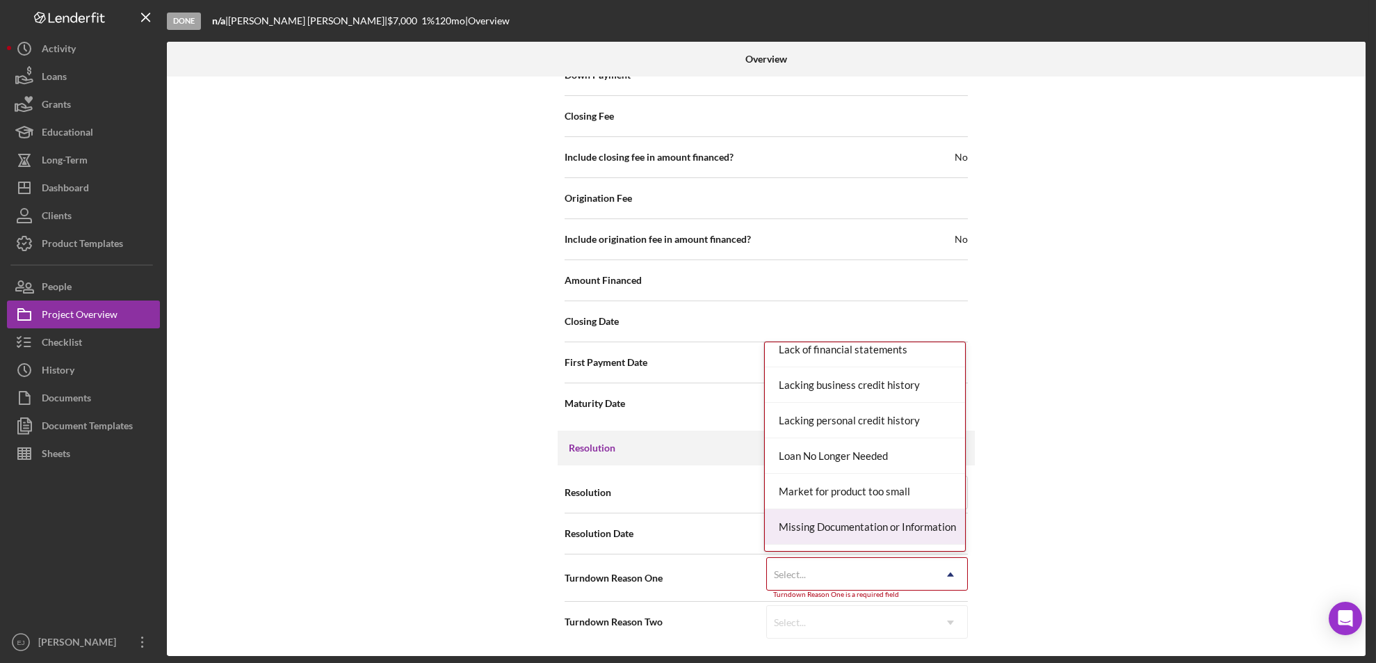
click at [917, 527] on div "Missing Documentation or Information" at bounding box center [865, 526] width 200 height 35
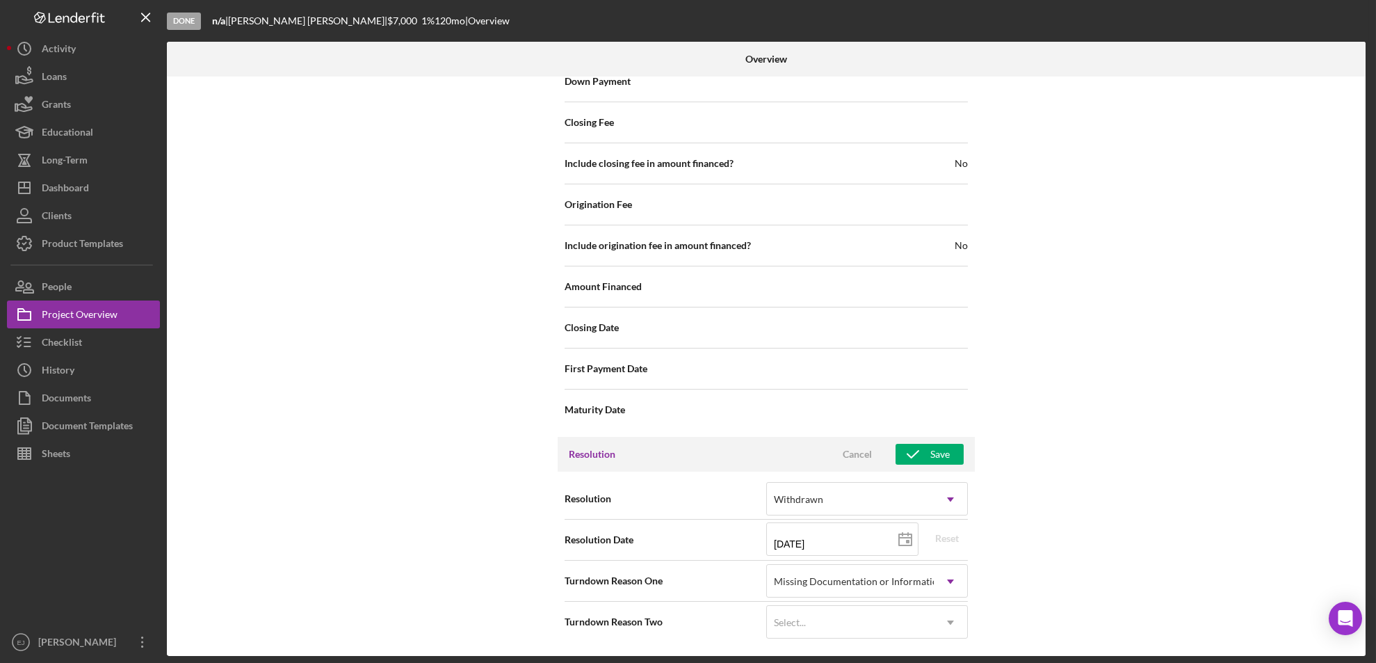
scroll to position [1611, 0]
click at [932, 455] on div "Save" at bounding box center [939, 454] width 19 height 21
drag, startPoint x: 1362, startPoint y: 124, endPoint x: 1363, endPoint y: 87, distance: 36.9
click at [1363, 87] on div "Internal Workflow Stage Done Icon/Dropdown Arrow Archive (can unarchive later i…" at bounding box center [766, 365] width 1199 height 579
click at [1361, 470] on div "Internal Workflow Stage Done Icon/Dropdown Arrow Archive (can unarchive later i…" at bounding box center [766, 365] width 1199 height 579
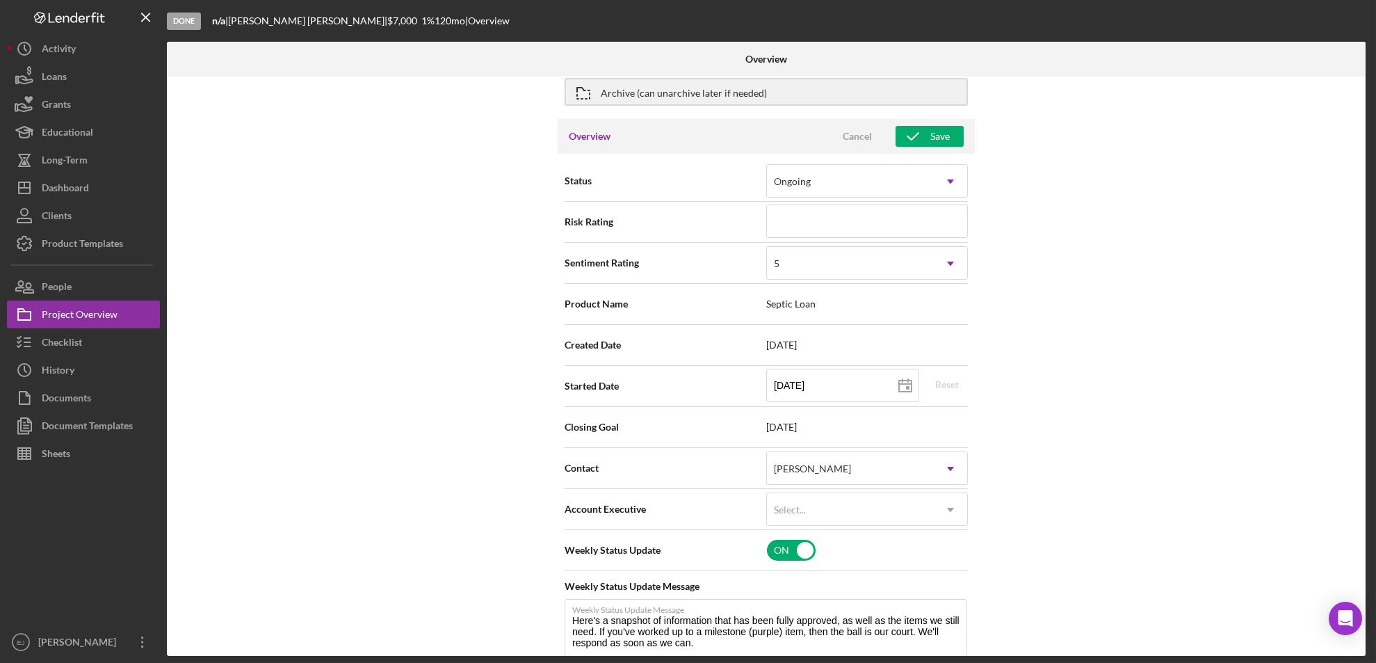
scroll to position [0, 0]
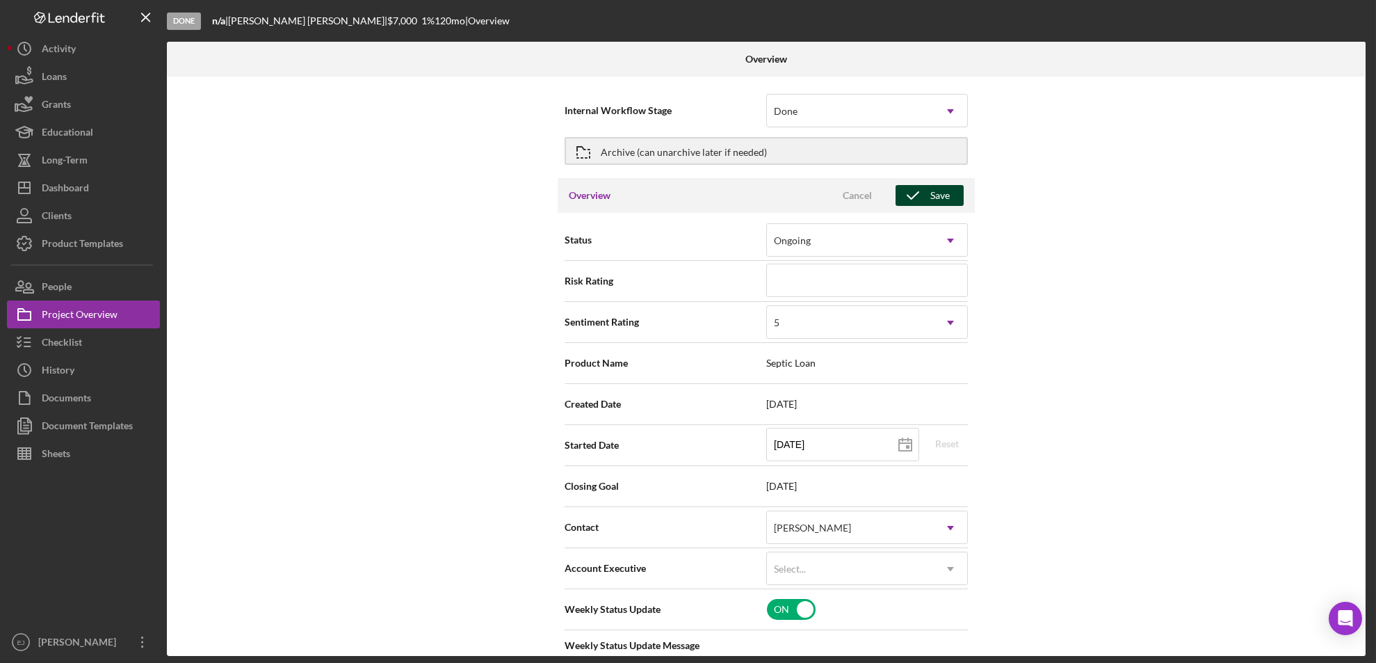
click at [955, 199] on button "Save" at bounding box center [930, 195] width 68 height 21
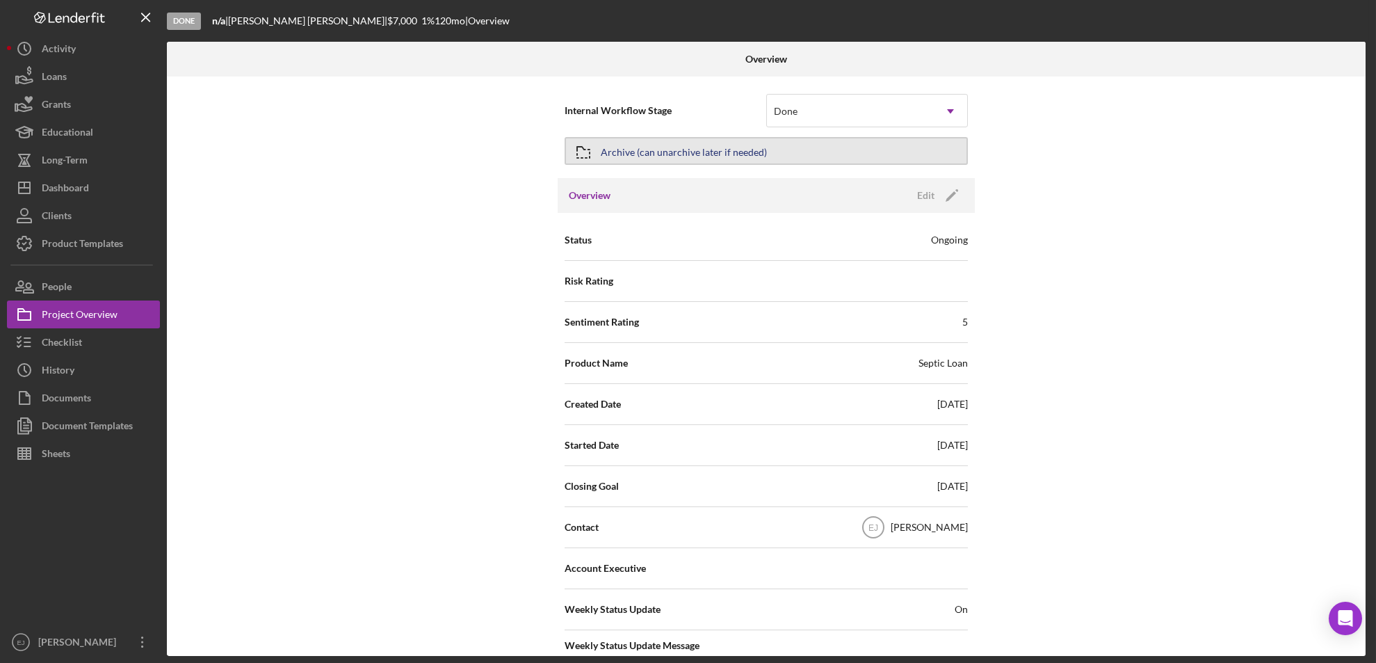
click at [695, 148] on div "Archive (can unarchive later if needed)" at bounding box center [684, 150] width 166 height 25
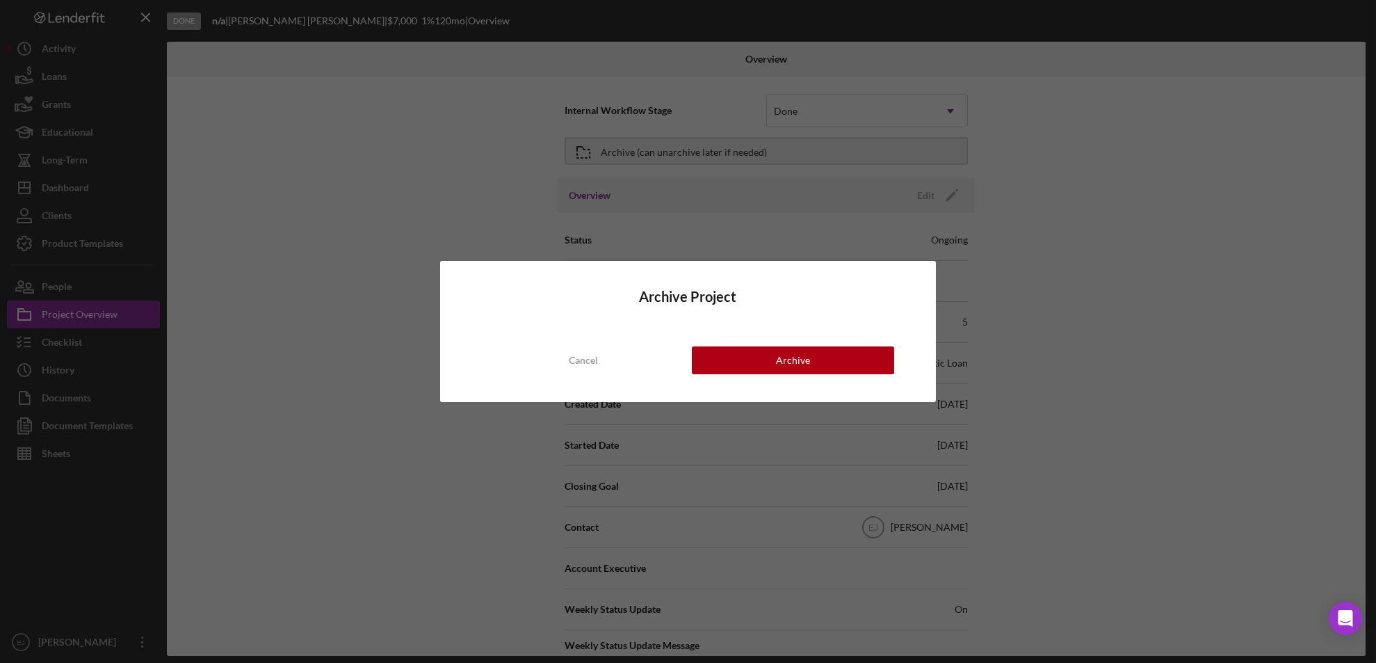
click at [861, 378] on div "Archive Project Cancel Archive" at bounding box center [688, 331] width 497 height 141
click at [848, 365] on button "Archive" at bounding box center [793, 360] width 203 height 28
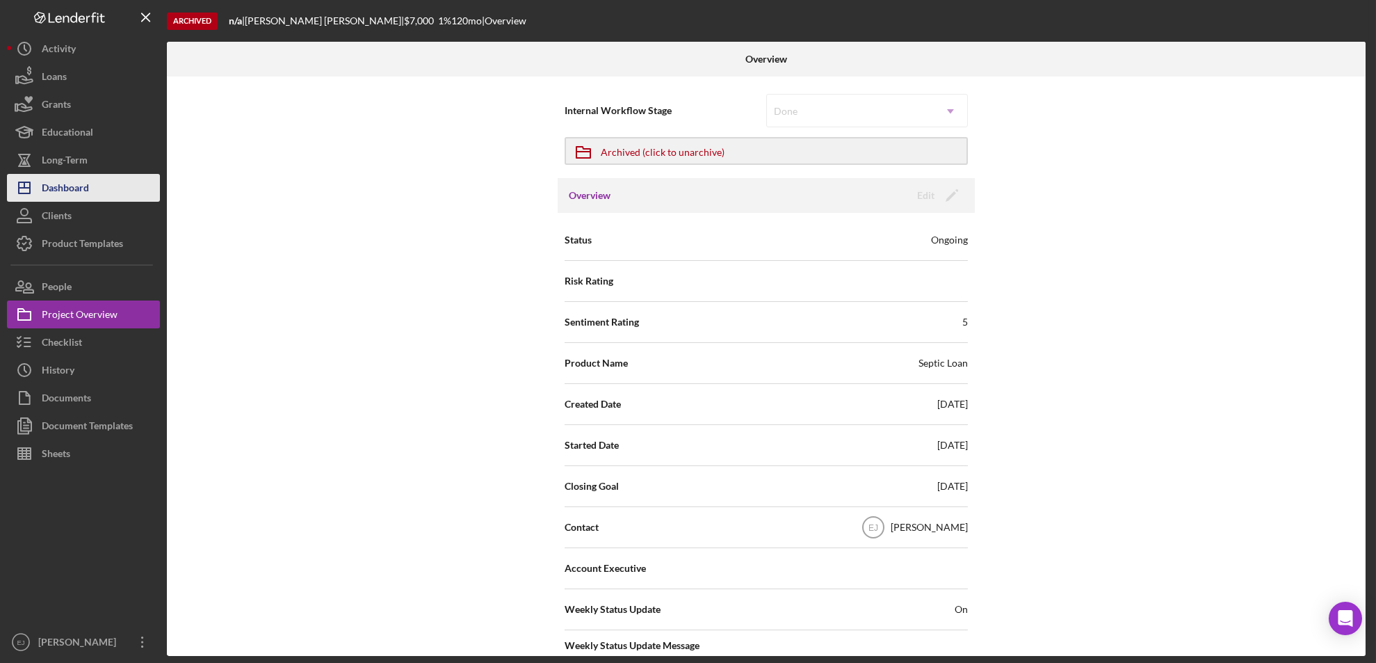
click at [78, 189] on div "Dashboard" at bounding box center [65, 189] width 47 height 31
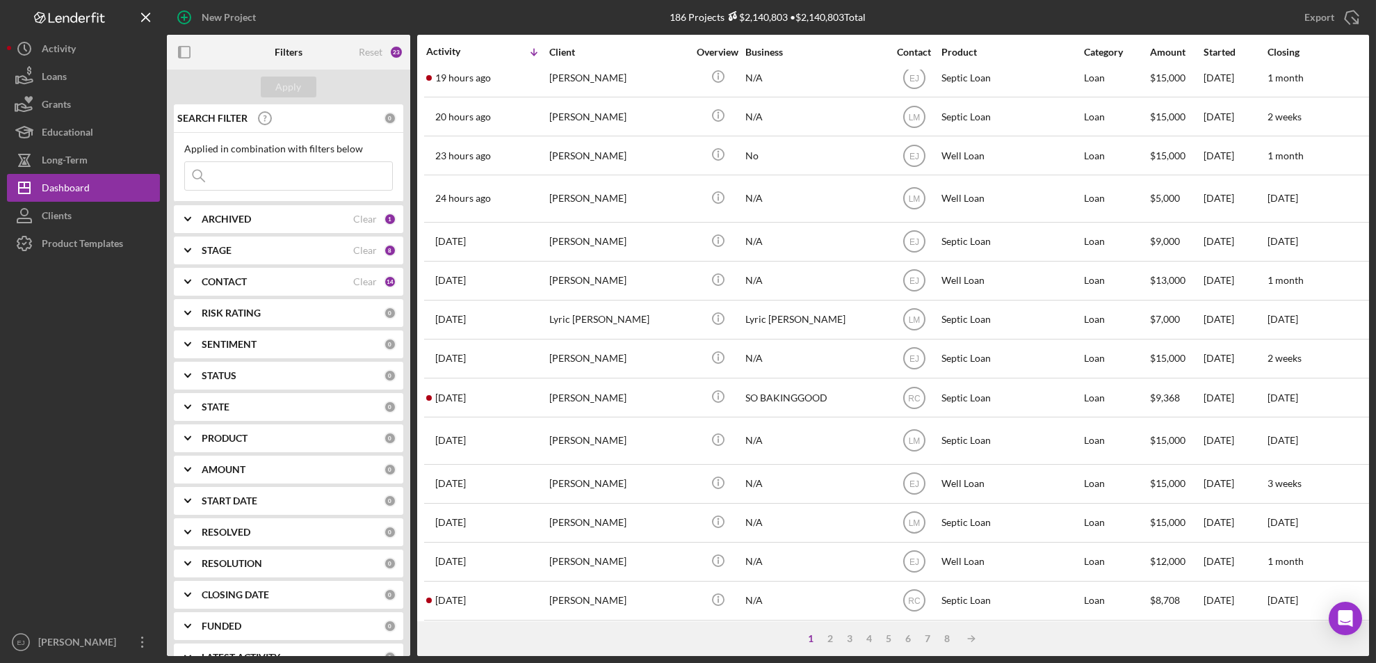
scroll to position [491, 0]
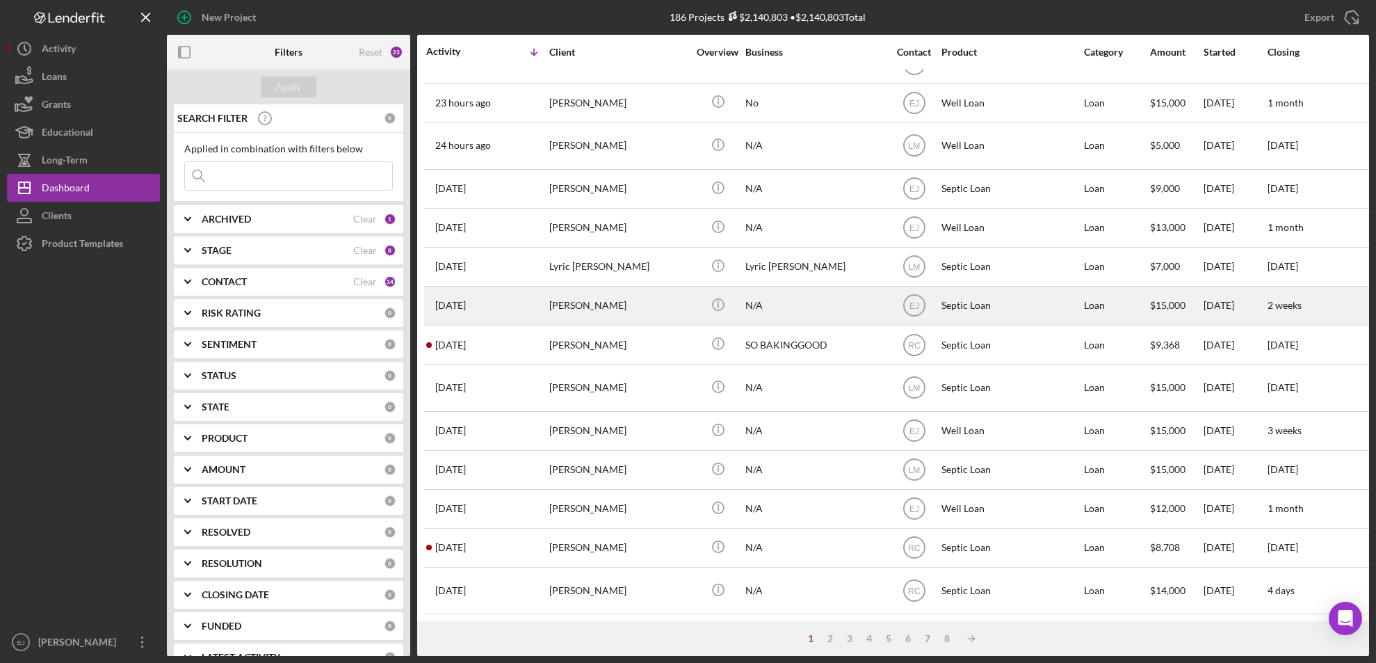
click at [608, 293] on div "[PERSON_NAME]" at bounding box center [618, 305] width 139 height 37
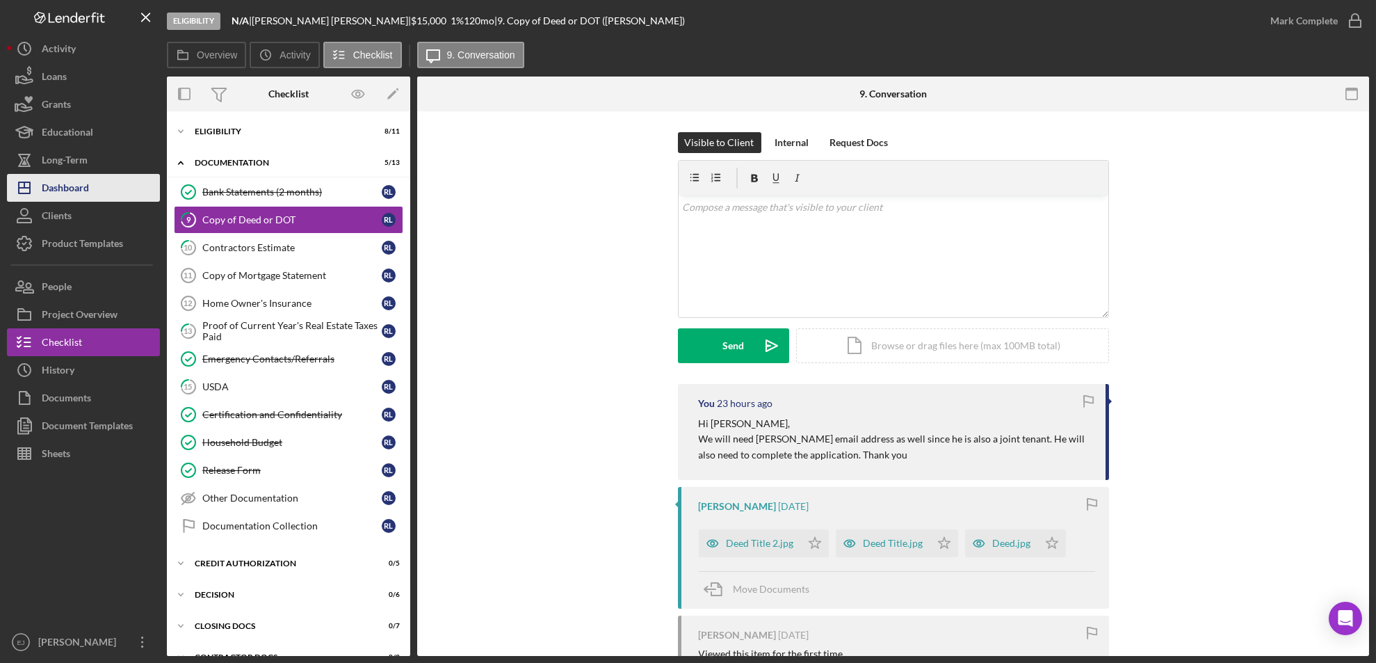
click at [51, 184] on div "Dashboard" at bounding box center [65, 189] width 47 height 31
